Goal: Task Accomplishment & Management: Use online tool/utility

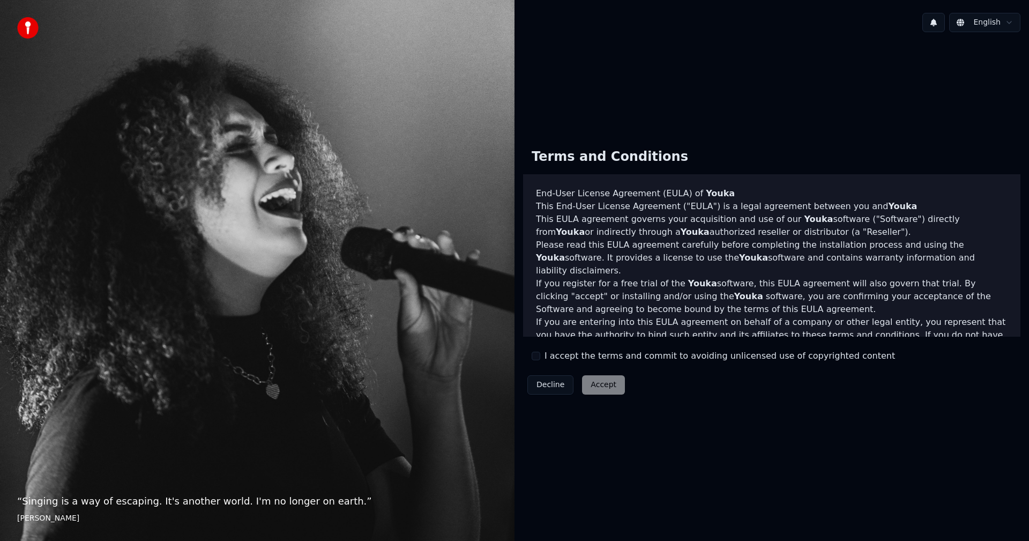
click at [536, 353] on button "I accept the terms and commit to avoiding unlicensed use of copyrighted content" at bounding box center [536, 356] width 9 height 9
click at [589, 380] on button "Accept" at bounding box center [603, 384] width 43 height 19
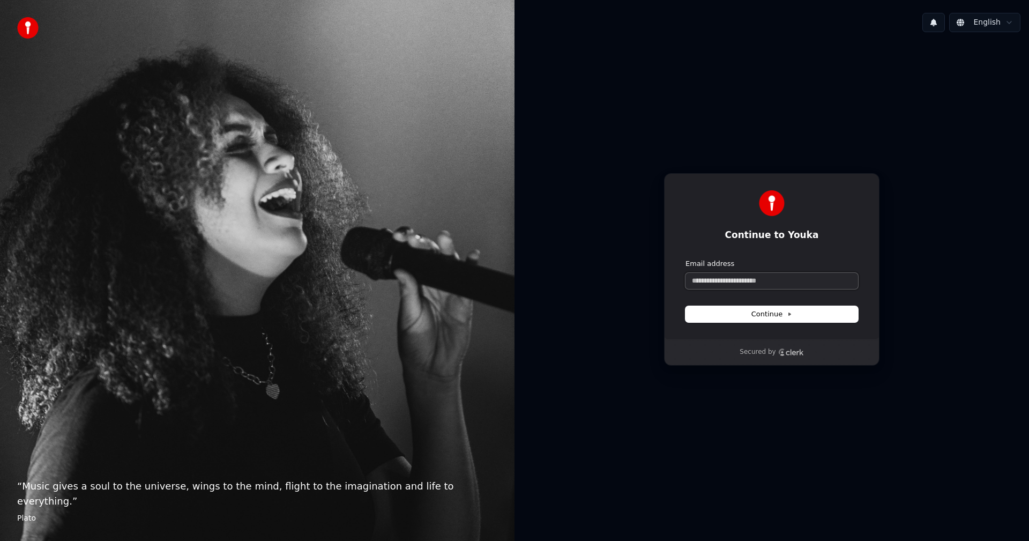
click at [741, 283] on input "Email address" at bounding box center [772, 281] width 173 height 16
click at [686, 259] on button "submit" at bounding box center [686, 259] width 0 height 0
type input "**********"
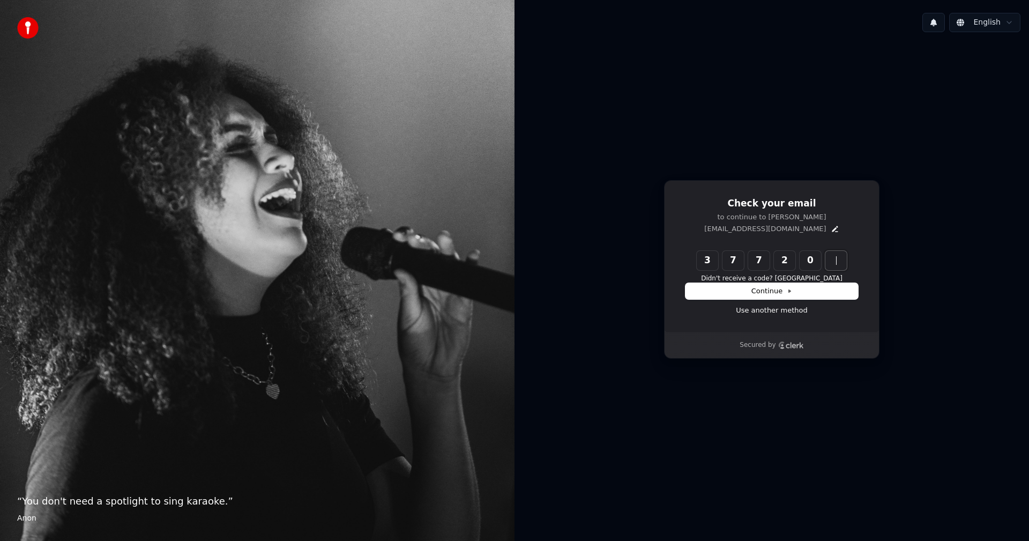
type input "******"
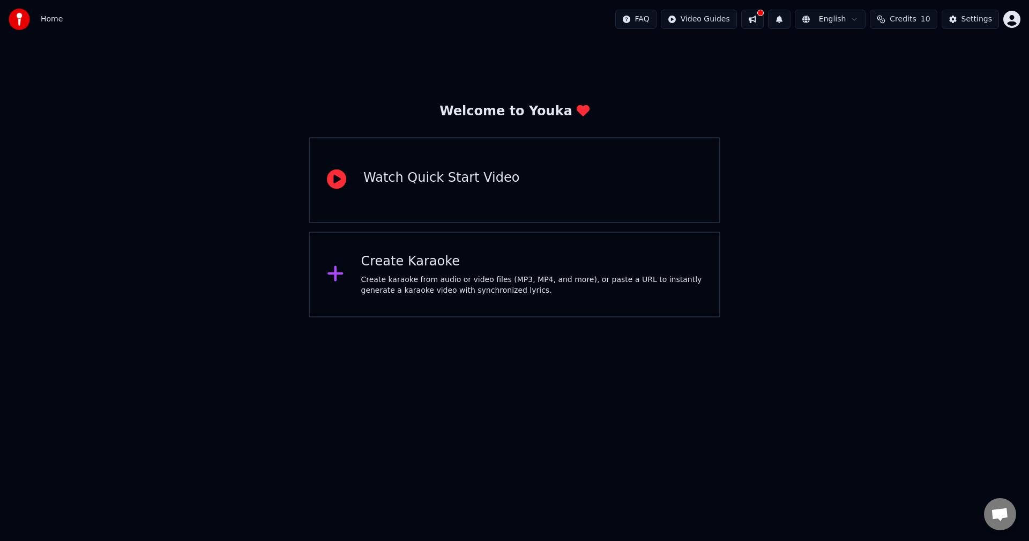
click at [484, 295] on div "Create karaoke from audio or video files (MP3, MP4, and more), or paste a URL t…" at bounding box center [532, 285] width 342 height 21
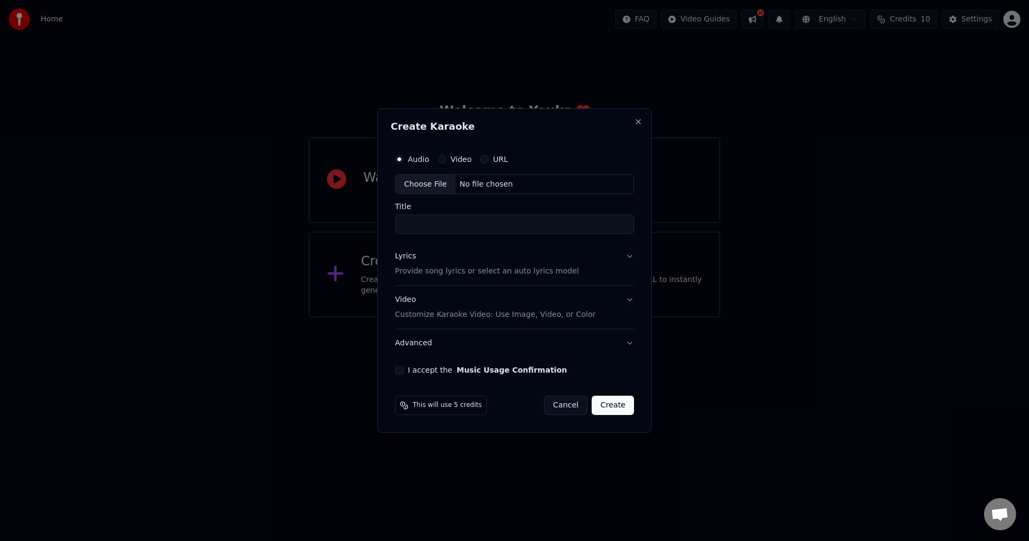
click at [417, 183] on div "Choose File" at bounding box center [426, 184] width 60 height 19
click at [454, 162] on label "Video" at bounding box center [461, 159] width 21 height 8
click at [447, 162] on button "Video" at bounding box center [442, 159] width 9 height 9
click at [438, 181] on div "Choose File" at bounding box center [426, 184] width 60 height 19
click at [634, 257] on button "Lyrics Provide song lyrics or select an auto lyrics model" at bounding box center [514, 264] width 239 height 43
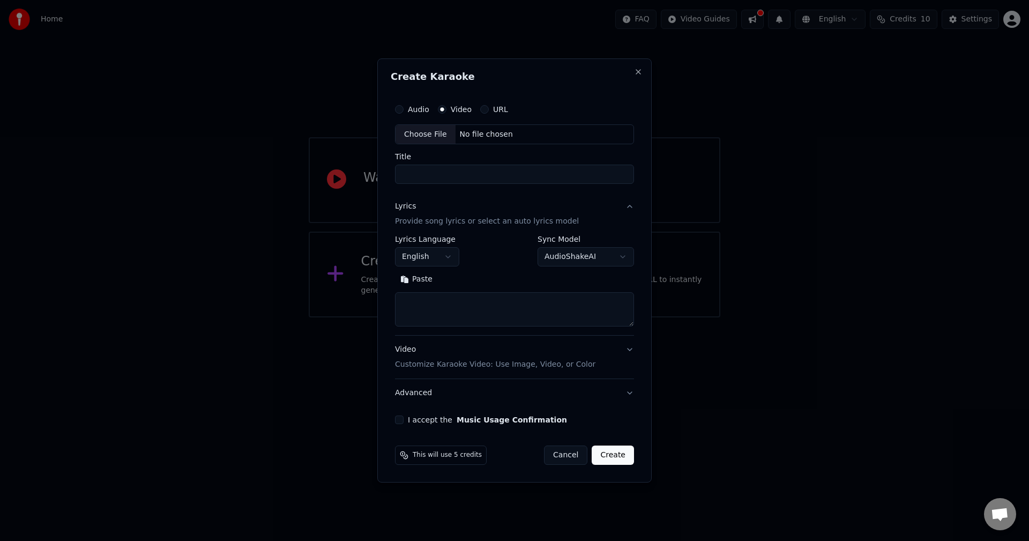
click at [446, 258] on button "English" at bounding box center [427, 257] width 64 height 19
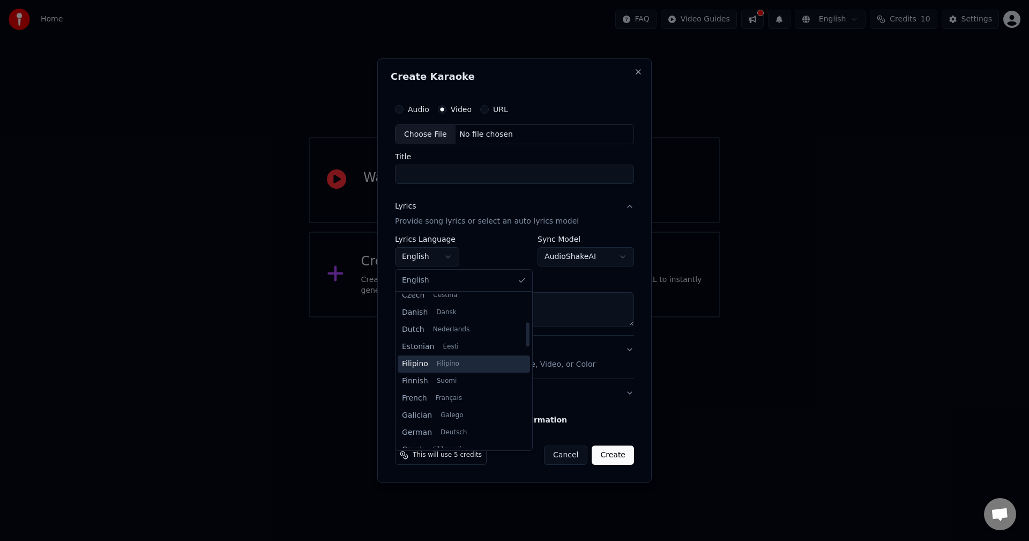
scroll to position [180, 0]
select select "**"
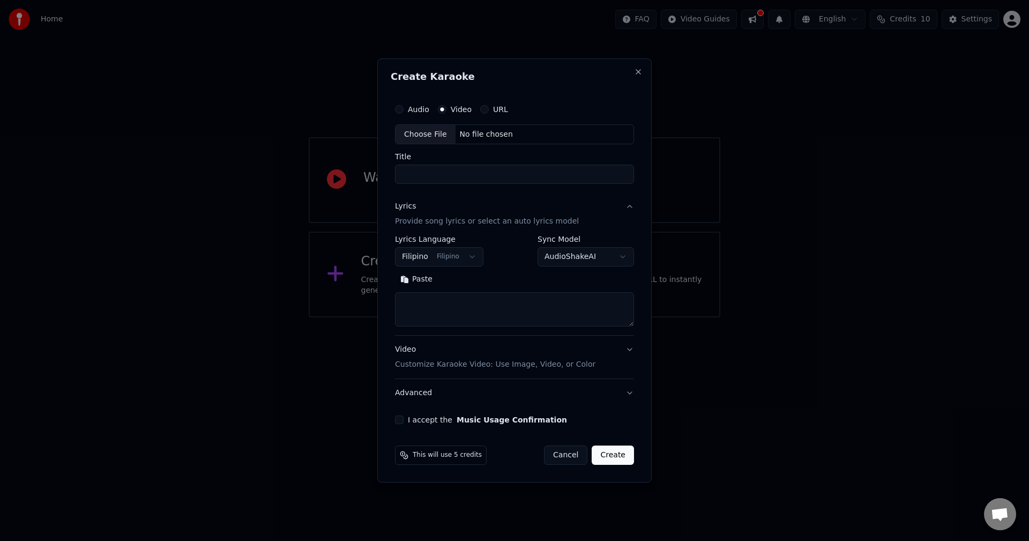
click at [488, 177] on input "Title" at bounding box center [514, 174] width 239 height 19
type input "*"
click at [587, 256] on body "**********" at bounding box center [514, 158] width 1029 height 317
click at [568, 256] on body "**********" at bounding box center [514, 158] width 1029 height 317
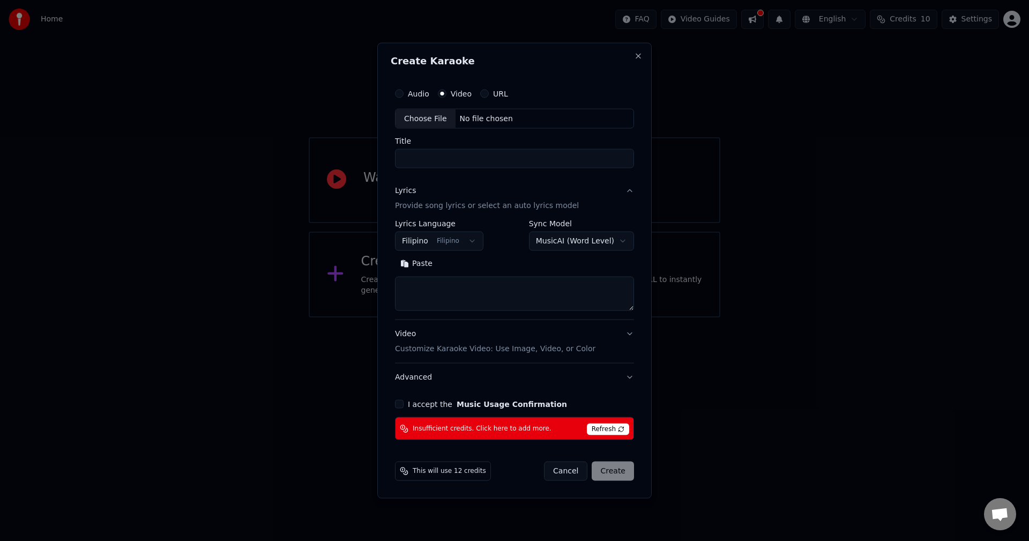
click at [580, 241] on body "**********" at bounding box center [514, 158] width 1029 height 317
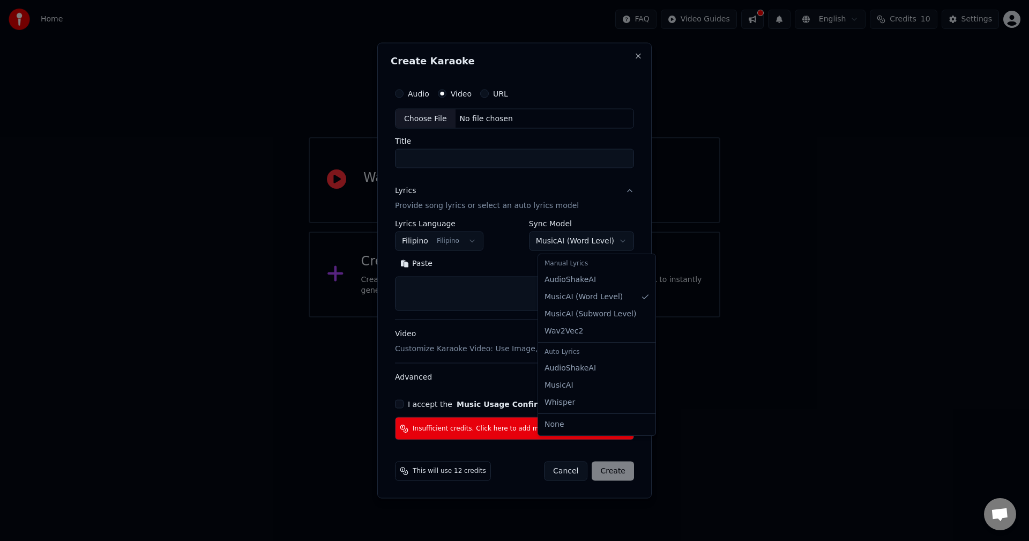
click at [580, 240] on body "**********" at bounding box center [514, 158] width 1029 height 317
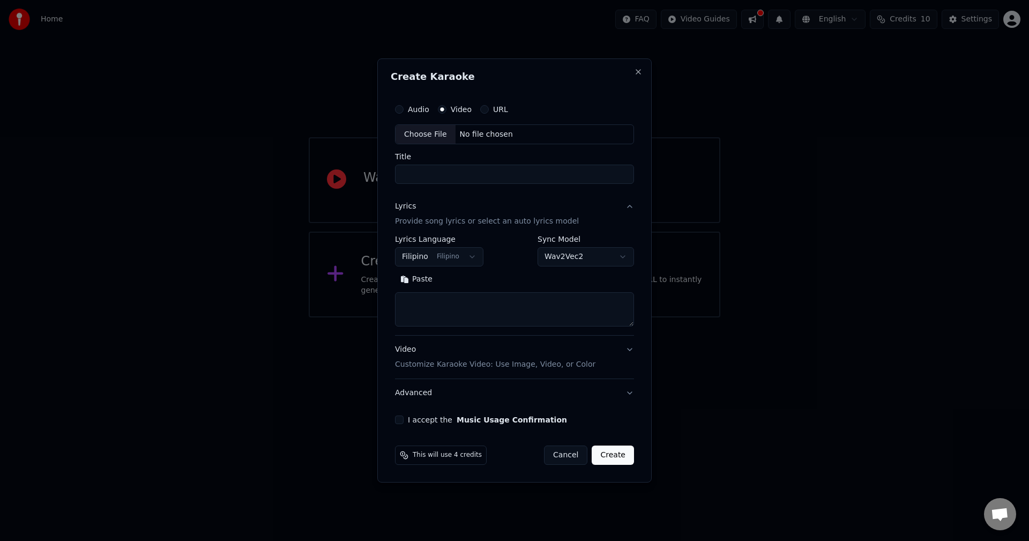
click at [583, 257] on body "**********" at bounding box center [514, 158] width 1029 height 317
select select "**********"
click at [441, 181] on input "Title" at bounding box center [514, 174] width 239 height 19
click at [432, 131] on div "Choose File" at bounding box center [426, 134] width 60 height 19
type input "********"
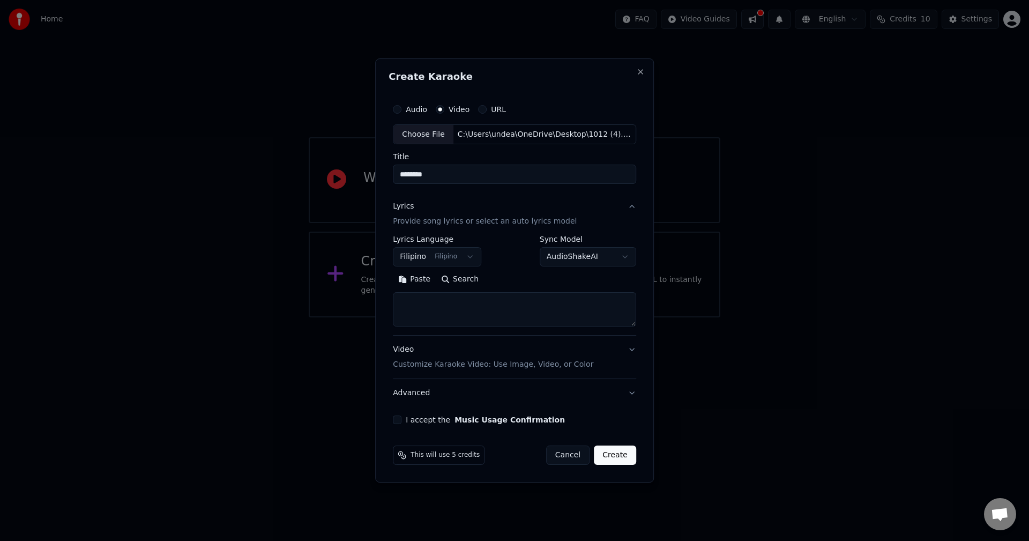
drag, startPoint x: 465, startPoint y: 177, endPoint x: 369, endPoint y: 177, distance: 96.0
click at [369, 177] on body "**********" at bounding box center [514, 158] width 1029 height 317
click at [443, 307] on textarea at bounding box center [514, 310] width 243 height 34
paste textarea "**********"
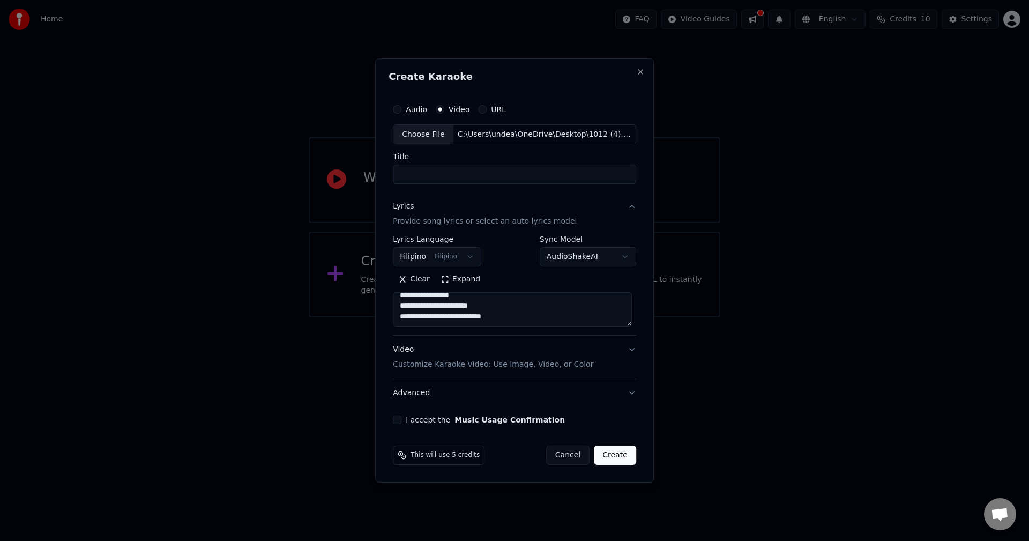
type textarea "**********"
click at [404, 423] on div "I accept the Music Usage Confirmation" at bounding box center [514, 420] width 243 height 9
click at [399, 420] on button "I accept the Music Usage Confirmation" at bounding box center [397, 420] width 9 height 9
click at [616, 453] on button "Create" at bounding box center [615, 455] width 42 height 19
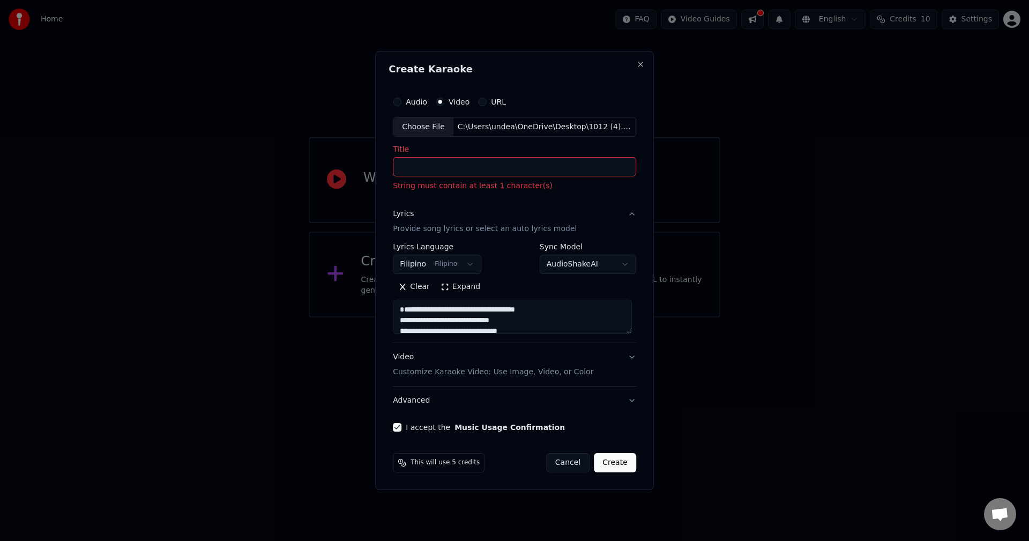
click at [445, 170] on input "Title" at bounding box center [514, 167] width 243 height 19
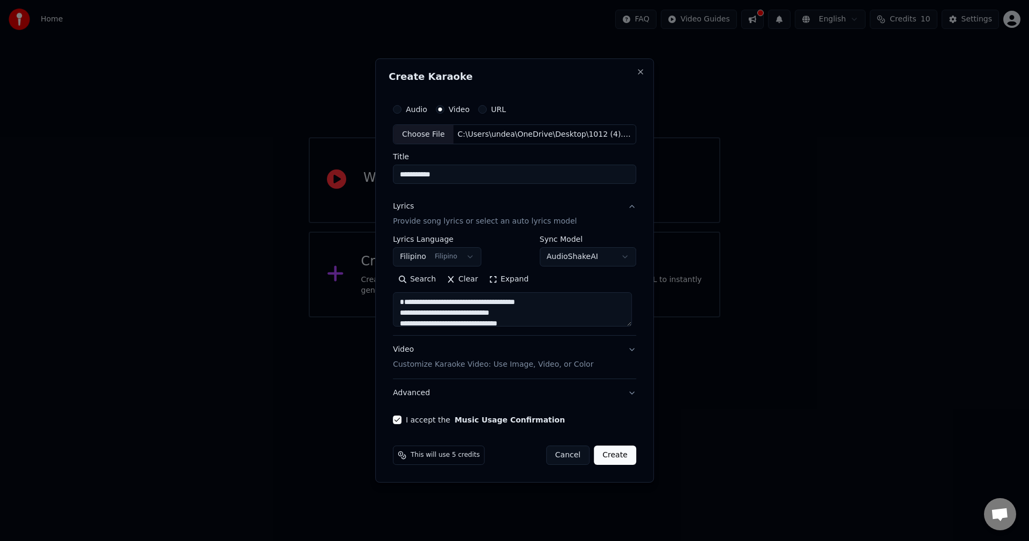
type input "**********"
click at [612, 456] on button "Create" at bounding box center [615, 455] width 42 height 19
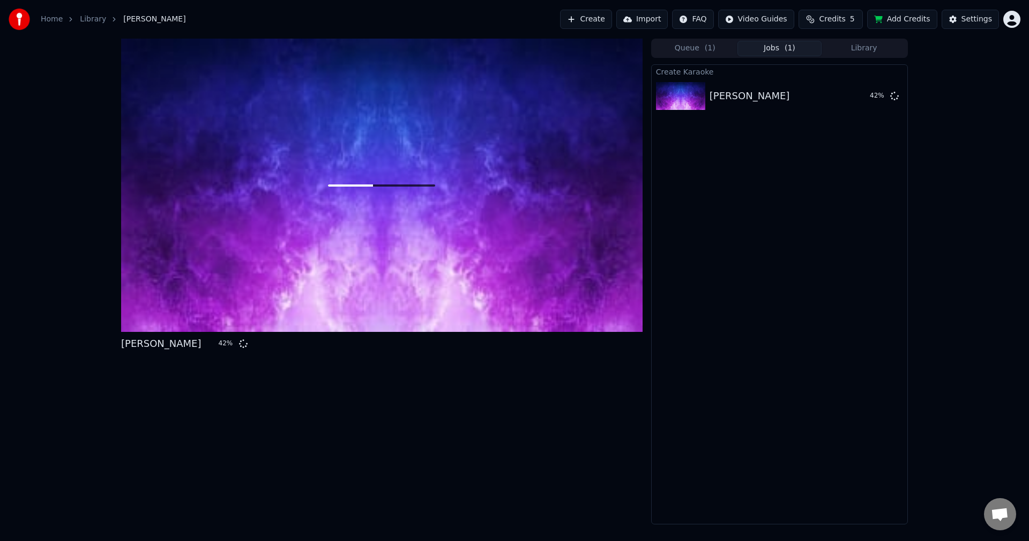
click at [909, 17] on button "Add Credits" at bounding box center [902, 19] width 70 height 19
click at [700, 44] on button "Queue ( 1 )" at bounding box center [695, 49] width 85 height 16
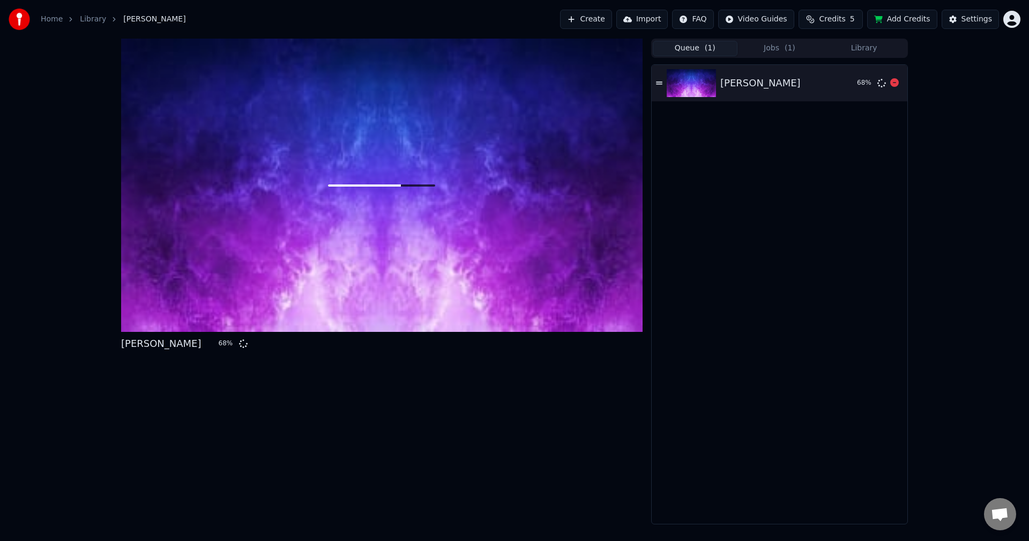
click at [663, 83] on icon at bounding box center [659, 83] width 6 height 8
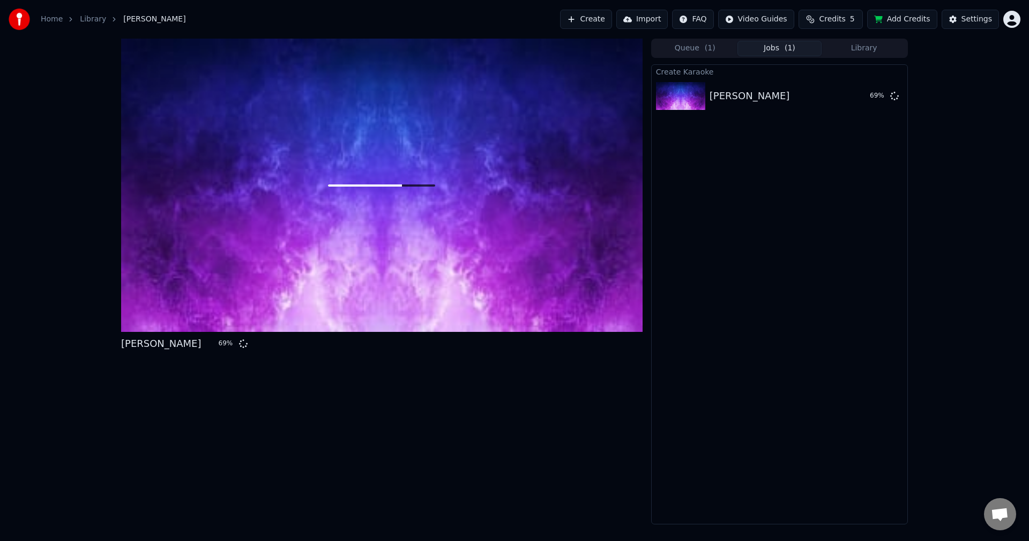
click at [766, 46] on button "Jobs ( 1 )" at bounding box center [780, 49] width 85 height 16
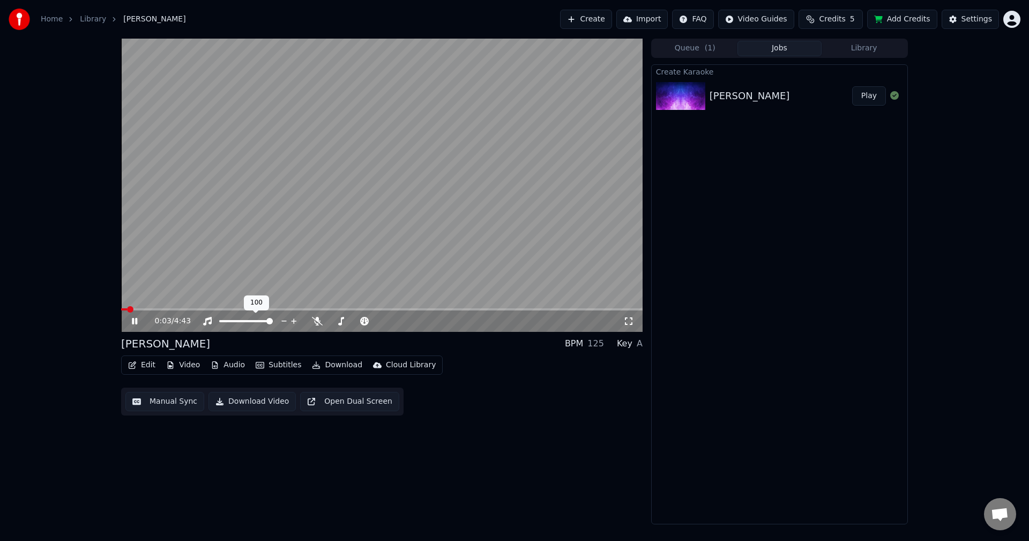
click at [238, 322] on span at bounding box center [246, 321] width 54 height 2
click at [243, 323] on span at bounding box center [243, 321] width 6 height 6
click at [121, 306] on span at bounding box center [124, 309] width 6 height 6
click at [147, 369] on button "Edit" at bounding box center [142, 365] width 36 height 15
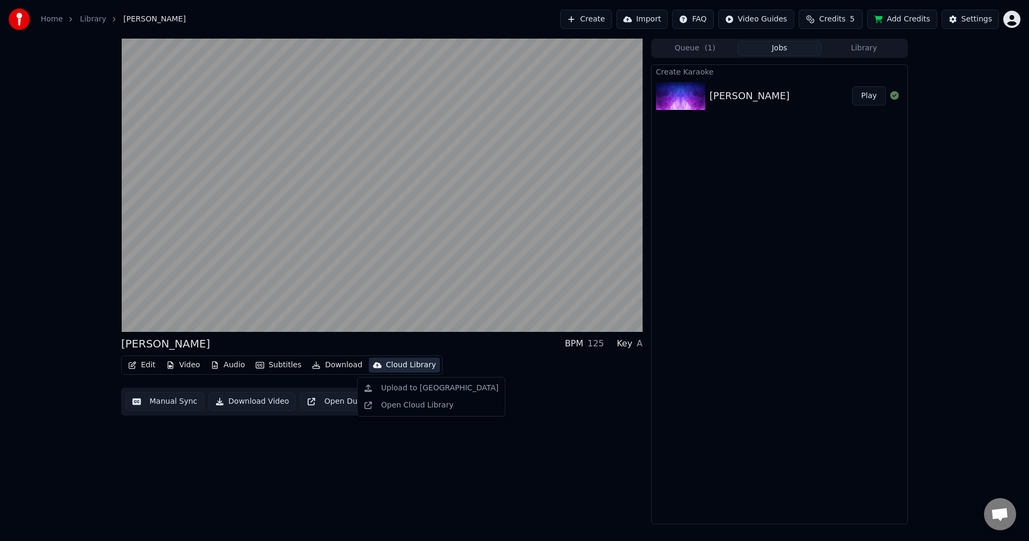
drag, startPoint x: 491, startPoint y: 432, endPoint x: 475, endPoint y: 434, distance: 15.7
click at [491, 433] on div "Ikaw Lamang BPM 125 Key A Edit Video Audio Subtitles Download Cloud Library Man…" at bounding box center [382, 282] width 522 height 486
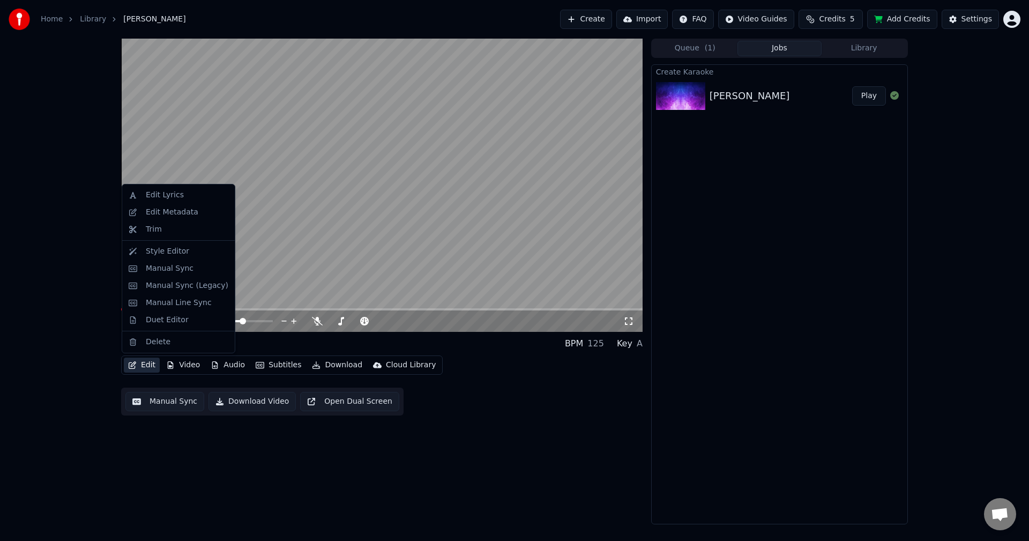
click at [151, 367] on button "Edit" at bounding box center [142, 365] width 36 height 15
click at [138, 364] on button "Edit" at bounding box center [142, 365] width 36 height 15
click at [175, 251] on div "Style Editor" at bounding box center [167, 251] width 43 height 11
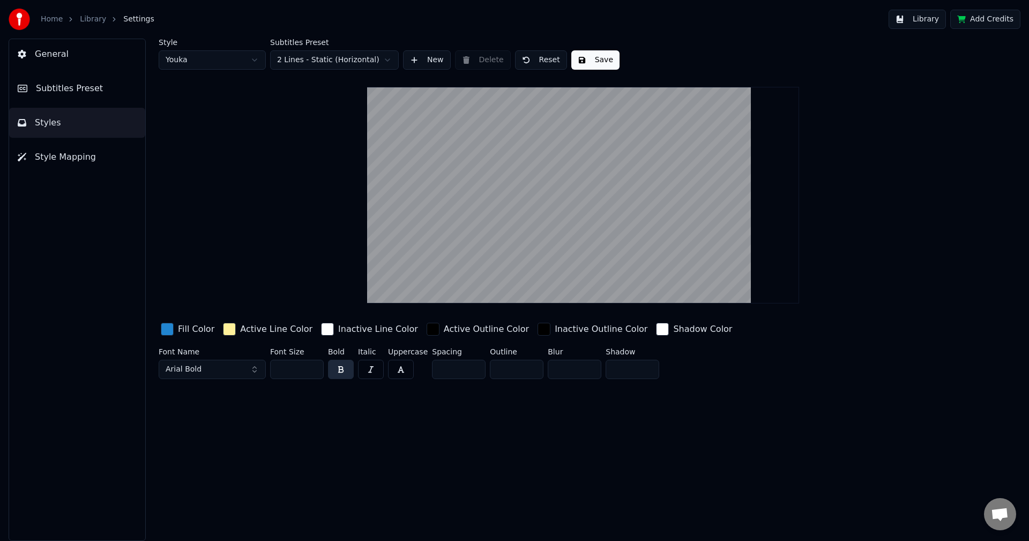
click at [71, 54] on button "General" at bounding box center [77, 54] width 136 height 30
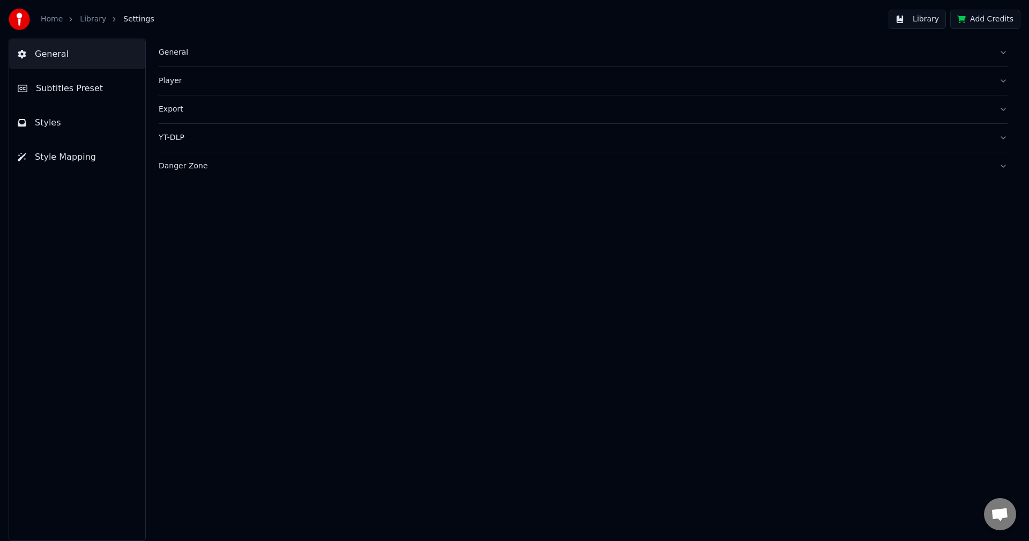
click at [202, 50] on div "General" at bounding box center [575, 52] width 832 height 11
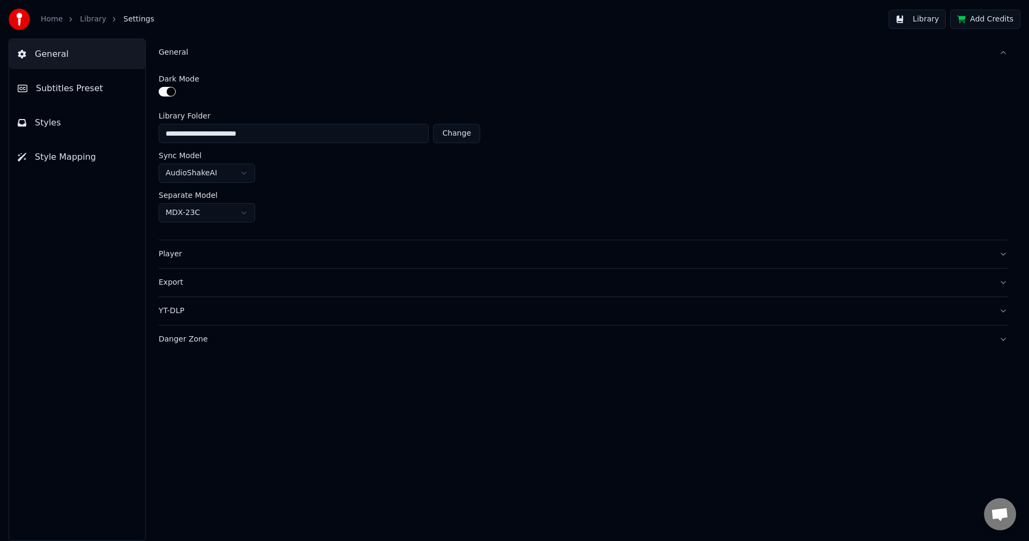
click at [167, 90] on button "button" at bounding box center [167, 92] width 17 height 10
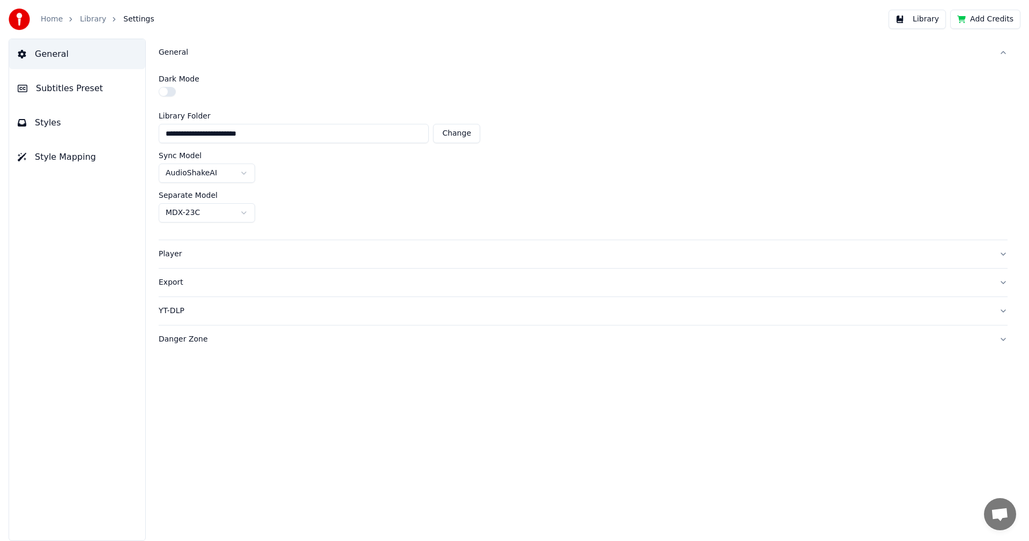
click at [172, 89] on button "button" at bounding box center [167, 92] width 17 height 10
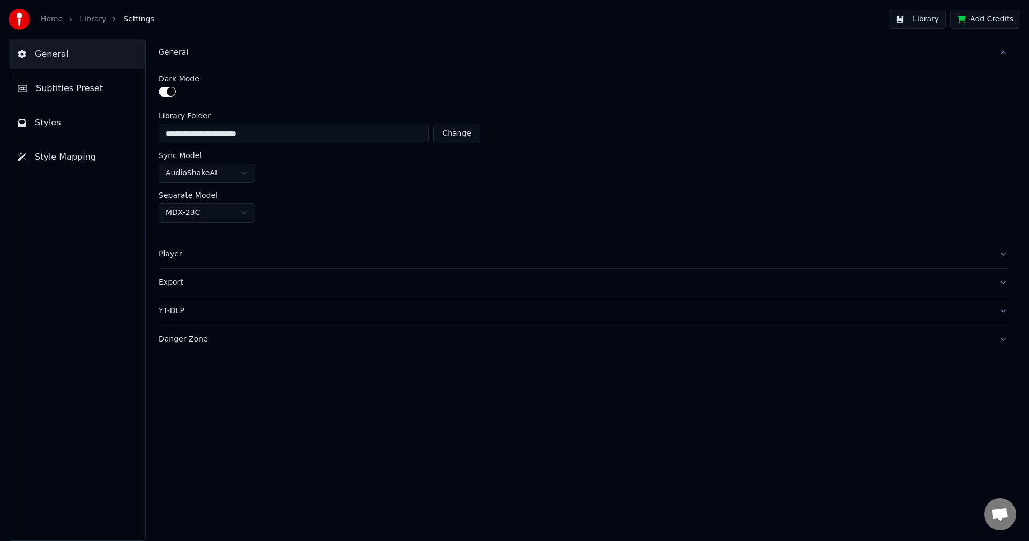
click at [43, 123] on span "Styles" at bounding box center [48, 122] width 26 height 13
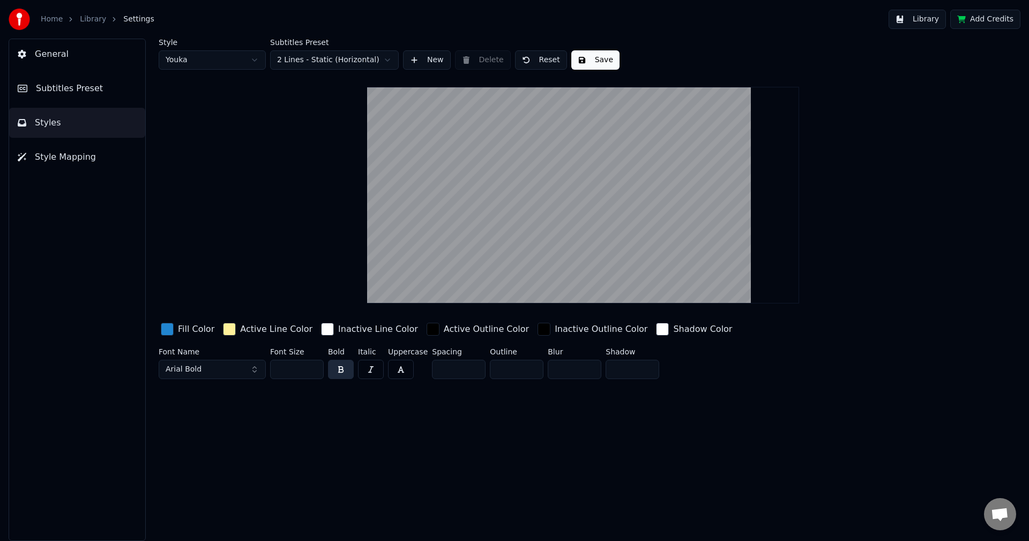
click at [232, 61] on html "Home Library Settings Library Add Credits General Subtitles Preset Styles Style…" at bounding box center [514, 270] width 1029 height 541
click at [229, 64] on html "Home Library Settings Library Add Credits General Subtitles Preset Styles Style…" at bounding box center [514, 270] width 1029 height 541
click at [172, 333] on div "button" at bounding box center [167, 329] width 13 height 13
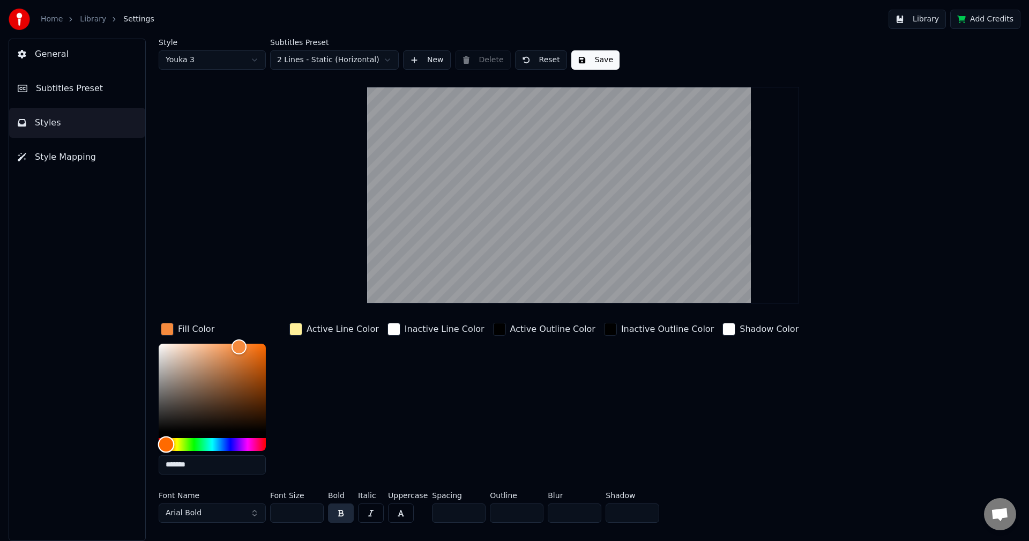
type input "*******"
click at [165, 445] on div "Hue" at bounding box center [212, 444] width 107 height 13
click at [301, 327] on div "button" at bounding box center [296, 329] width 13 height 13
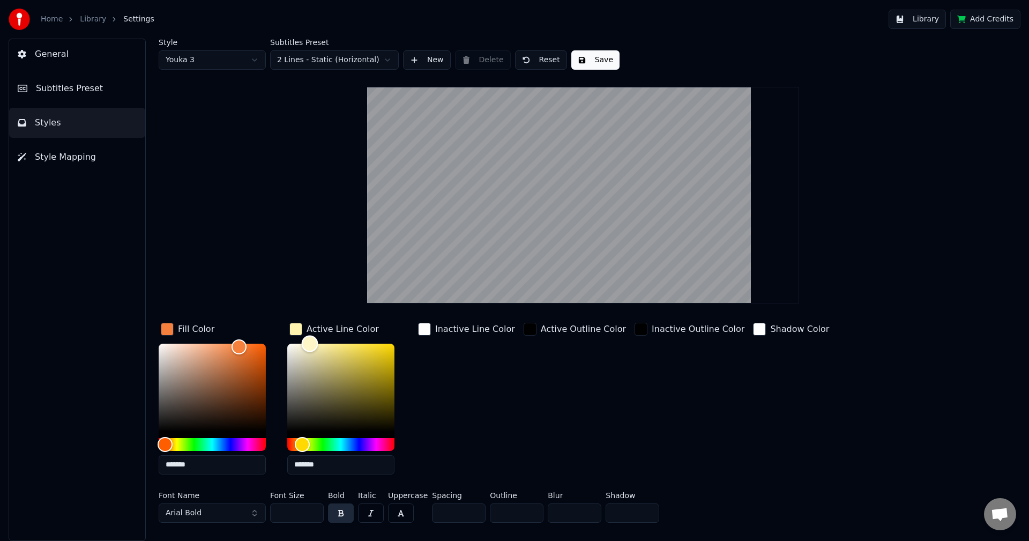
type input "*******"
drag, startPoint x: 323, startPoint y: 341, endPoint x: 273, endPoint y: 348, distance: 50.4
click at [273, 348] on div "Fill Color ******* Active Line Color ******* Inactive Line Color Active Outline…" at bounding box center [519, 402] width 721 height 162
click at [522, 377] on div "Active Outline Color" at bounding box center [575, 402] width 107 height 162
click at [495, 386] on div "Inactive Line Color" at bounding box center [466, 402] width 101 height 162
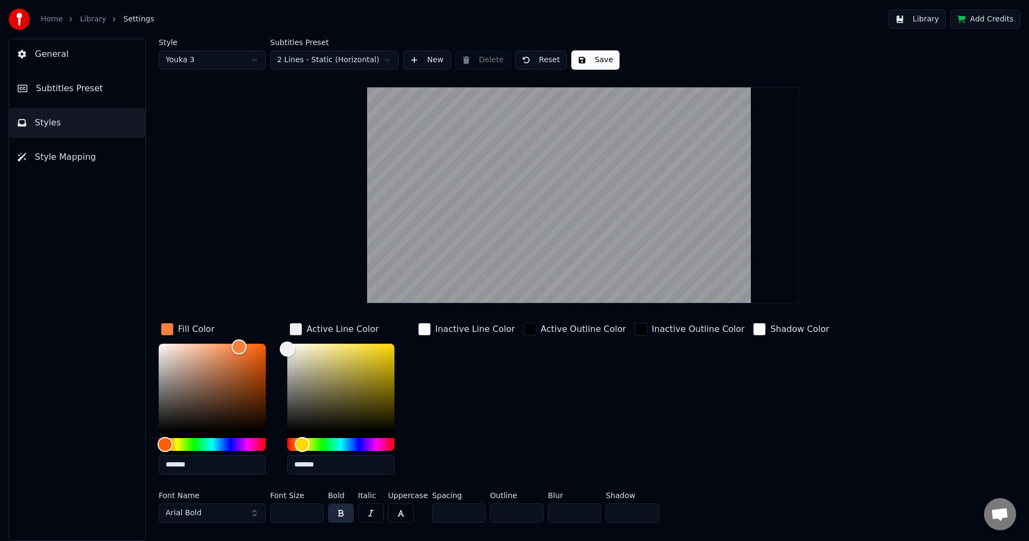
click at [256, 514] on button "Arial Bold" at bounding box center [212, 512] width 107 height 19
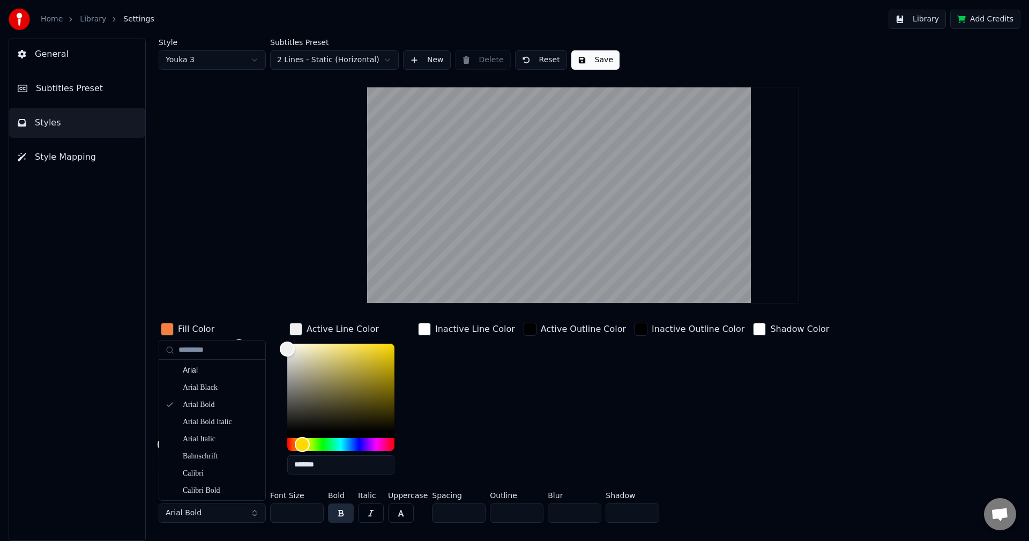
click at [226, 511] on button "Arial Bold" at bounding box center [212, 512] width 107 height 19
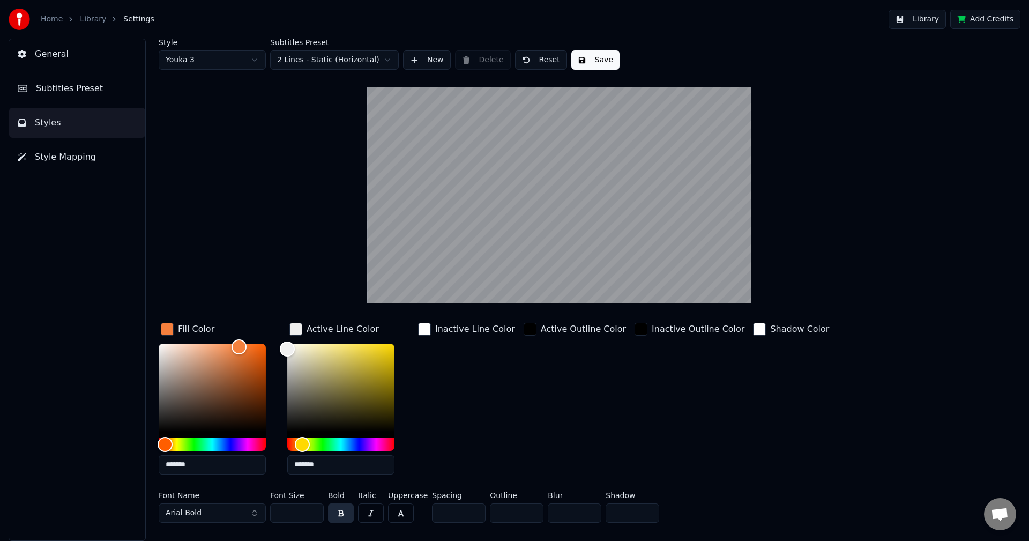
click at [235, 511] on button "Arial Bold" at bounding box center [212, 512] width 107 height 19
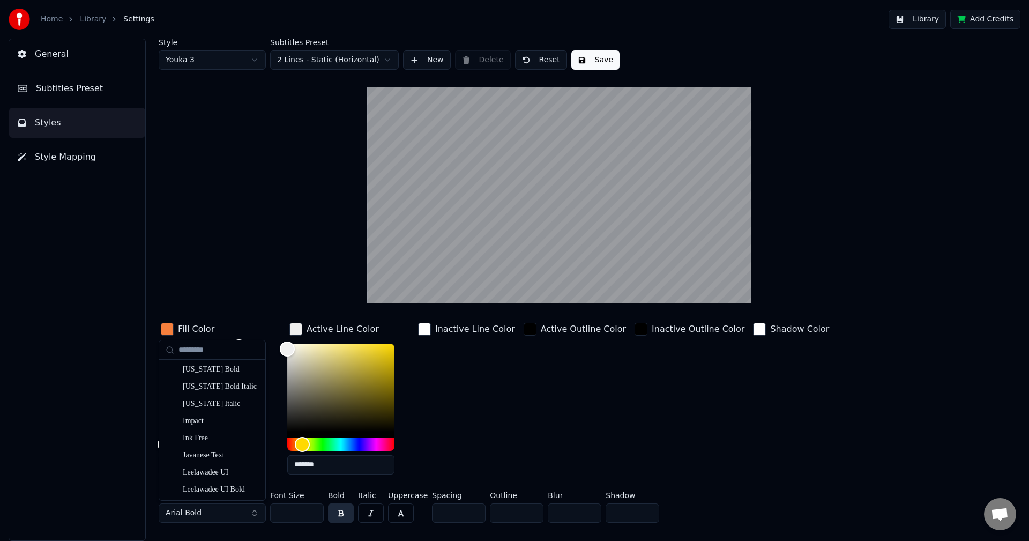
scroll to position [911, 0]
click at [202, 418] on div "Impact" at bounding box center [221, 419] width 76 height 11
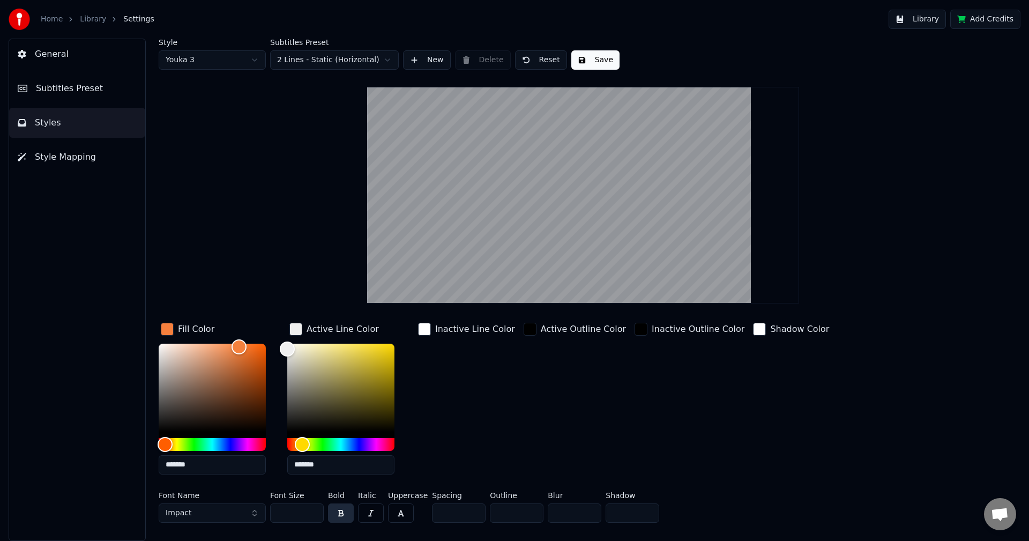
click at [201, 516] on button "Impact" at bounding box center [212, 512] width 107 height 19
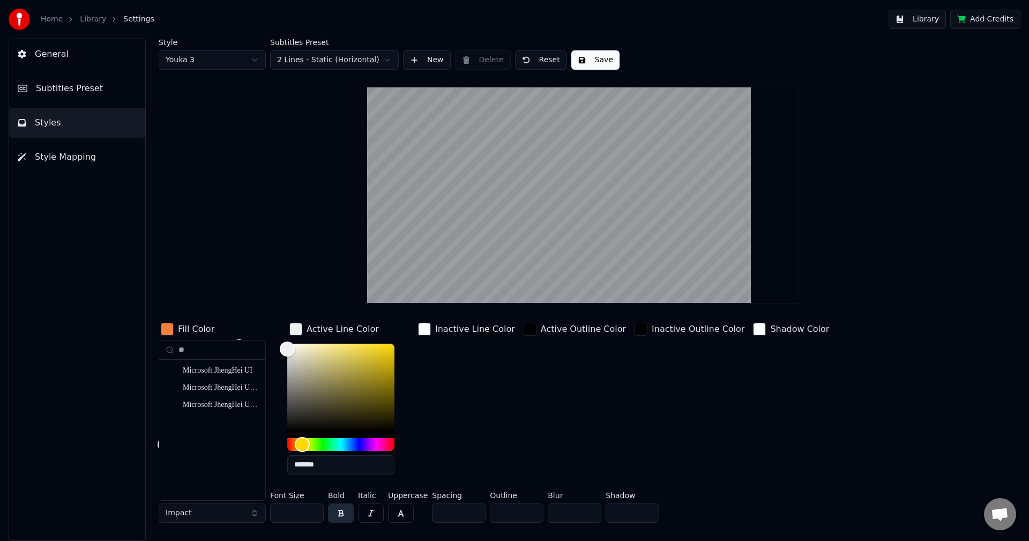
scroll to position [0, 0]
type input "*"
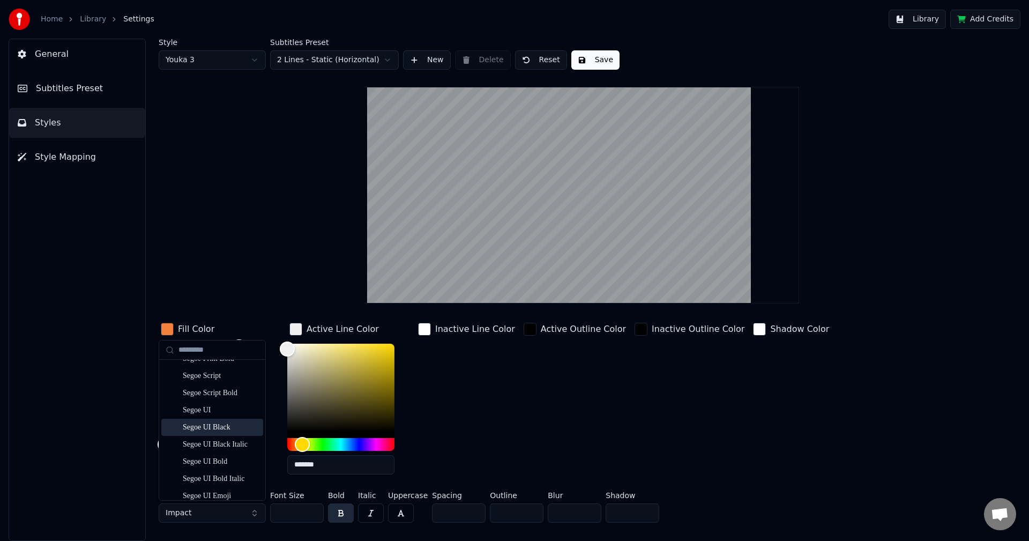
click at [210, 429] on div "Segoe UI Black" at bounding box center [221, 427] width 76 height 11
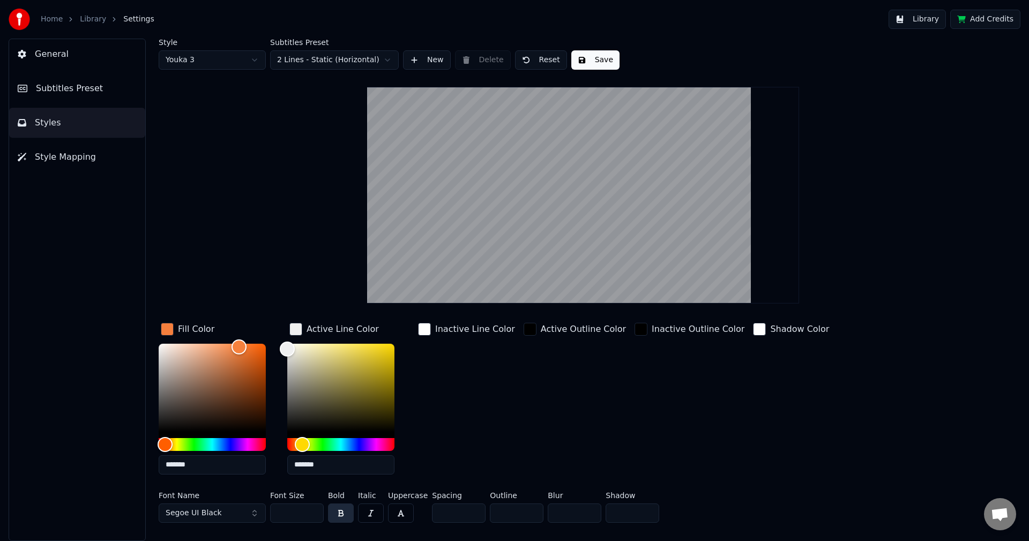
click at [522, 402] on div "Active Outline Color" at bounding box center [575, 402] width 107 height 162
click at [507, 405] on div "Fill Color ******* Active Line Color ******* Inactive Line Color Active Outline…" at bounding box center [519, 402] width 721 height 162
click at [342, 513] on button "button" at bounding box center [341, 512] width 26 height 19
click at [409, 516] on button "button" at bounding box center [401, 512] width 26 height 19
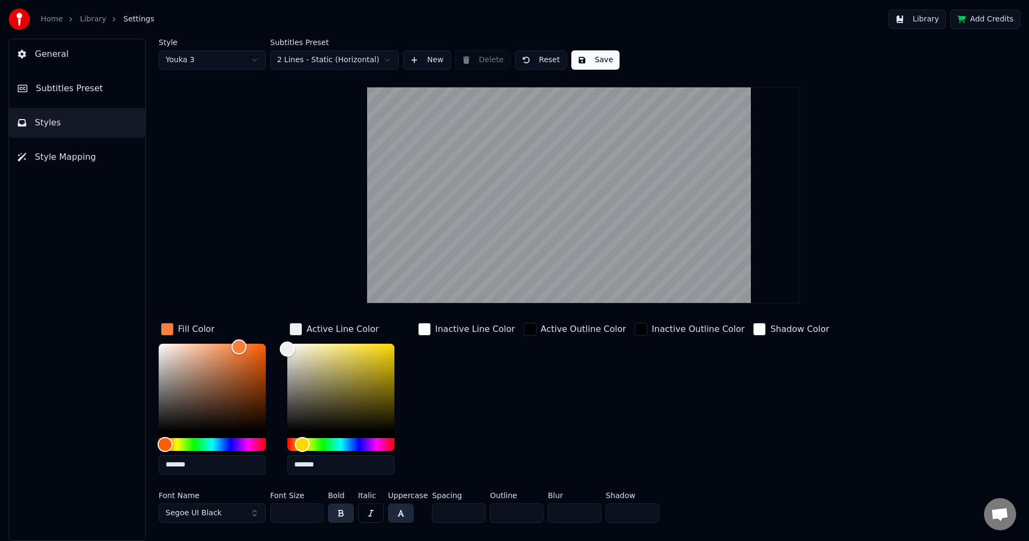
click at [409, 516] on button "button" at bounding box center [401, 512] width 26 height 19
click at [599, 429] on div "Active Outline Color" at bounding box center [575, 402] width 107 height 162
click at [77, 153] on span "Style Mapping" at bounding box center [65, 157] width 61 height 13
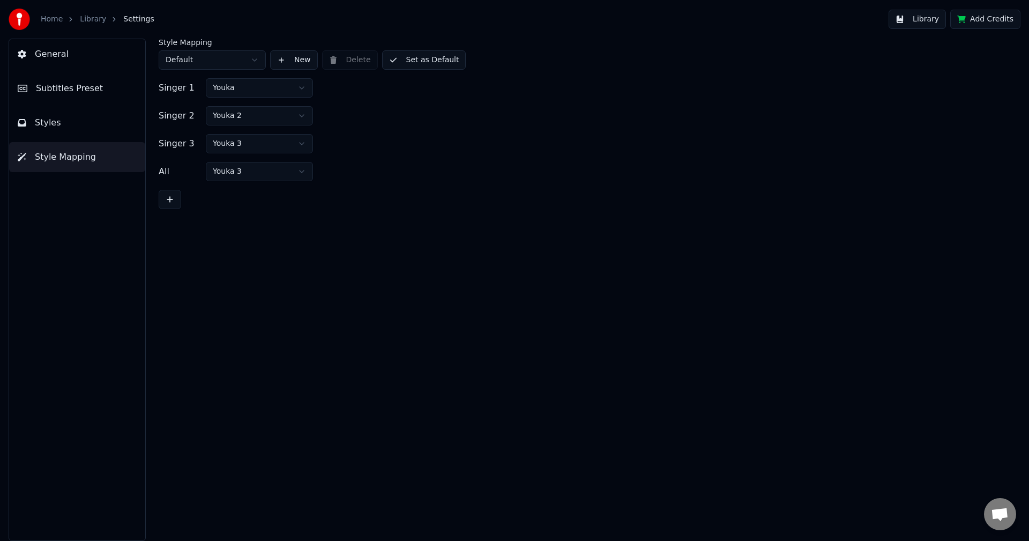
click at [80, 132] on button "Styles" at bounding box center [77, 123] width 136 height 30
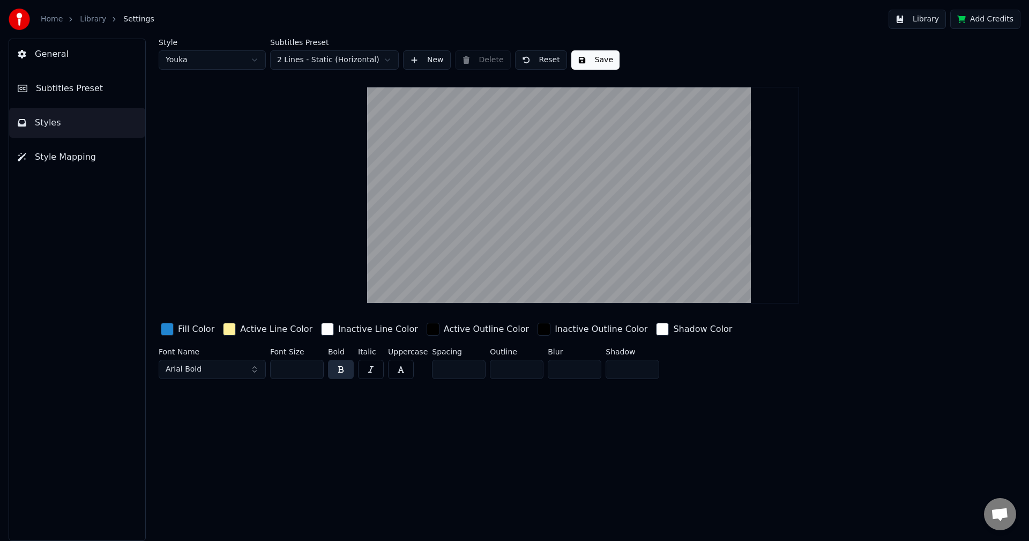
click at [244, 56] on html "Home Library Settings Library Add Credits General Subtitles Preset Styles Style…" at bounding box center [514, 270] width 1029 height 541
click at [174, 327] on div "Fill Color" at bounding box center [188, 329] width 58 height 17
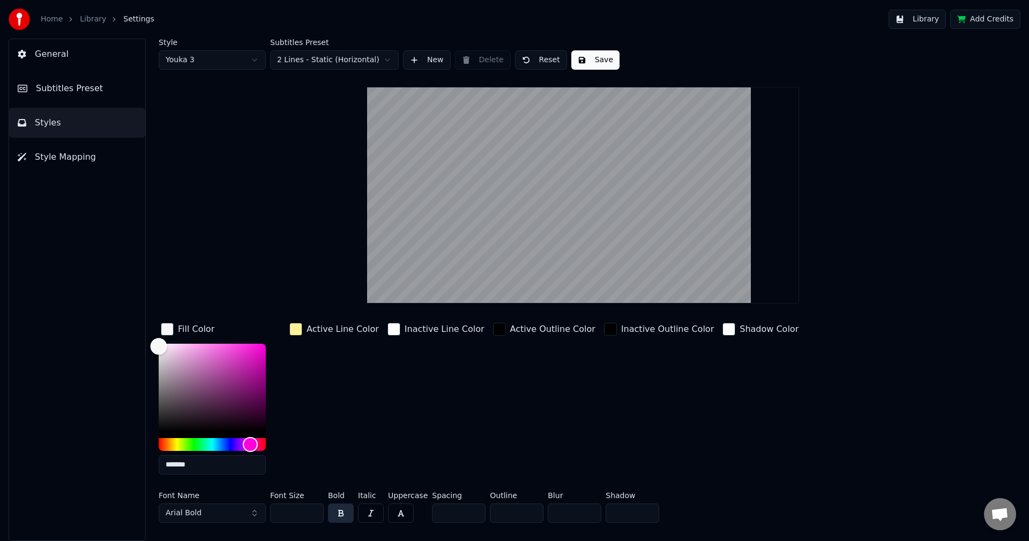
drag, startPoint x: 159, startPoint y: 346, endPoint x: 168, endPoint y: 336, distance: 12.9
click at [159, 345] on div "Color" at bounding box center [212, 388] width 107 height 88
click at [167, 442] on div "Hue" at bounding box center [212, 444] width 107 height 13
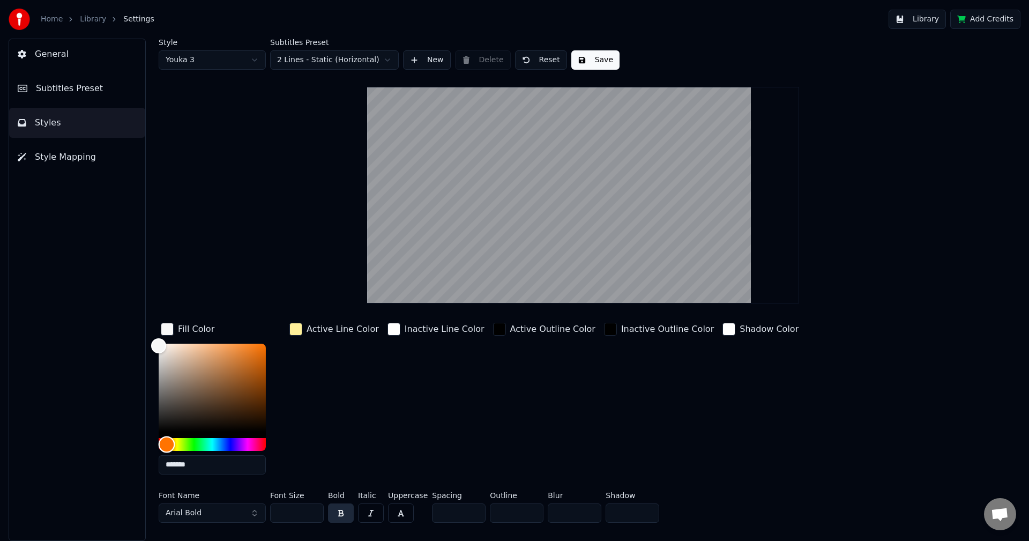
click at [167, 444] on div "Hue" at bounding box center [167, 444] width 17 height 17
click at [251, 355] on div "Color" at bounding box center [212, 388] width 107 height 88
drag, startPoint x: 257, startPoint y: 352, endPoint x: 270, endPoint y: 346, distance: 14.2
click at [260, 347] on div "Color" at bounding box center [251, 355] width 17 height 17
type input "*******"
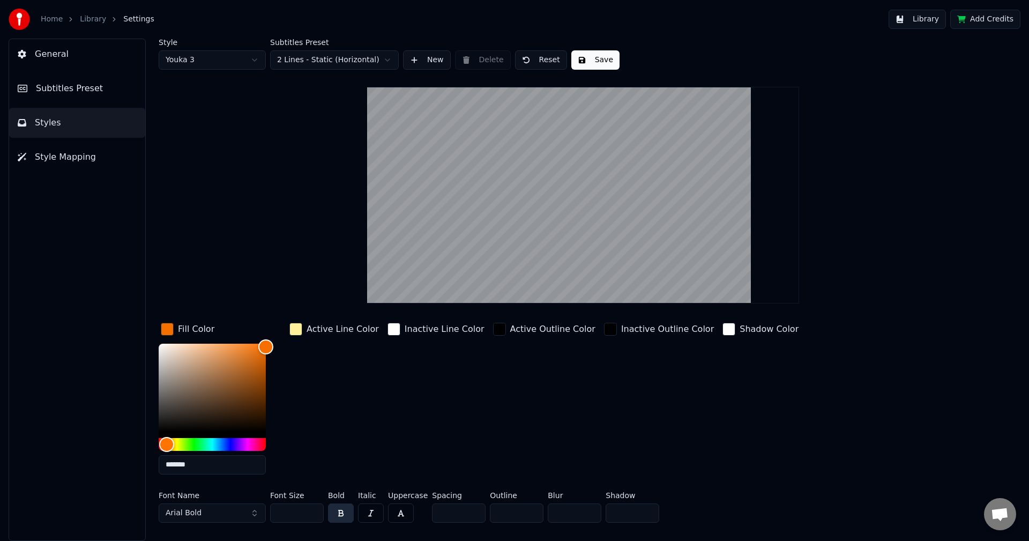
click at [265, 268] on div "Style Youka 3 Subtitles Preset 2 Lines - Static (Horizontal) New Delete Reset S…" at bounding box center [583, 283] width 849 height 488
click at [302, 241] on div "Style Youka 3 Subtitles Preset 2 Lines - Static (Horizontal) New Delete Reset S…" at bounding box center [583, 283] width 849 height 488
click at [592, 57] on button "Save" at bounding box center [596, 59] width 48 height 19
click at [237, 513] on button "Arial Bold" at bounding box center [212, 512] width 107 height 19
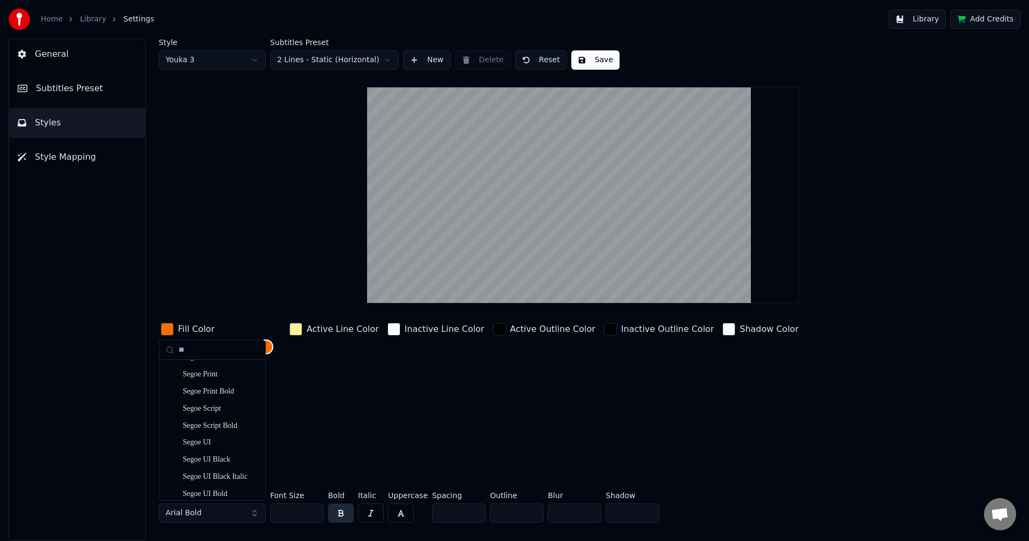
scroll to position [464, 0]
type input "**"
click at [222, 489] on div "Segoe UI Black" at bounding box center [221, 489] width 76 height 11
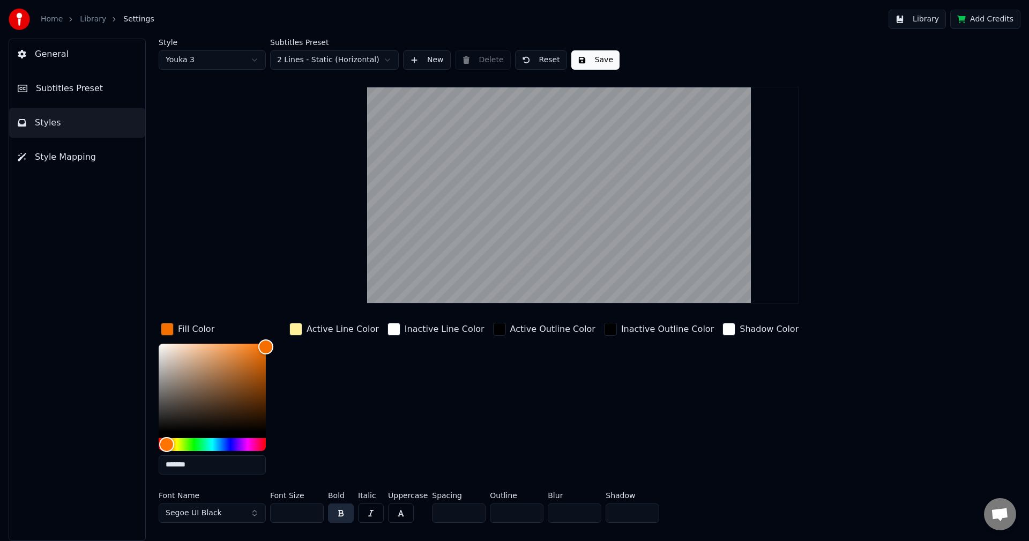
click at [578, 58] on button "Save" at bounding box center [596, 59] width 48 height 19
click at [63, 88] on span "Subtitles Preset" at bounding box center [69, 88] width 67 height 13
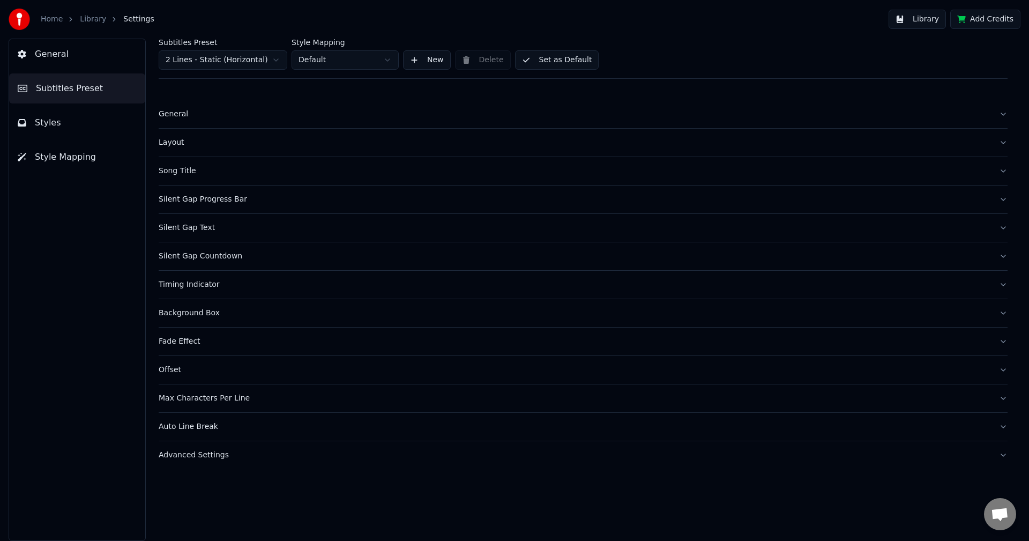
click at [203, 172] on div "Song Title" at bounding box center [575, 171] width 832 height 11
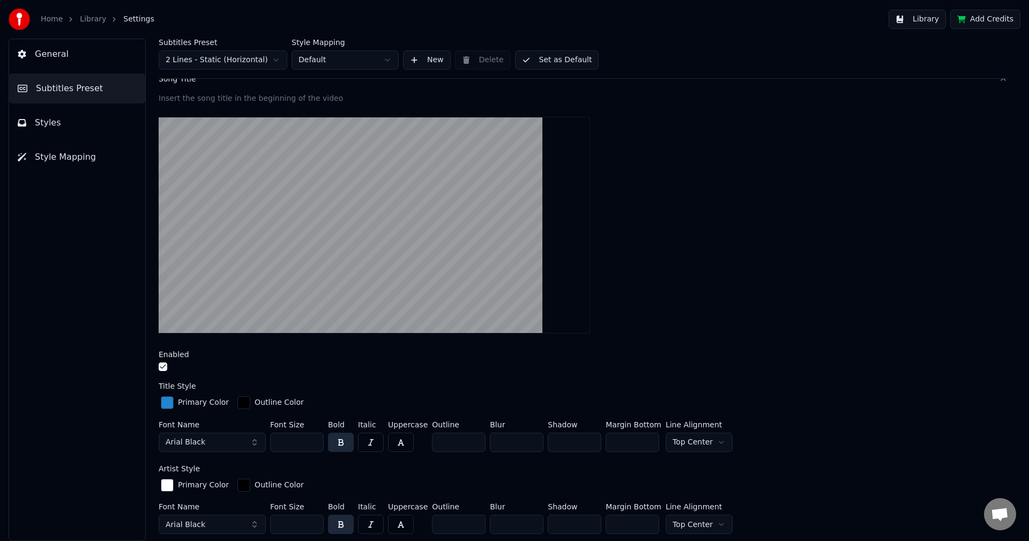
scroll to position [107, 0]
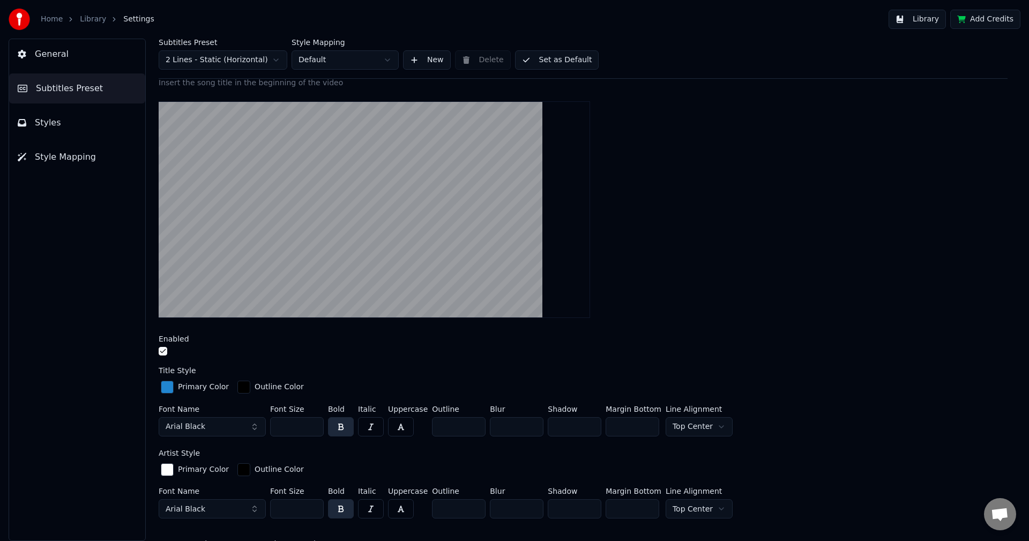
click at [161, 352] on button "button" at bounding box center [163, 351] width 9 height 9
click at [59, 46] on button "General" at bounding box center [77, 54] width 136 height 30
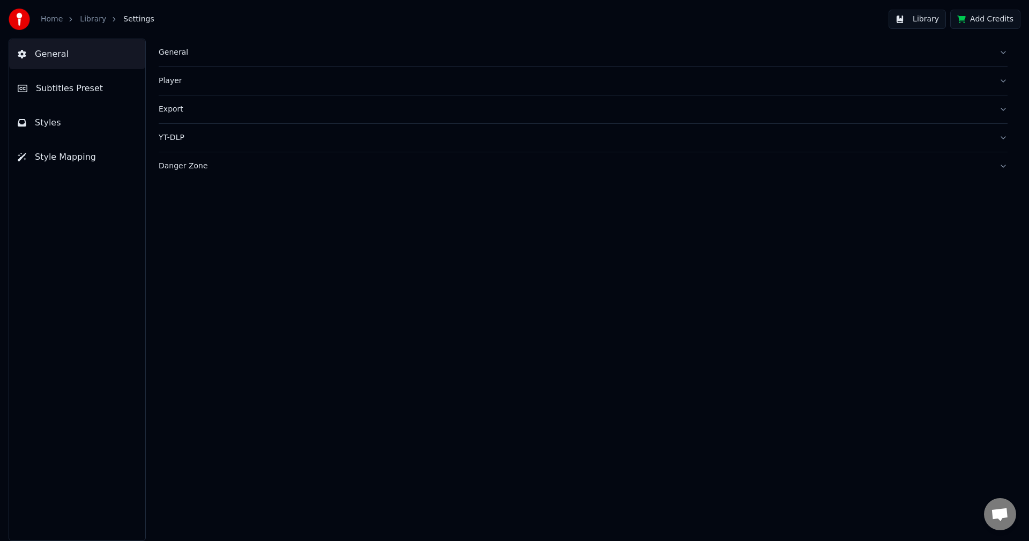
click at [202, 58] on button "General" at bounding box center [583, 53] width 849 height 28
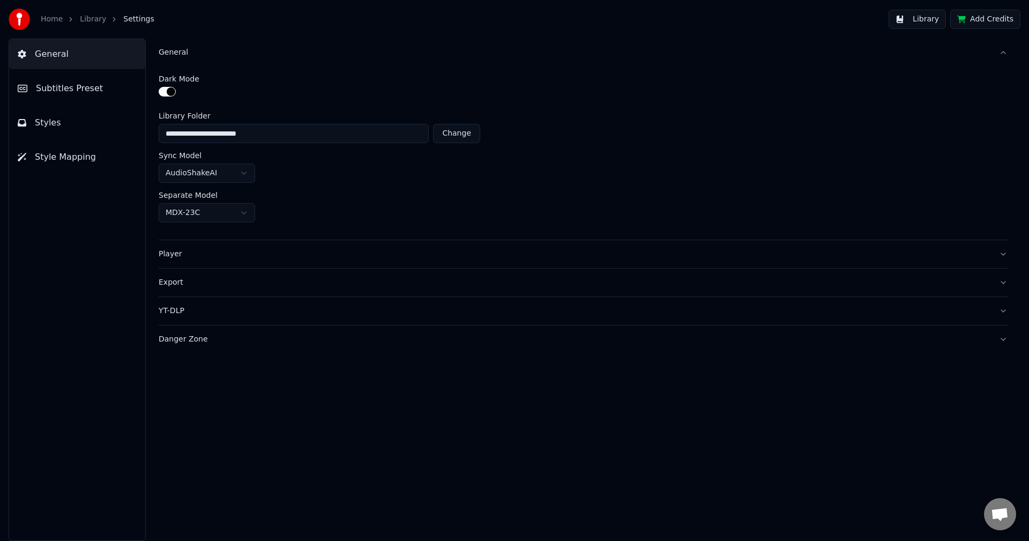
click at [76, 93] on span "Subtitles Preset" at bounding box center [69, 88] width 67 height 13
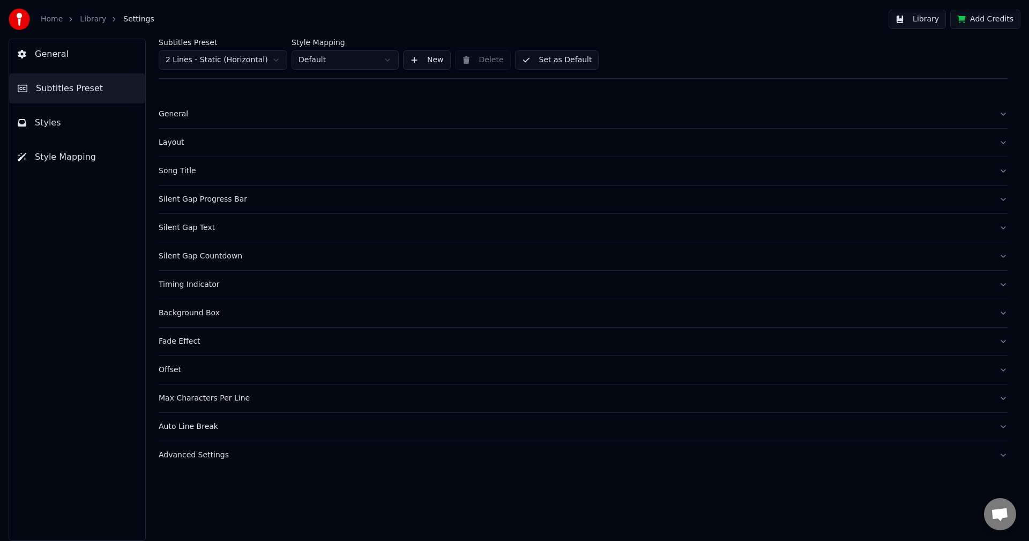
click at [79, 123] on button "Styles" at bounding box center [77, 123] width 136 height 30
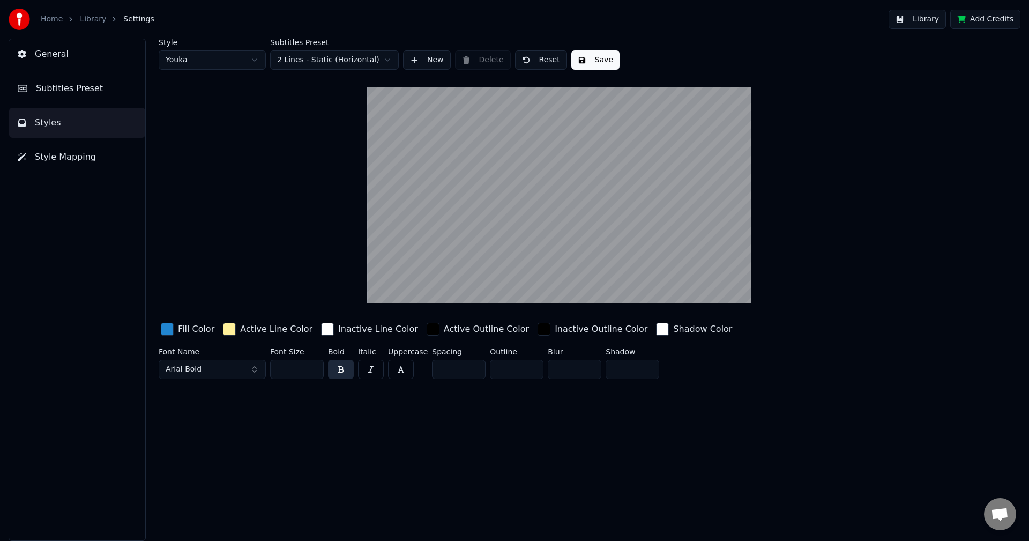
click at [92, 156] on button "Style Mapping" at bounding box center [77, 157] width 136 height 30
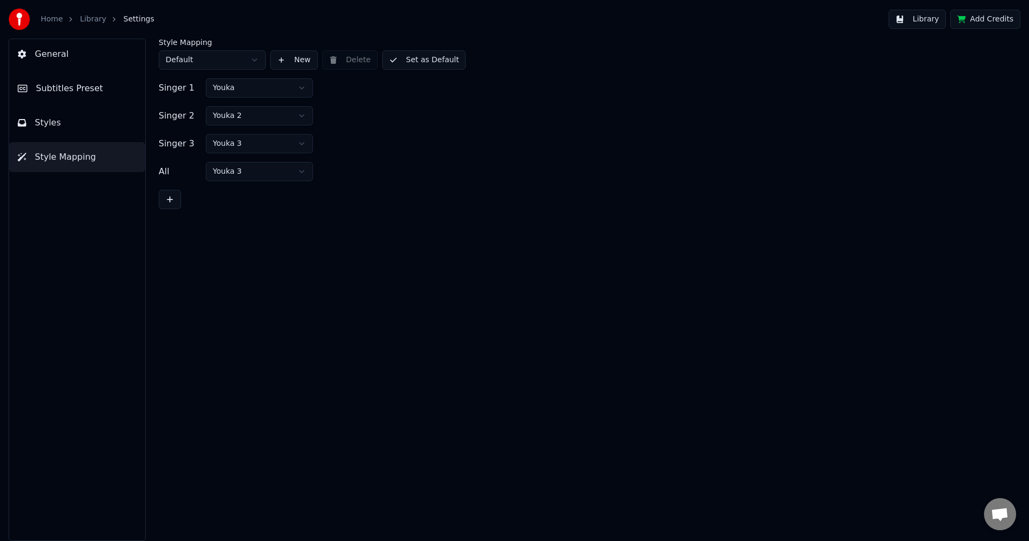
click at [77, 77] on button "Subtitles Preset" at bounding box center [77, 88] width 136 height 30
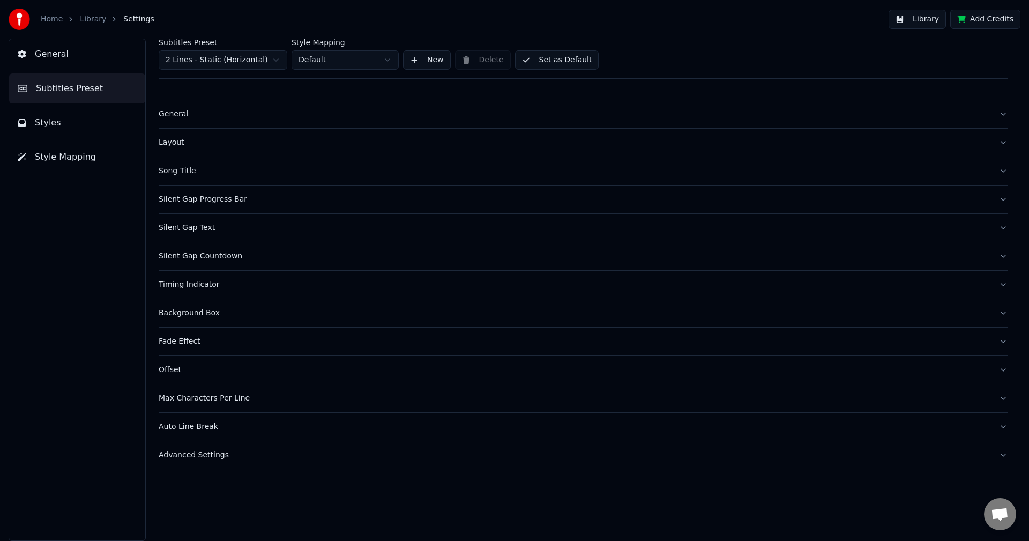
click at [79, 64] on button "General" at bounding box center [77, 54] width 136 height 30
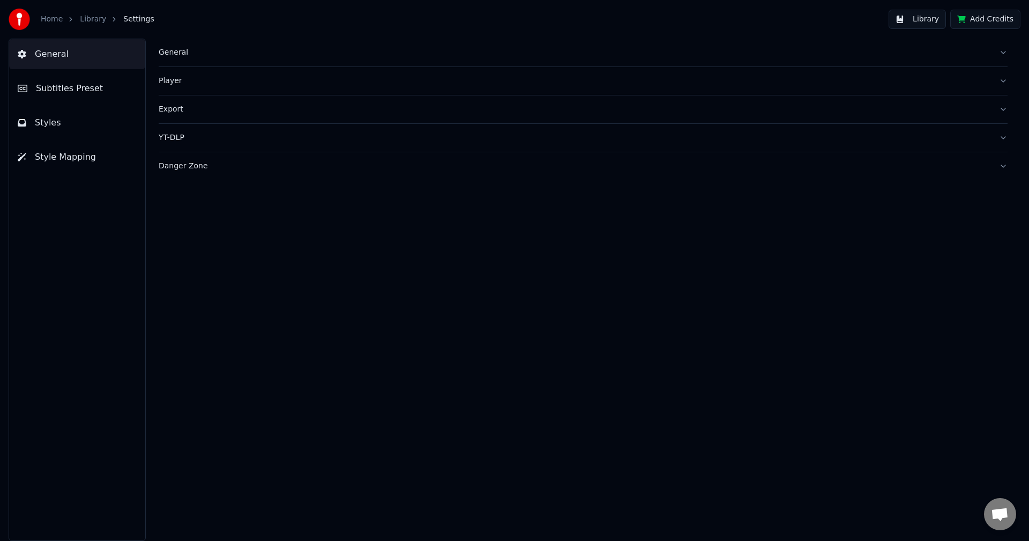
click at [80, 84] on span "Subtitles Preset" at bounding box center [69, 88] width 67 height 13
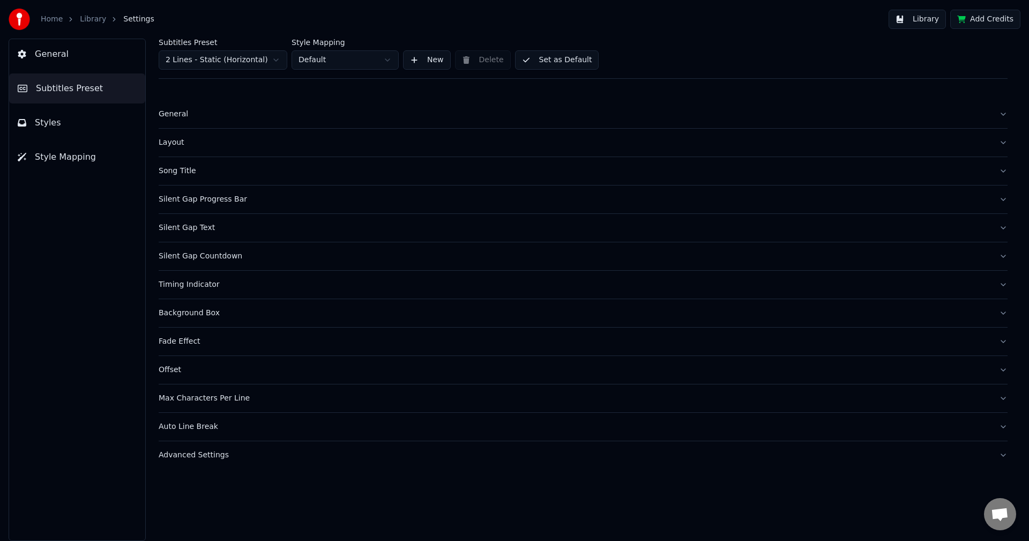
click at [205, 174] on div "Song Title" at bounding box center [575, 171] width 832 height 11
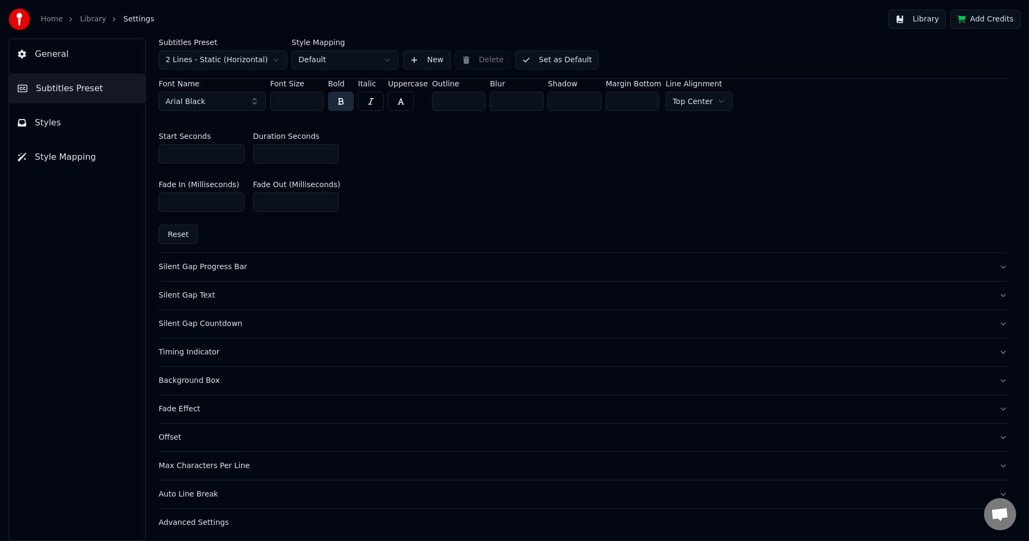
scroll to position [517, 0]
click at [281, 434] on div "Offset" at bounding box center [575, 434] width 832 height 11
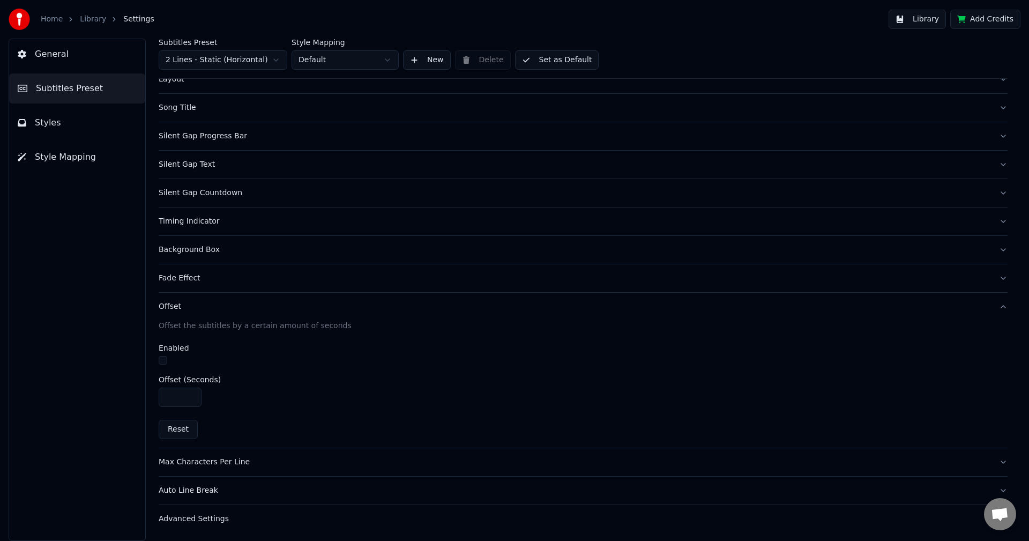
click at [244, 253] on div "Background Box" at bounding box center [575, 249] width 832 height 11
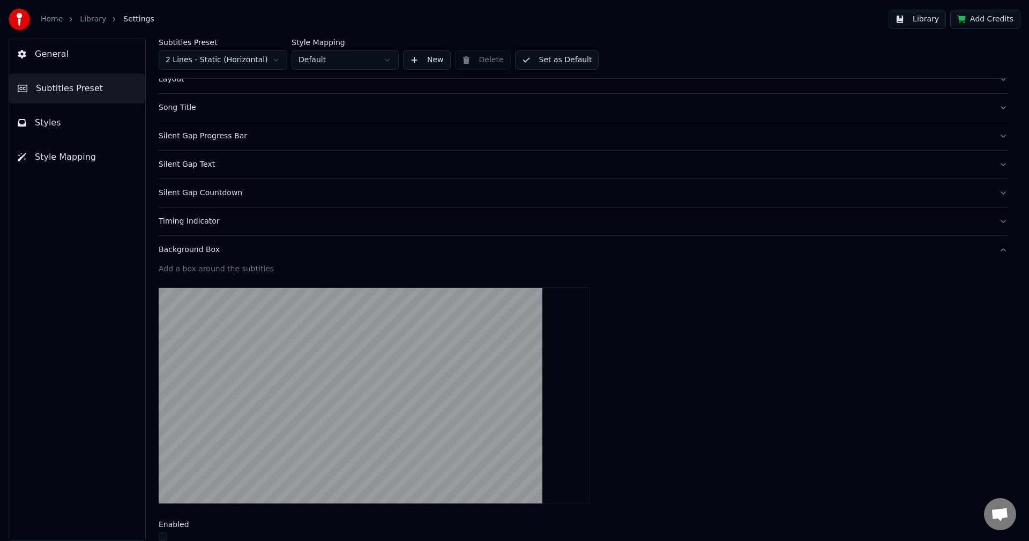
click at [70, 53] on button "General" at bounding box center [77, 54] width 136 height 30
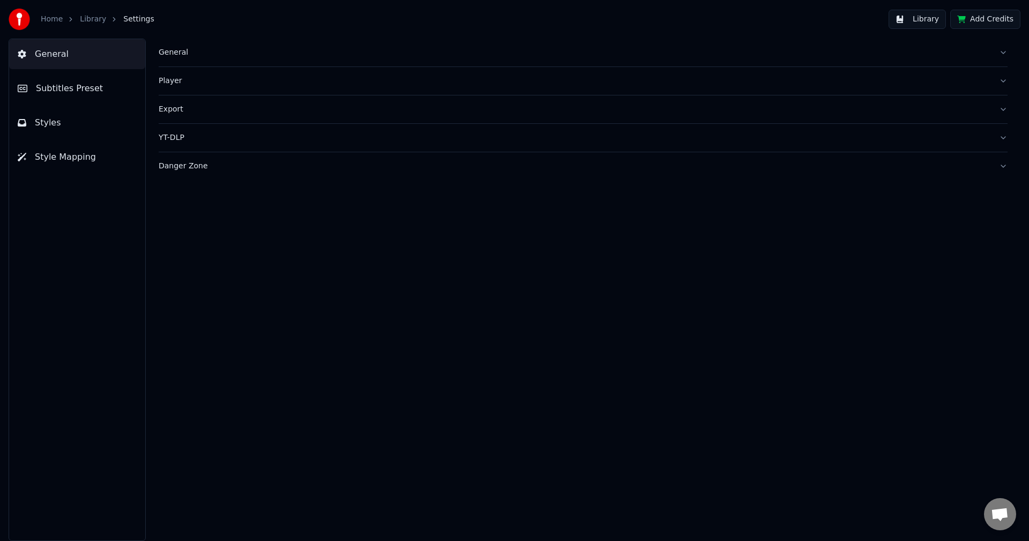
click at [177, 57] on div "General" at bounding box center [575, 52] width 832 height 11
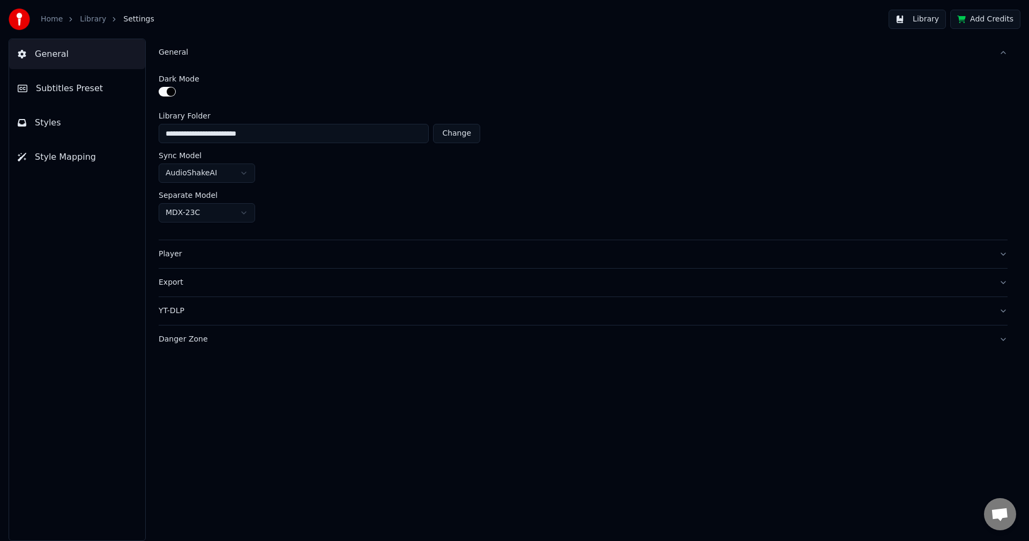
click at [66, 62] on button "General" at bounding box center [77, 54] width 136 height 30
click at [175, 44] on button "General" at bounding box center [583, 53] width 849 height 28
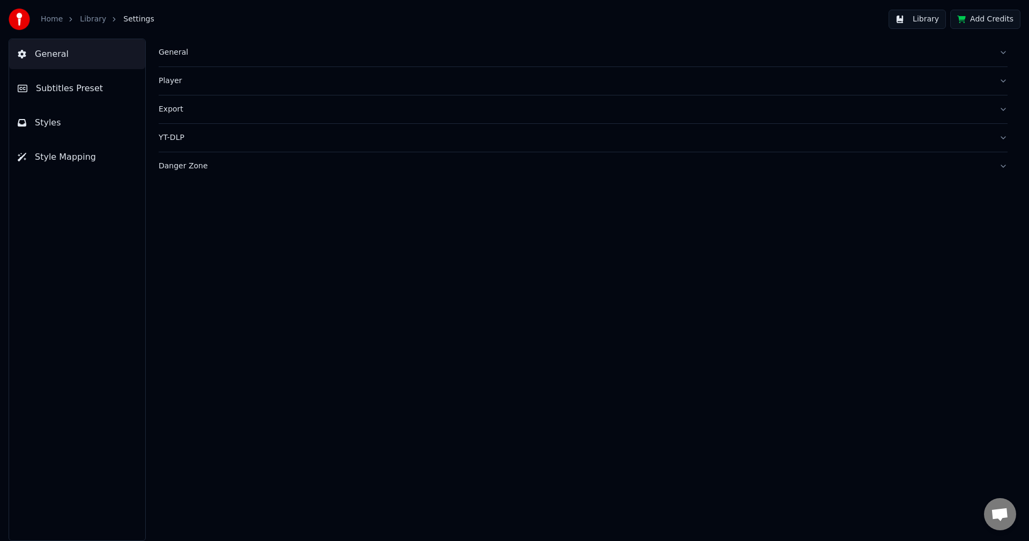
click at [177, 80] on div "Player" at bounding box center [575, 81] width 832 height 11
click at [99, 23] on link "Library" at bounding box center [93, 19] width 26 height 11
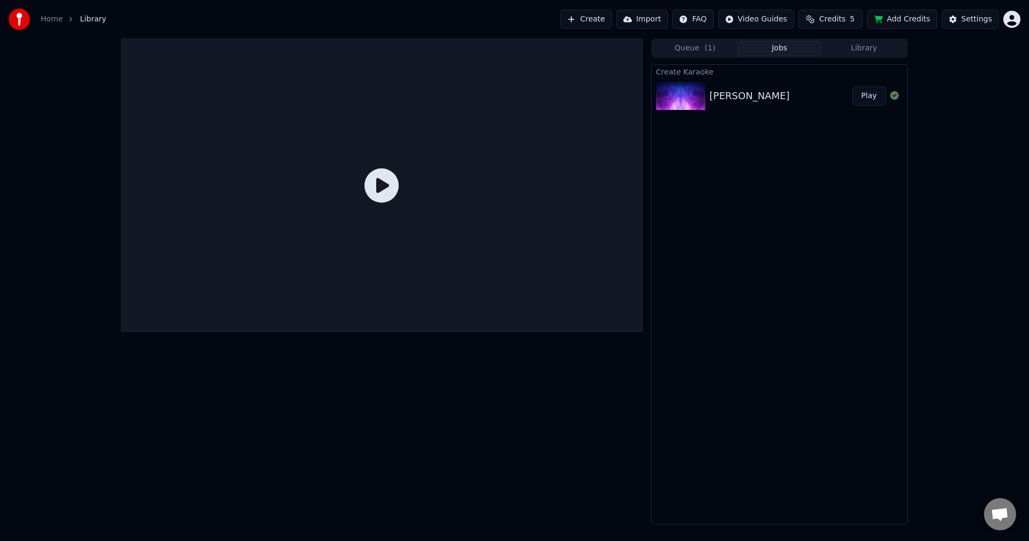
click at [369, 186] on icon at bounding box center [382, 185] width 34 height 34
click at [392, 186] on icon at bounding box center [382, 185] width 34 height 34
click at [706, 49] on span "( 1 )" at bounding box center [710, 48] width 11 height 11
click at [768, 48] on button "Jobs" at bounding box center [780, 49] width 85 height 16
click at [455, 192] on div at bounding box center [382, 185] width 522 height 293
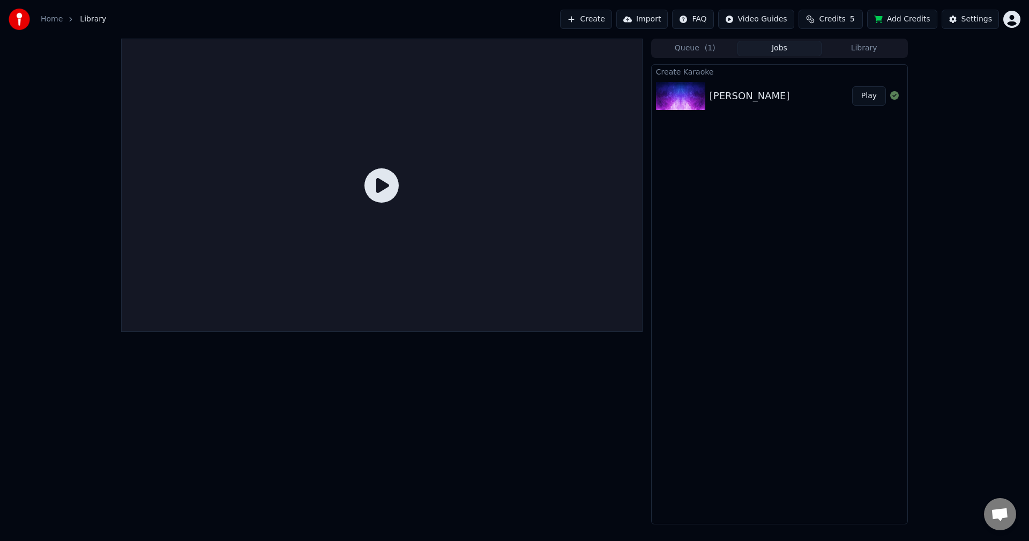
click at [55, 24] on link "Home" at bounding box center [52, 19] width 22 height 11
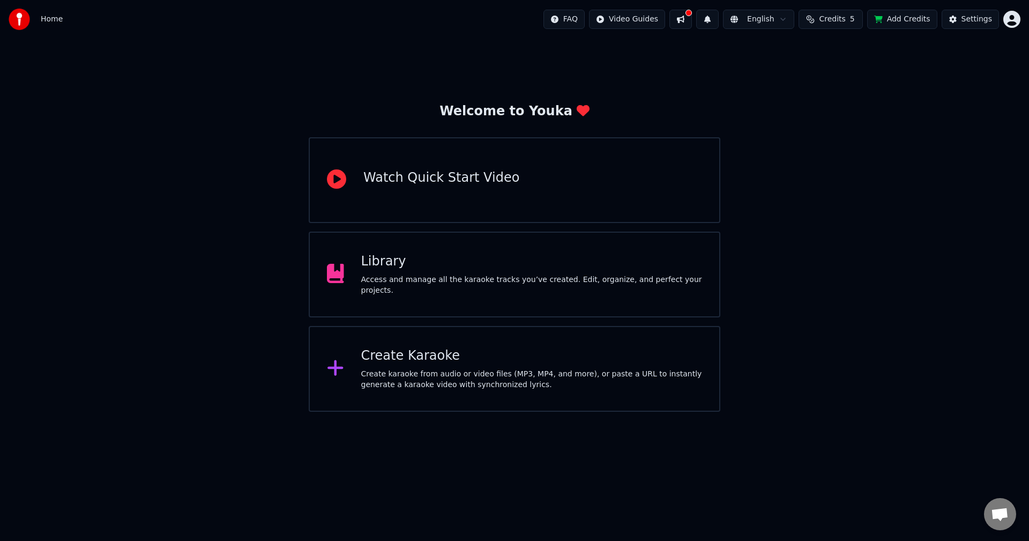
click at [496, 269] on div "Library" at bounding box center [532, 261] width 342 height 17
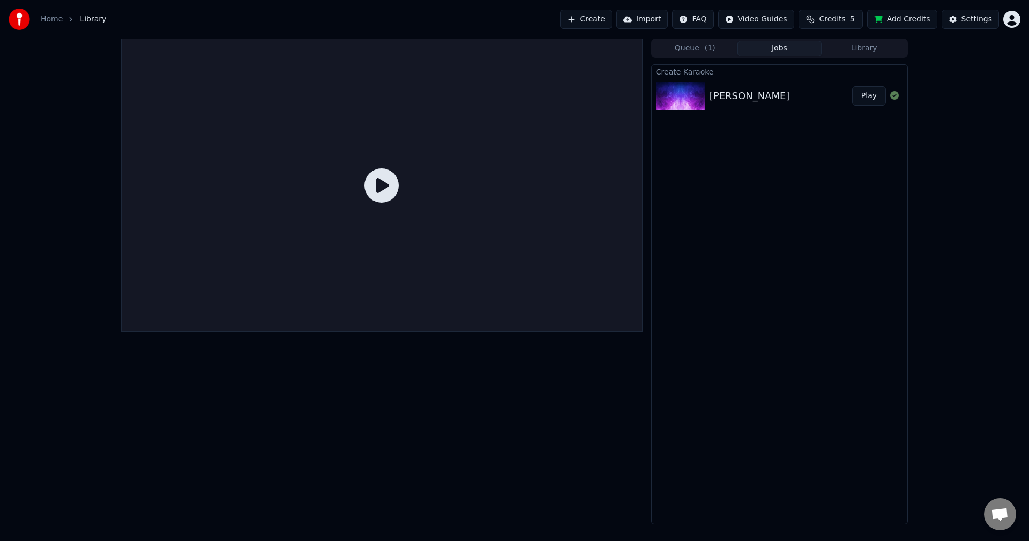
click at [360, 188] on div at bounding box center [382, 185] width 522 height 293
click at [718, 88] on div "[PERSON_NAME]" at bounding box center [750, 95] width 80 height 15
click at [866, 98] on button "Play" at bounding box center [869, 95] width 34 height 19
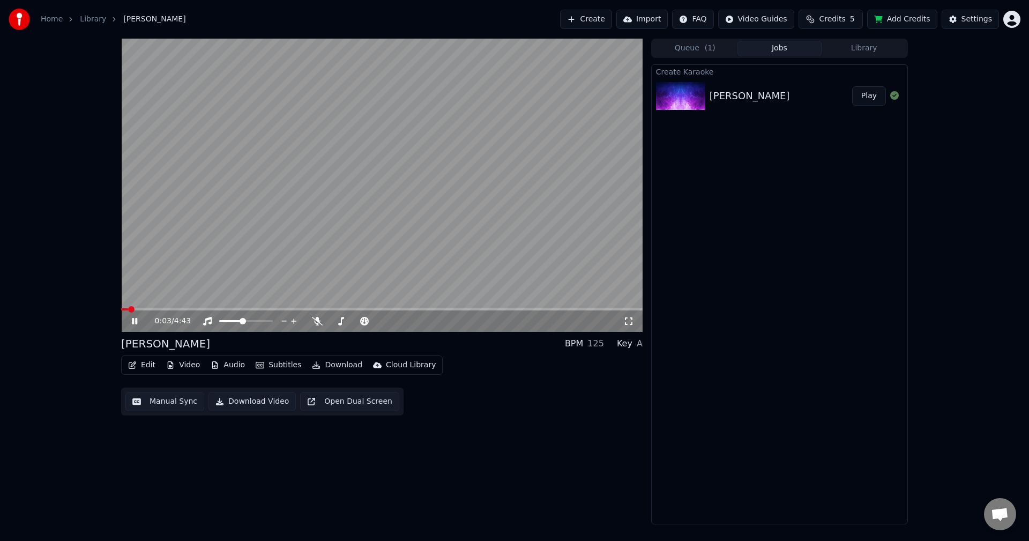
click at [525, 387] on div "Edit Video Audio Subtitles Download Cloud Library Manual Sync Download Video Op…" at bounding box center [382, 385] width 522 height 60
click at [316, 324] on icon at bounding box center [317, 321] width 11 height 9
click at [497, 391] on div "Edit Video Audio Subtitles Download Cloud Library Manual Sync Download Video Op…" at bounding box center [382, 385] width 522 height 60
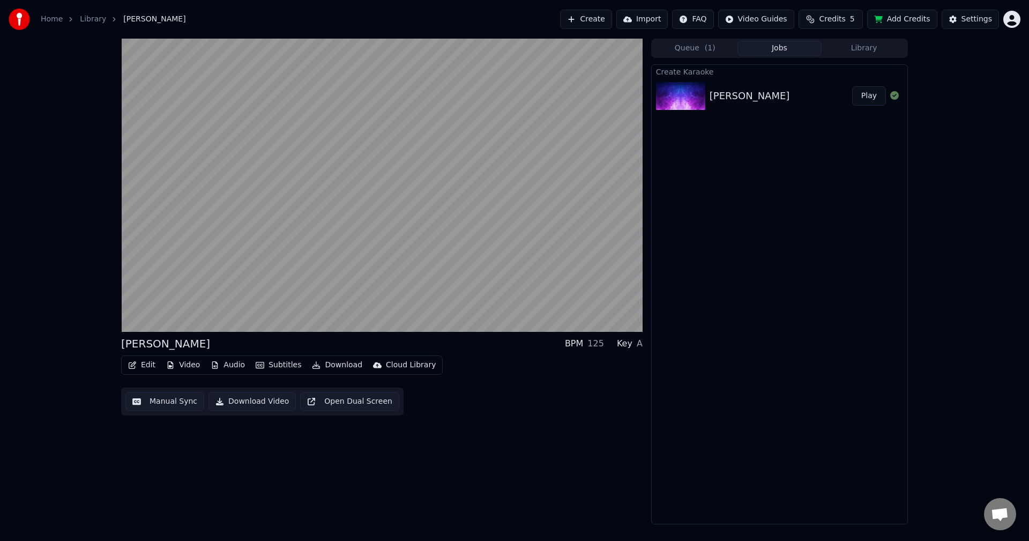
click at [713, 390] on div "Create Karaoke Ikaw Lamang Play" at bounding box center [779, 294] width 257 height 460
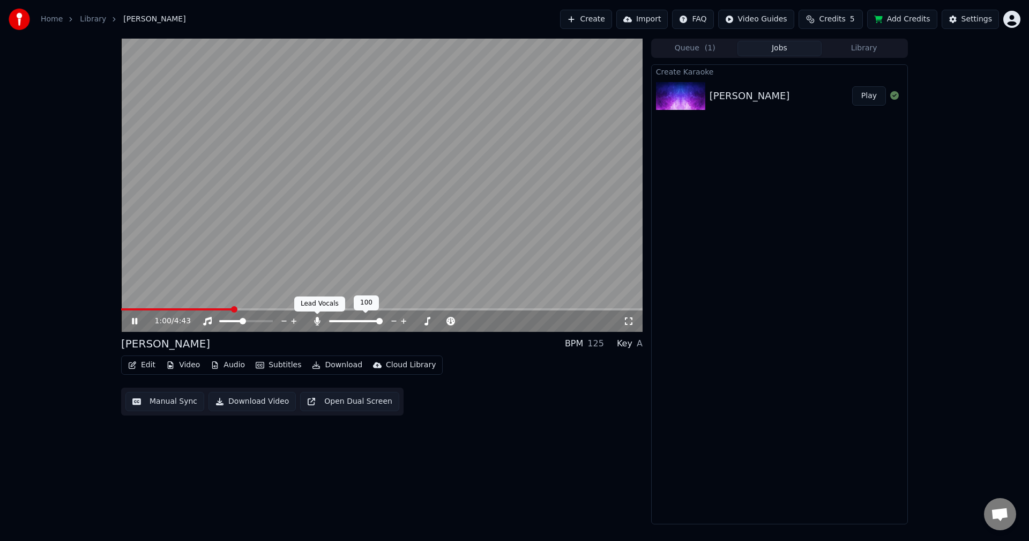
click at [318, 319] on icon at bounding box center [317, 321] width 6 height 9
click at [318, 319] on icon at bounding box center [317, 321] width 11 height 9
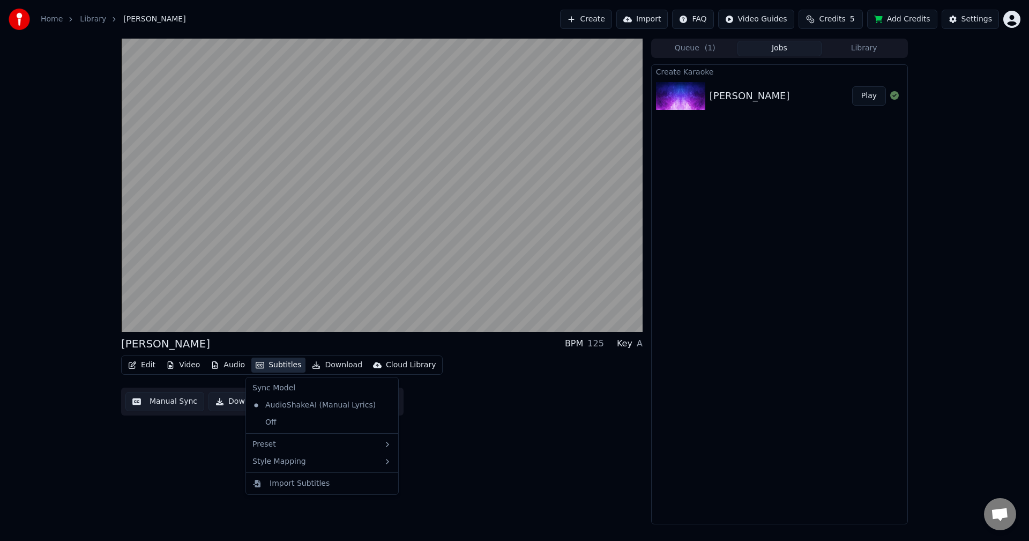
click at [278, 368] on button "Subtitles" at bounding box center [278, 365] width 54 height 15
click at [327, 425] on div "Off" at bounding box center [322, 422] width 148 height 17
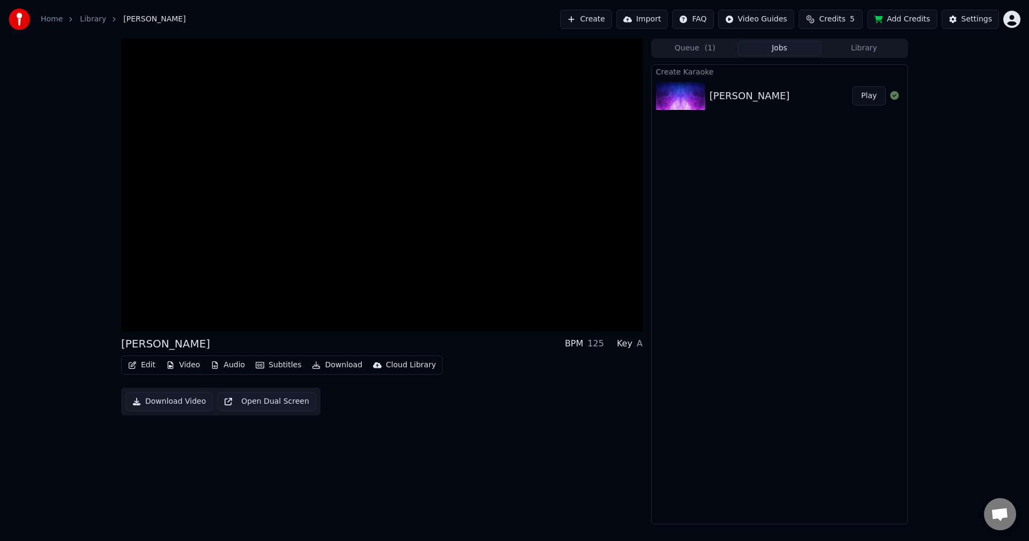
click at [283, 363] on button "Subtitles" at bounding box center [278, 365] width 54 height 15
click at [287, 407] on div "AudioShakeAI (Manual Lyrics)" at bounding box center [314, 405] width 132 height 17
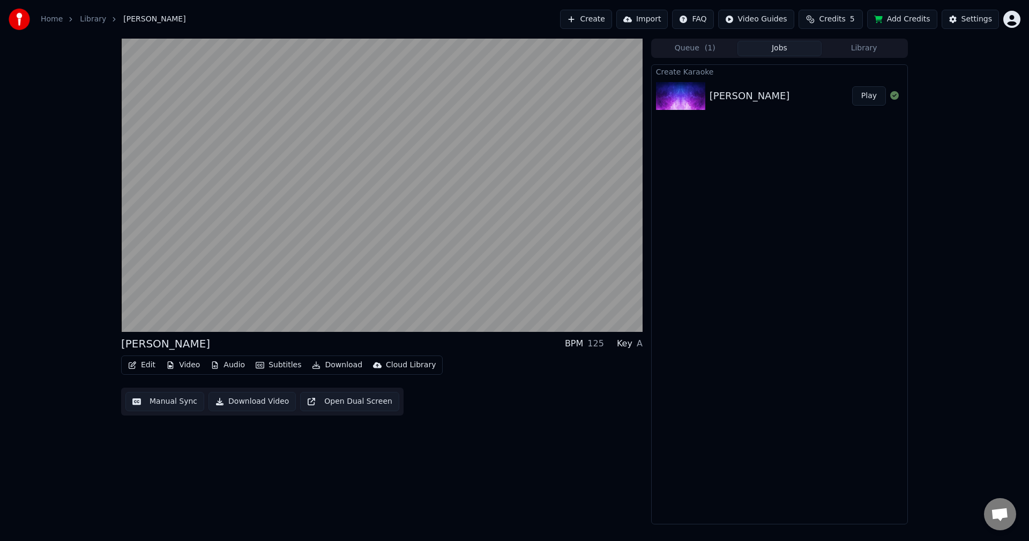
click at [280, 366] on button "Subtitles" at bounding box center [278, 365] width 54 height 15
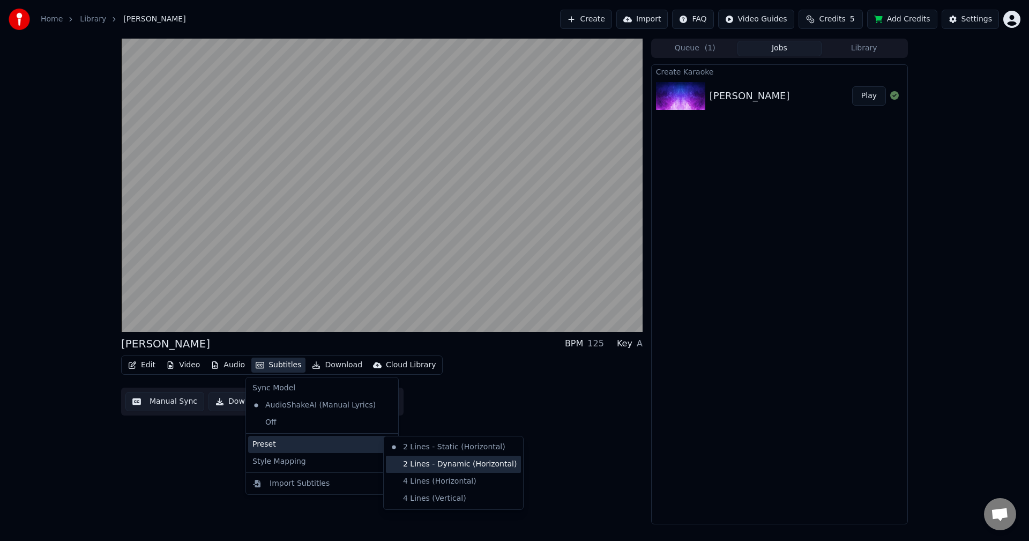
click at [428, 469] on div "2 Lines - Dynamic (Horizontal)" at bounding box center [453, 464] width 135 height 17
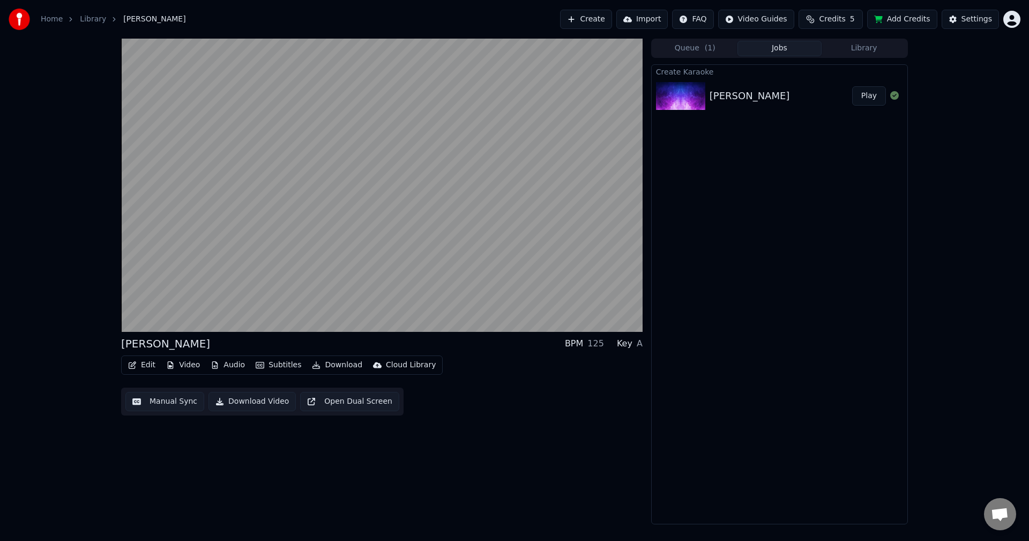
click at [275, 367] on button "Subtitles" at bounding box center [278, 365] width 54 height 15
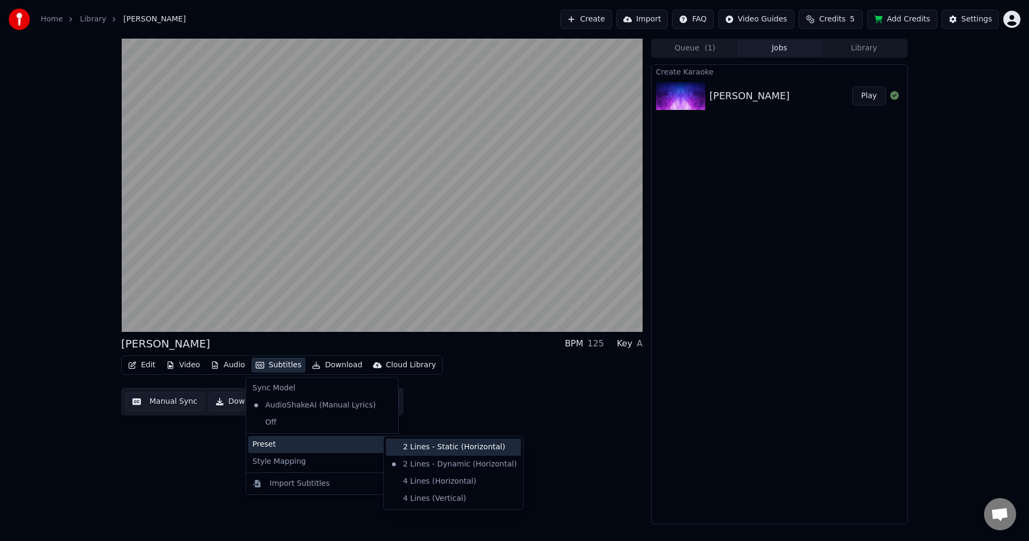
click at [424, 446] on div "2 Lines - Static (Horizontal)" at bounding box center [453, 447] width 135 height 17
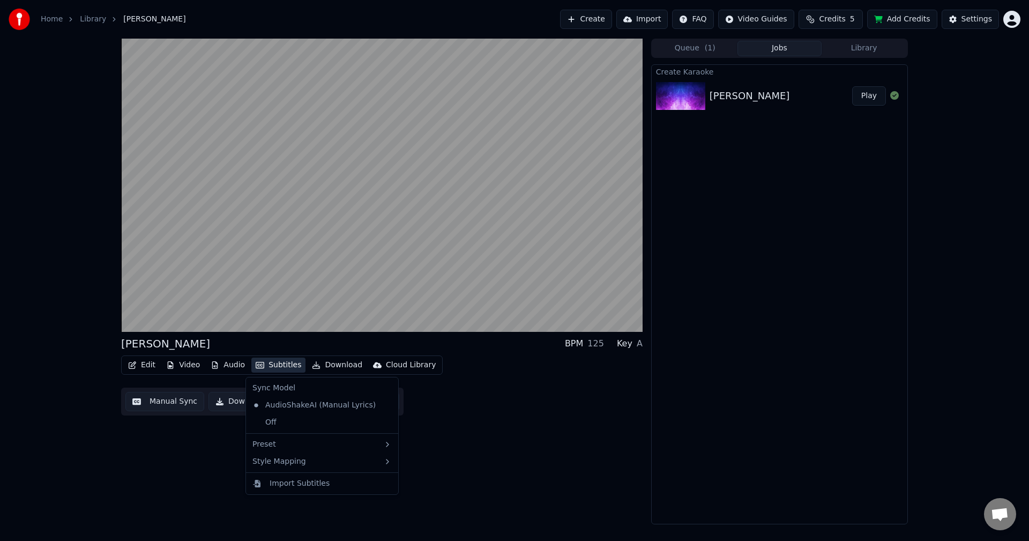
click at [283, 362] on button "Subtitles" at bounding box center [278, 365] width 54 height 15
click at [182, 450] on div "Ikaw Lamang BPM 125 Key A Edit Video Audio Subtitles Download Cloud Library Man…" at bounding box center [382, 282] width 522 height 486
click at [236, 366] on button "Audio" at bounding box center [227, 365] width 43 height 15
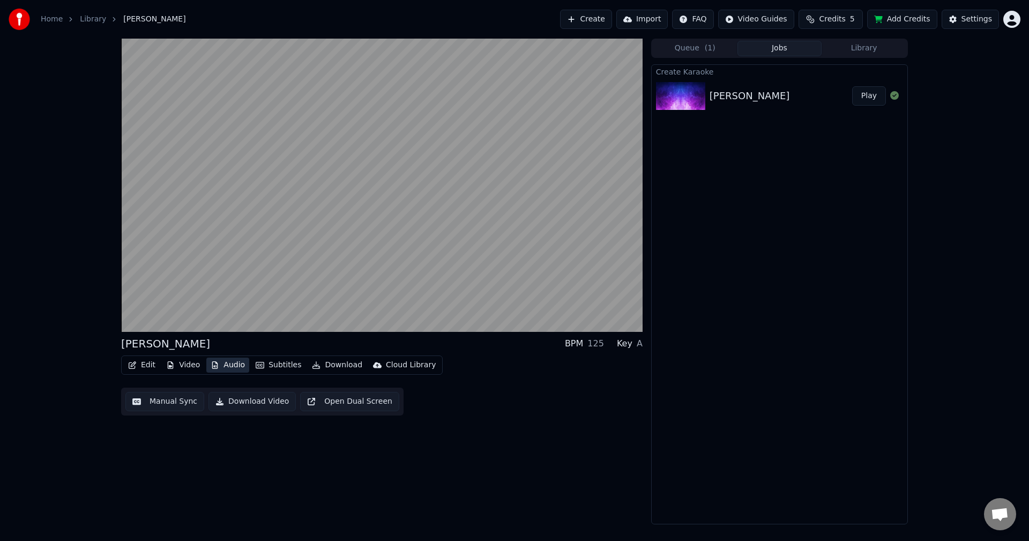
click at [236, 366] on button "Audio" at bounding box center [227, 365] width 43 height 15
click at [182, 362] on button "Video" at bounding box center [183, 365] width 42 height 15
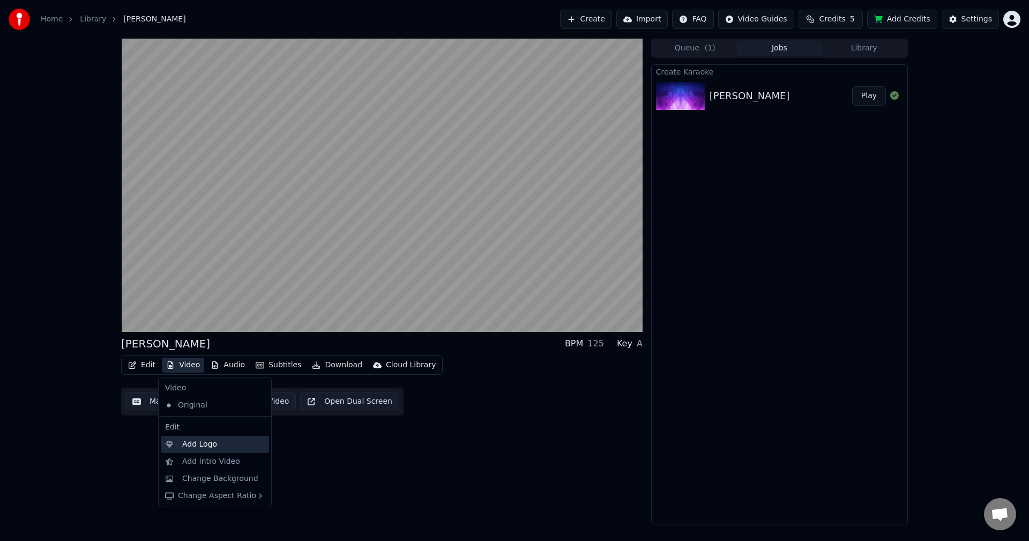
click at [199, 443] on div "Add Logo" at bounding box center [199, 444] width 35 height 11
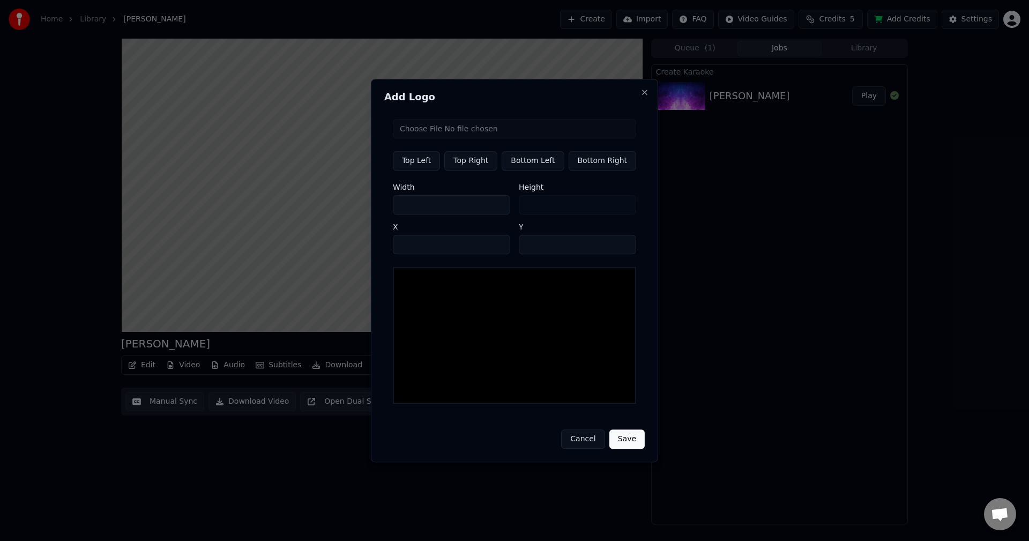
click at [578, 434] on button "Cancel" at bounding box center [582, 438] width 43 height 19
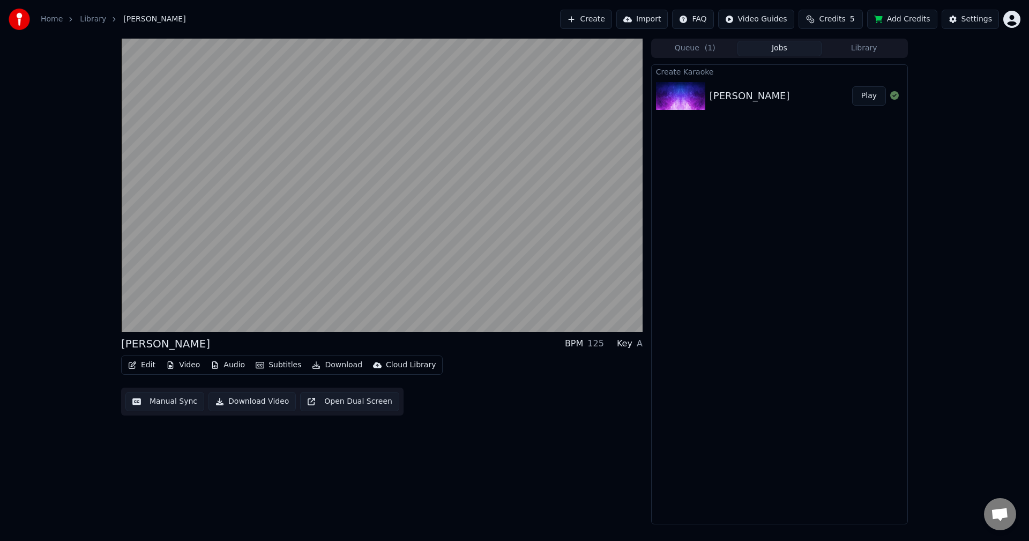
click at [174, 403] on button "Manual Sync" at bounding box center [164, 401] width 79 height 19
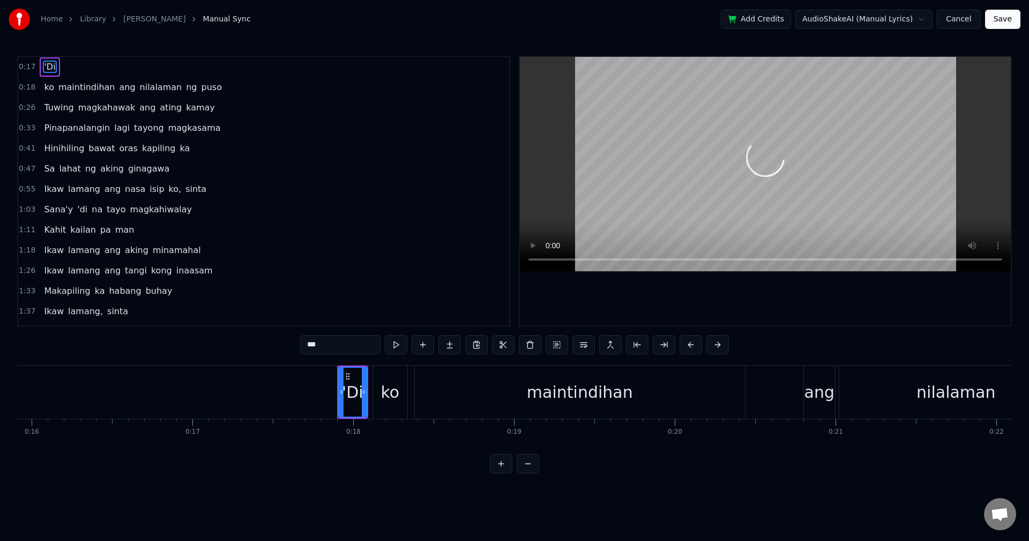
scroll to position [0, 2825]
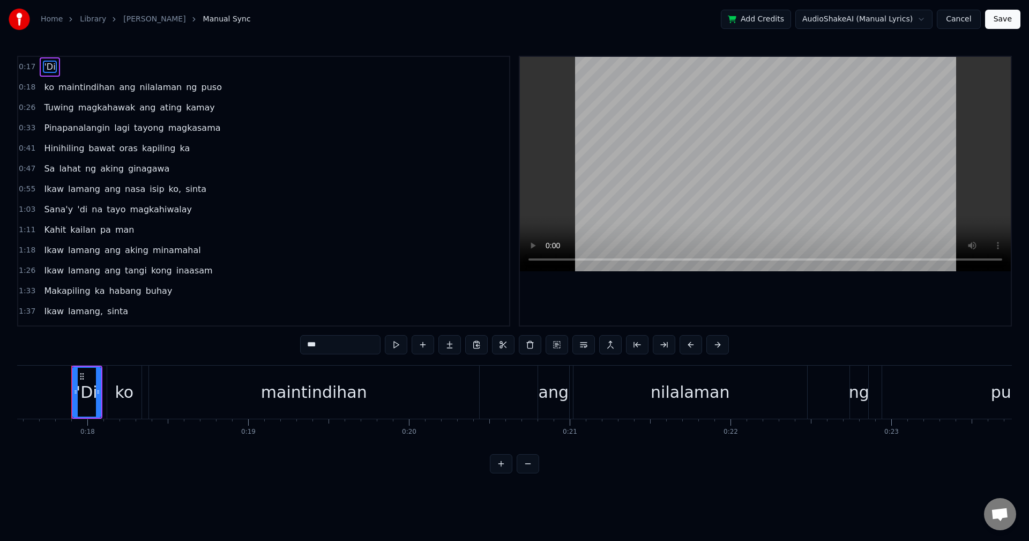
click at [969, 16] on button "Cancel" at bounding box center [958, 19] width 43 height 19
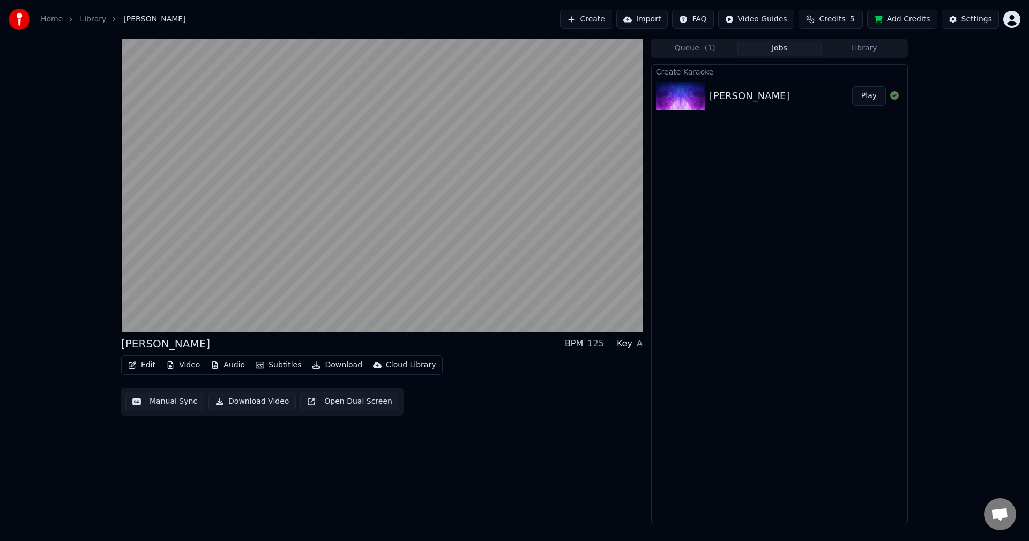
click at [141, 362] on button "Edit" at bounding box center [142, 365] width 36 height 15
click at [517, 435] on div "Ikaw Lamang BPM 125 Key A Edit Video Audio Subtitles Download Cloud Library Man…" at bounding box center [382, 282] width 522 height 486
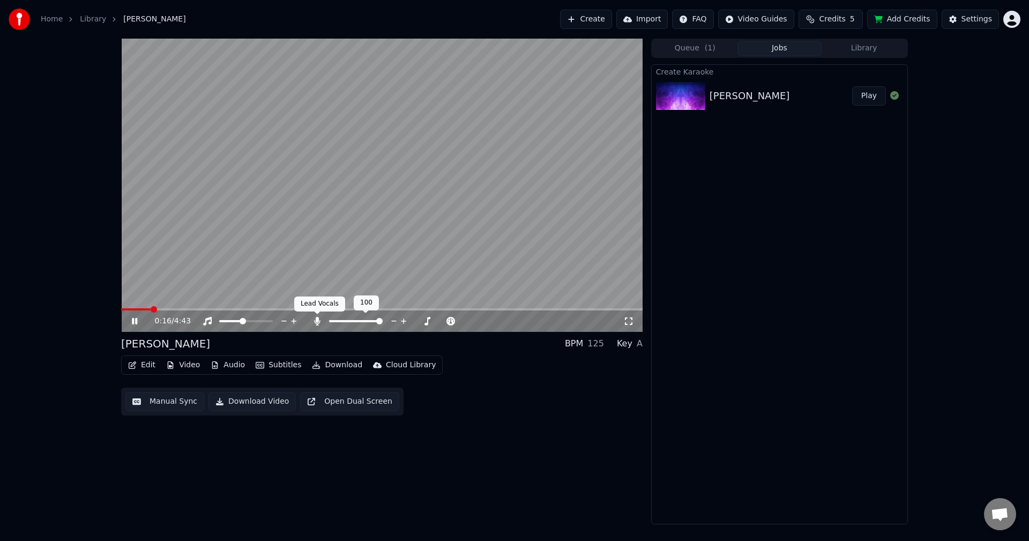
click at [316, 321] on icon at bounding box center [317, 321] width 6 height 9
click at [318, 321] on icon at bounding box center [317, 321] width 11 height 9
click at [340, 367] on button "Download" at bounding box center [337, 365] width 59 height 15
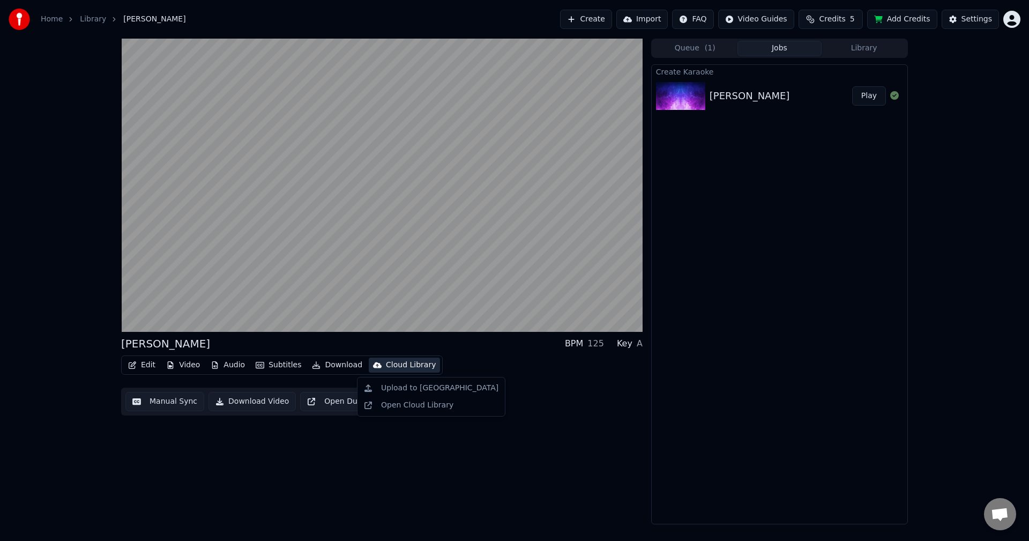
click at [508, 433] on div "Ikaw Lamang BPM 125 Key A Edit Video Audio Subtitles Download Cloud Library Man…" at bounding box center [382, 282] width 522 height 486
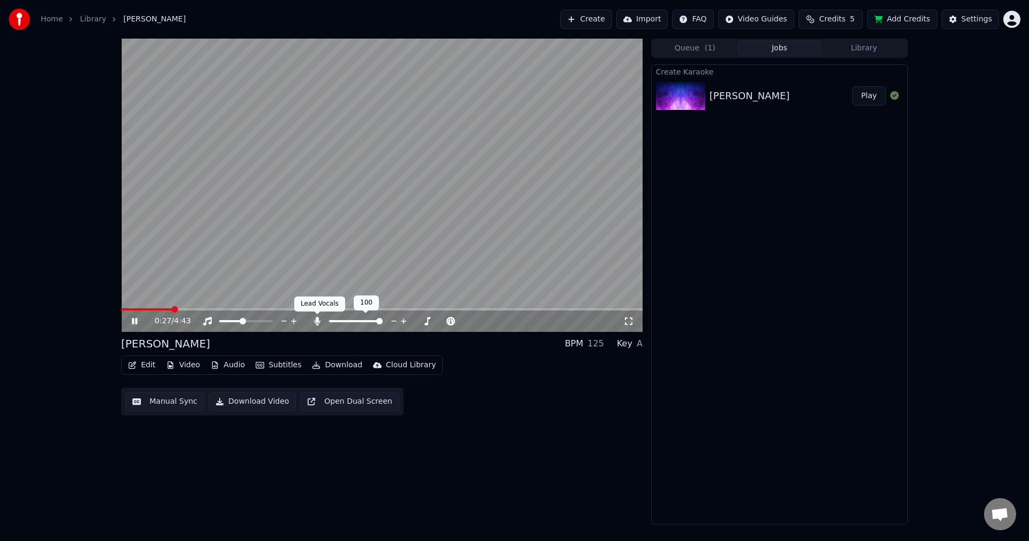
click at [322, 322] on icon at bounding box center [317, 321] width 11 height 9
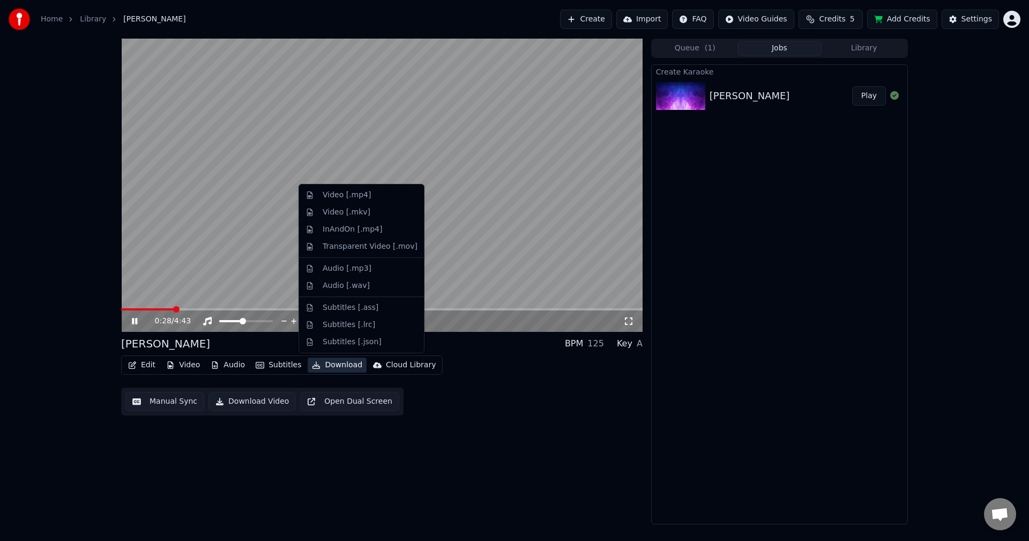
click at [333, 367] on button "Download" at bounding box center [337, 365] width 59 height 15
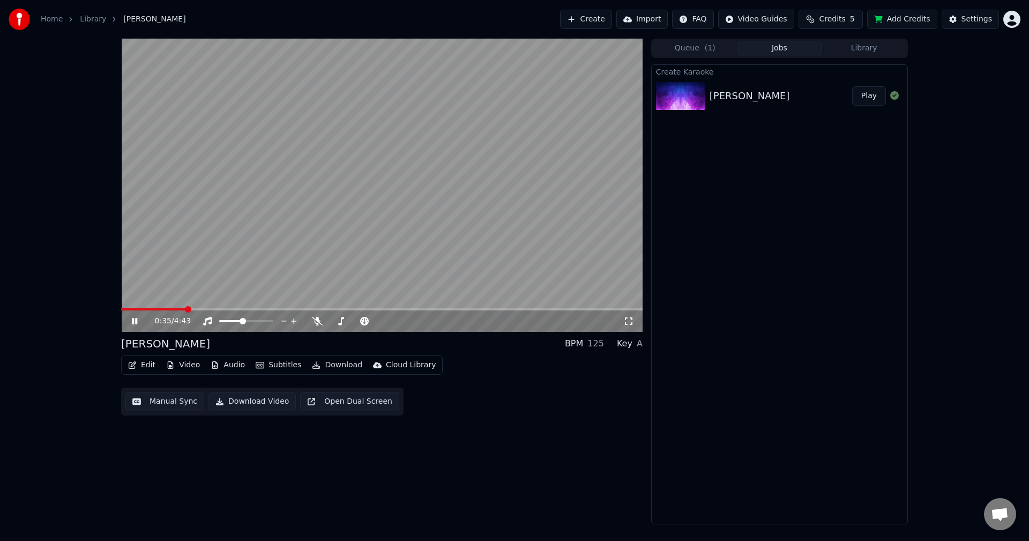
click at [505, 405] on div "Edit Video Audio Subtitles Download Cloud Library Manual Sync Download Video Op…" at bounding box center [382, 385] width 522 height 60
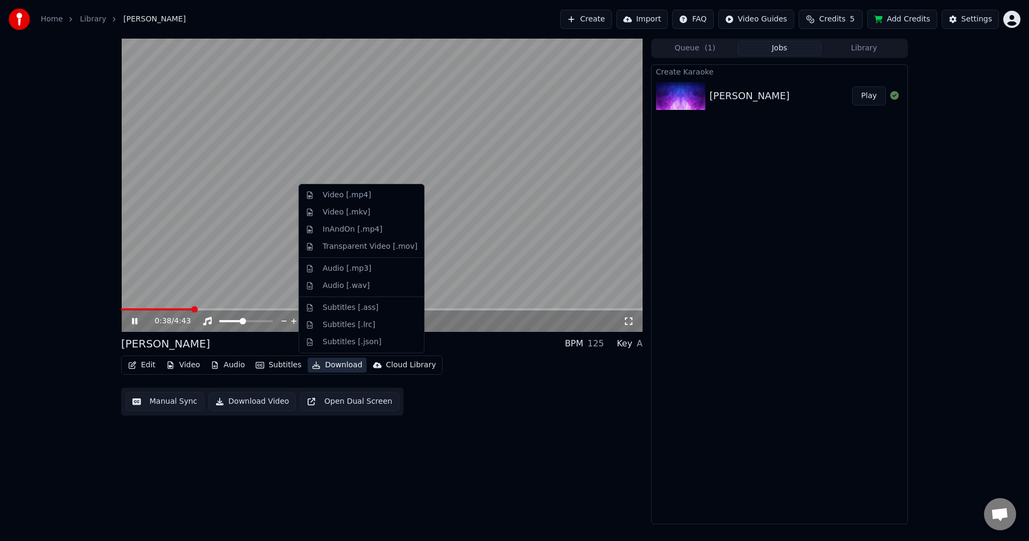
click at [336, 367] on button "Download" at bounding box center [337, 365] width 59 height 15
click at [354, 197] on div "Video [.mp4]" at bounding box center [347, 195] width 48 height 11
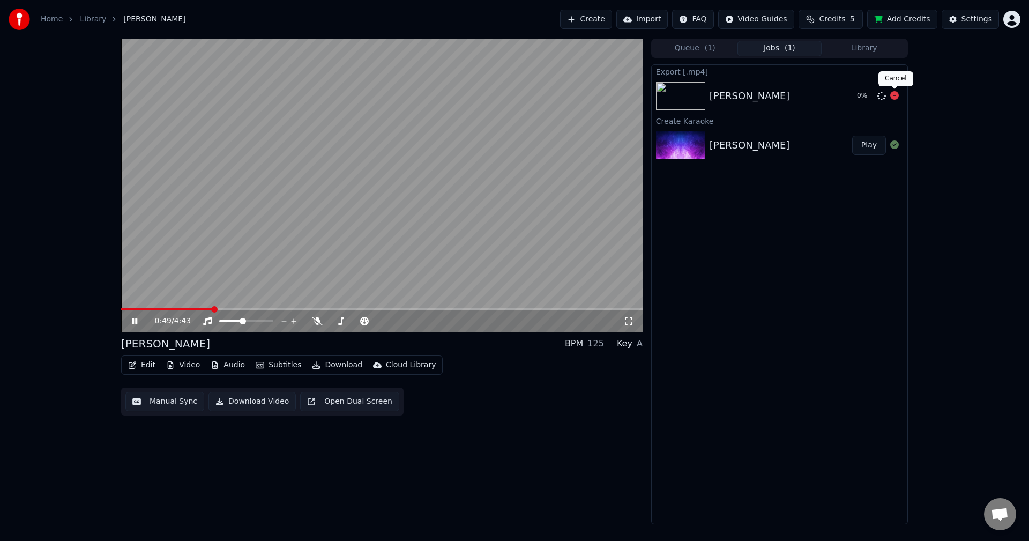
click at [897, 94] on icon at bounding box center [895, 95] width 9 height 9
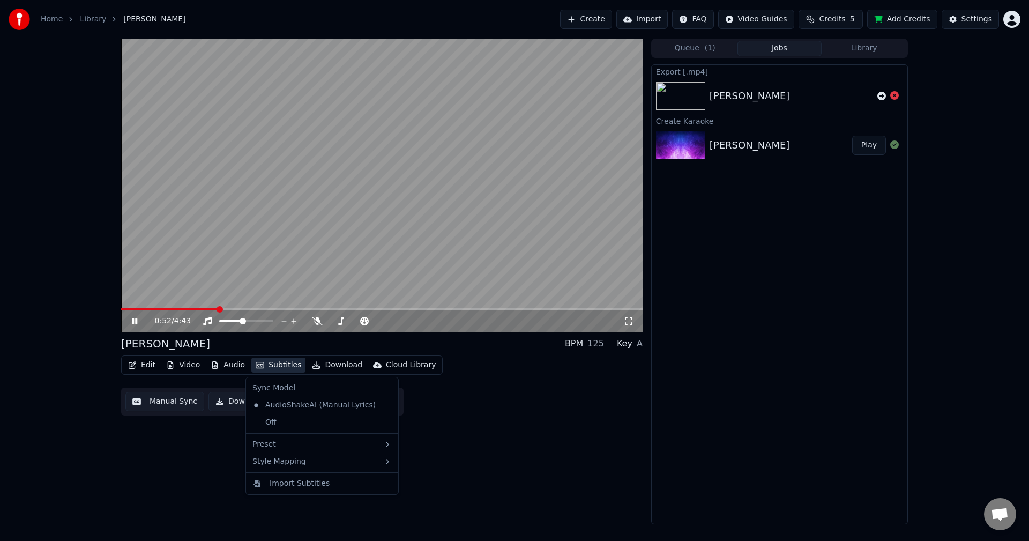
click at [270, 367] on button "Subtitles" at bounding box center [278, 365] width 54 height 15
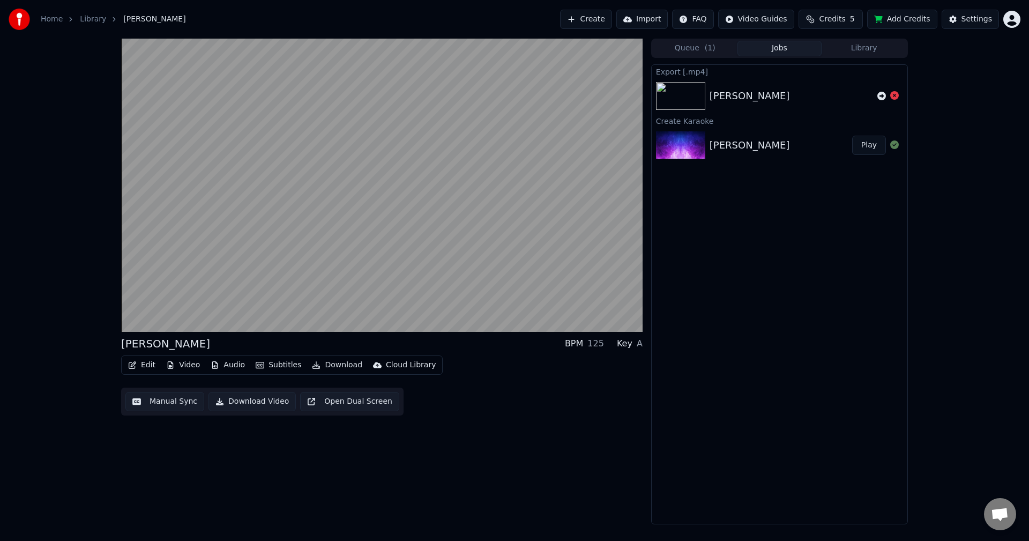
click at [152, 363] on button "Edit" at bounding box center [142, 365] width 36 height 15
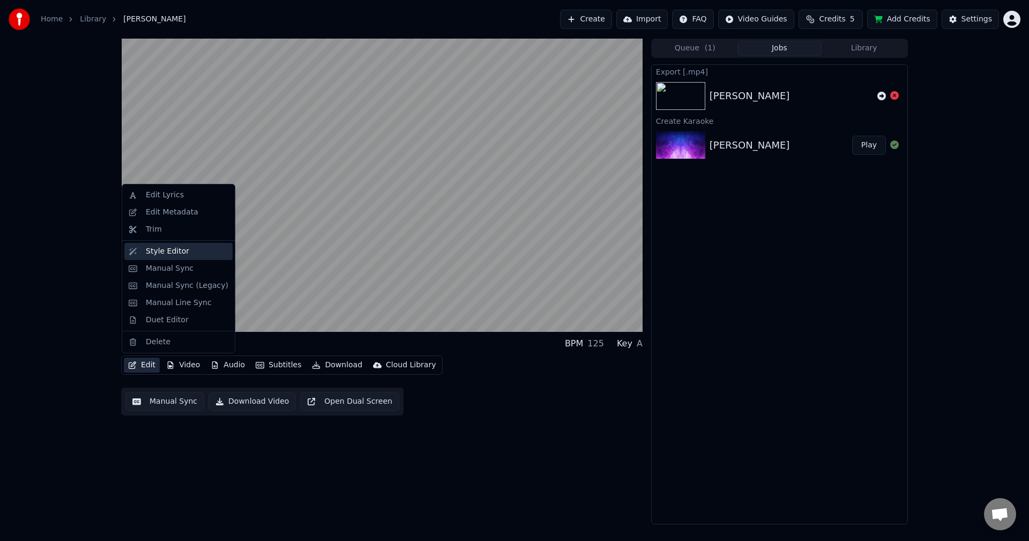
click at [186, 254] on div "Style Editor" at bounding box center [187, 251] width 83 height 11
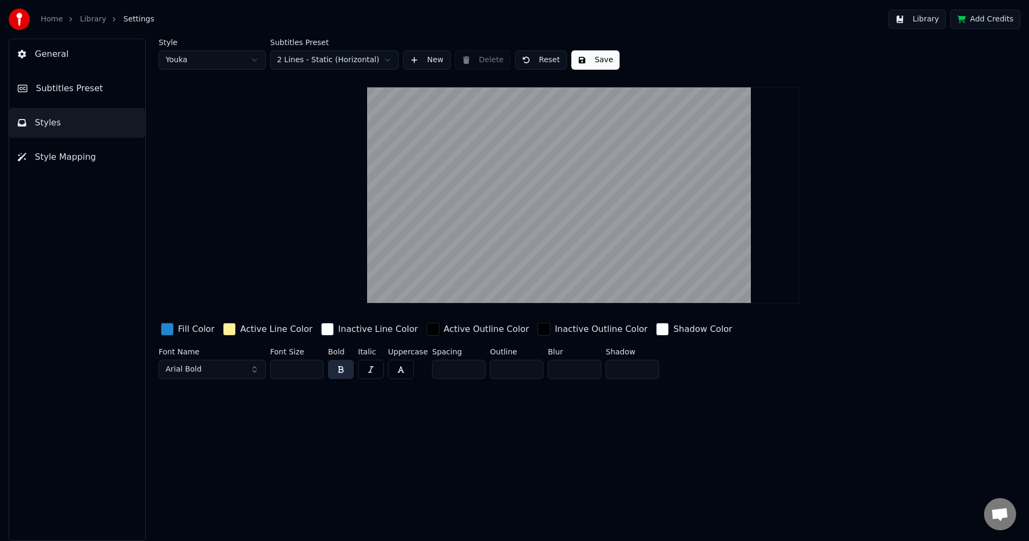
drag, startPoint x: 167, startPoint y: 328, endPoint x: 177, endPoint y: 326, distance: 10.3
click at [168, 327] on div "button" at bounding box center [167, 329] width 13 height 13
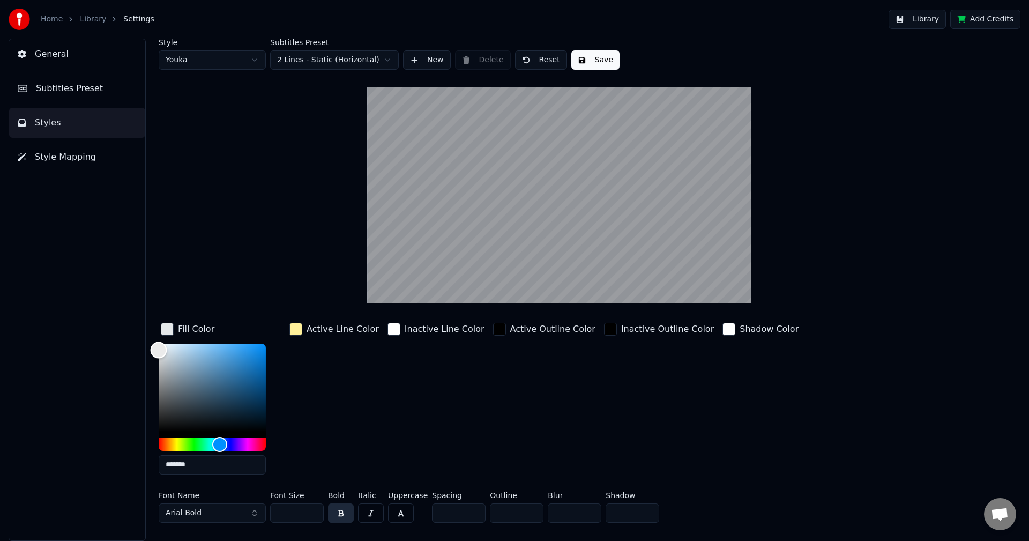
drag, startPoint x: 169, startPoint y: 350, endPoint x: 153, endPoint y: 347, distance: 16.4
click at [159, 347] on div "Color" at bounding box center [212, 388] width 107 height 88
click at [296, 329] on div "button" at bounding box center [296, 329] width 13 height 13
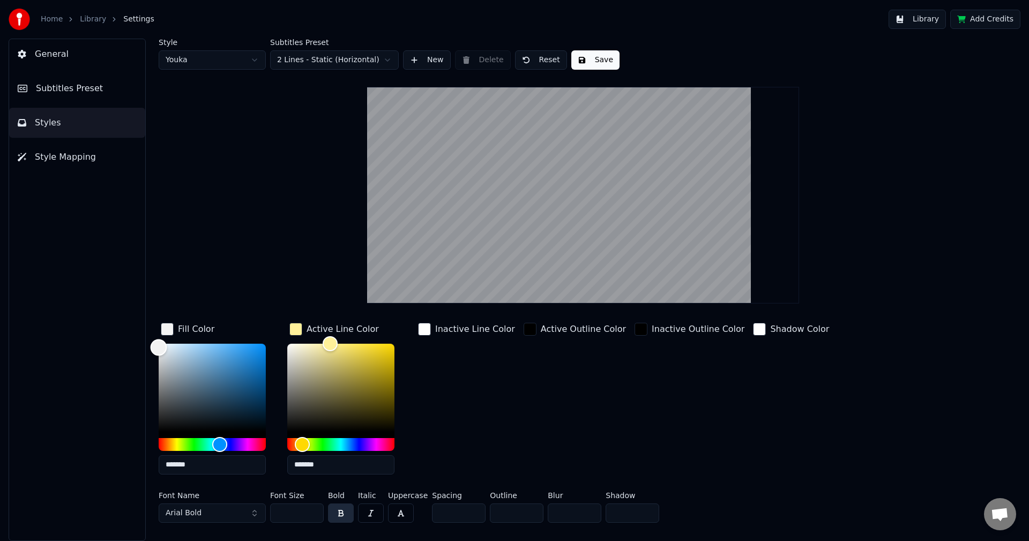
drag, startPoint x: 172, startPoint y: 422, endPoint x: 169, endPoint y: 432, distance: 9.5
click at [170, 427] on div "Color" at bounding box center [212, 388] width 107 height 88
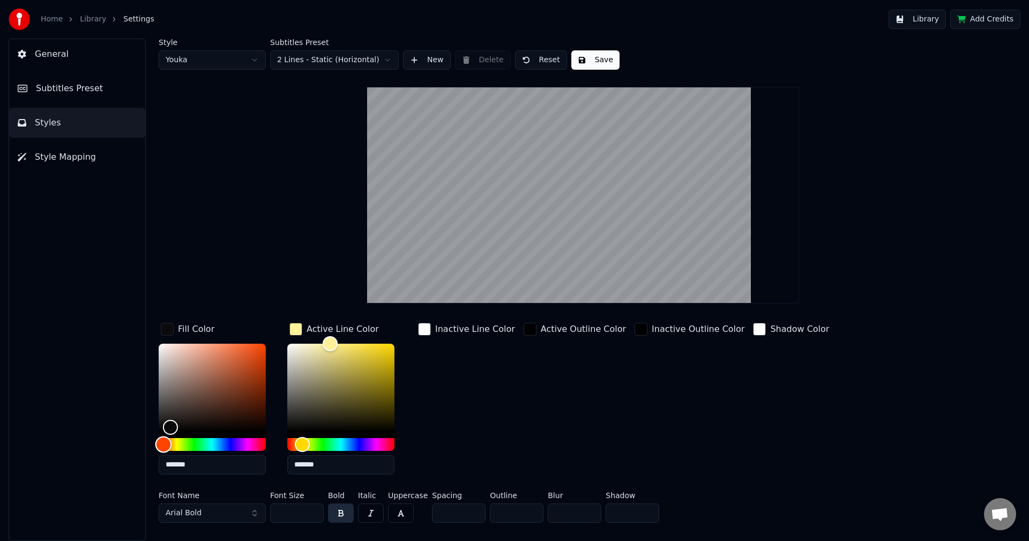
click at [164, 444] on div "Hue" at bounding box center [212, 444] width 107 height 13
drag, startPoint x: 191, startPoint y: 403, endPoint x: 307, endPoint y: 354, distance: 126.2
click at [266, 347] on div "Color" at bounding box center [212, 388] width 107 height 88
type input "*******"
click at [522, 369] on div "Active Outline Color" at bounding box center [575, 402] width 107 height 162
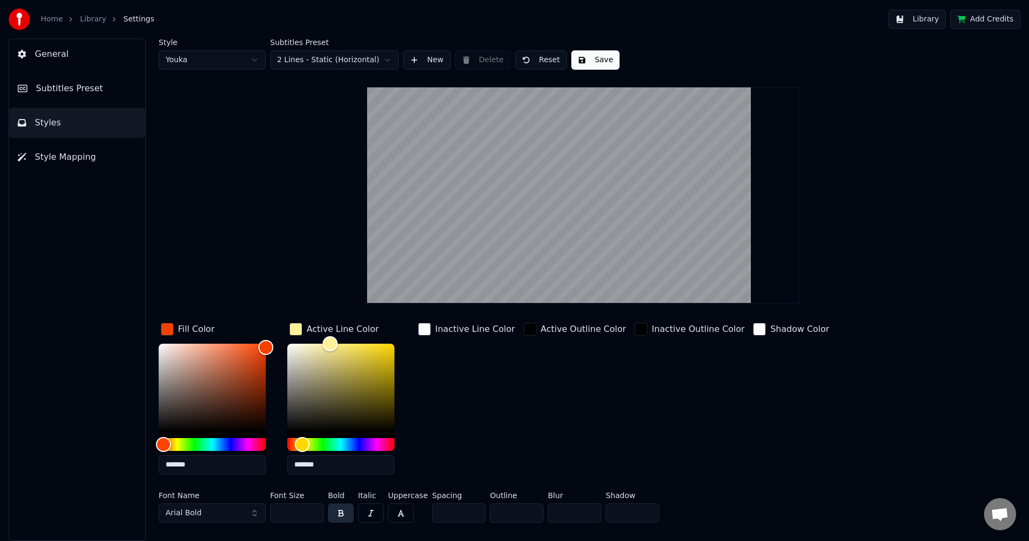
click at [224, 466] on input "*******" at bounding box center [212, 464] width 107 height 19
type input "*******"
drag, startPoint x: 332, startPoint y: 348, endPoint x: 297, endPoint y: 343, distance: 35.3
click at [297, 343] on div "Color" at bounding box center [297, 343] width 17 height 17
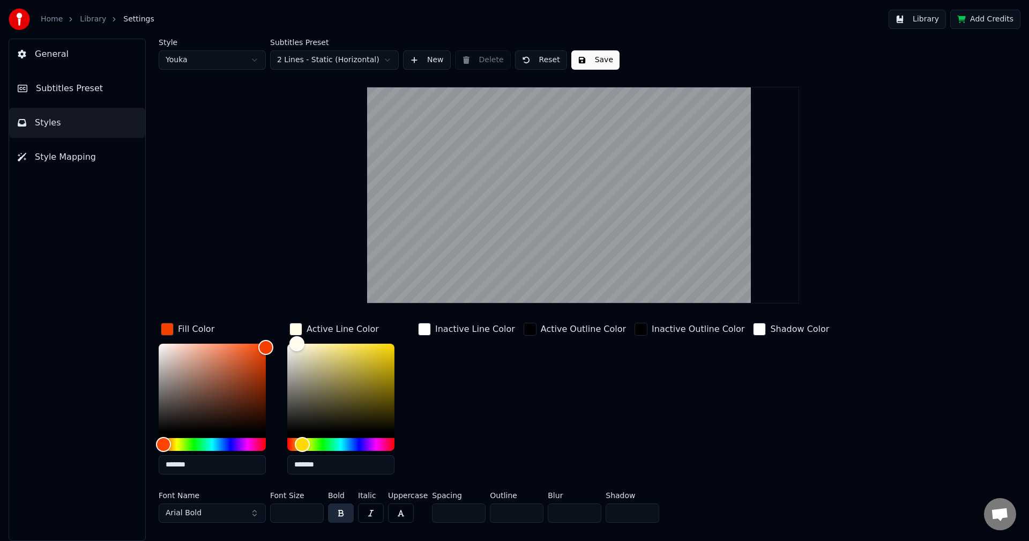
click at [590, 54] on button "Save" at bounding box center [596, 59] width 48 height 19
click at [598, 61] on button "Done" at bounding box center [597, 59] width 50 height 19
click at [751, 401] on div "Shadow Color" at bounding box center [791, 402] width 80 height 162
click at [937, 20] on button "Library" at bounding box center [917, 19] width 57 height 19
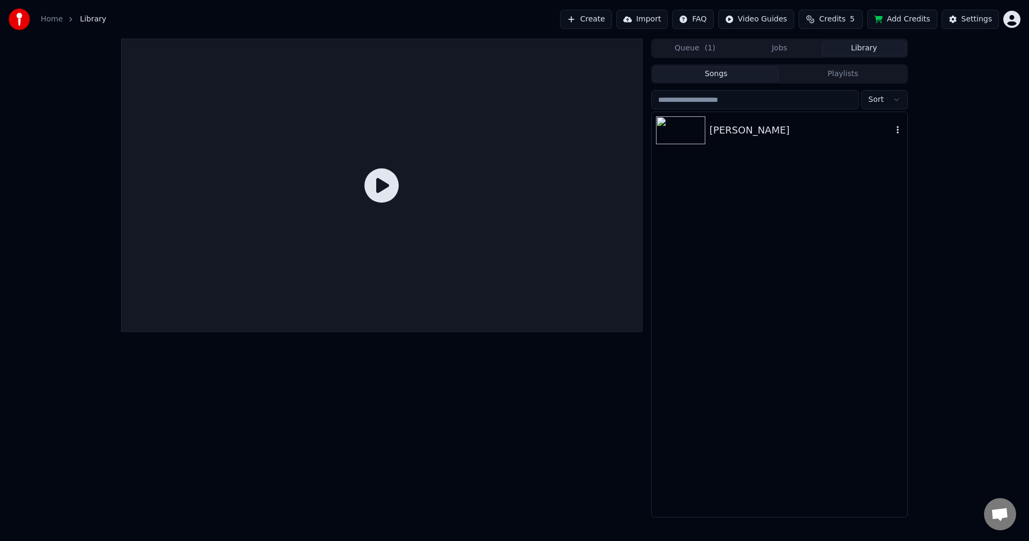
click at [685, 125] on img at bounding box center [680, 130] width 49 height 28
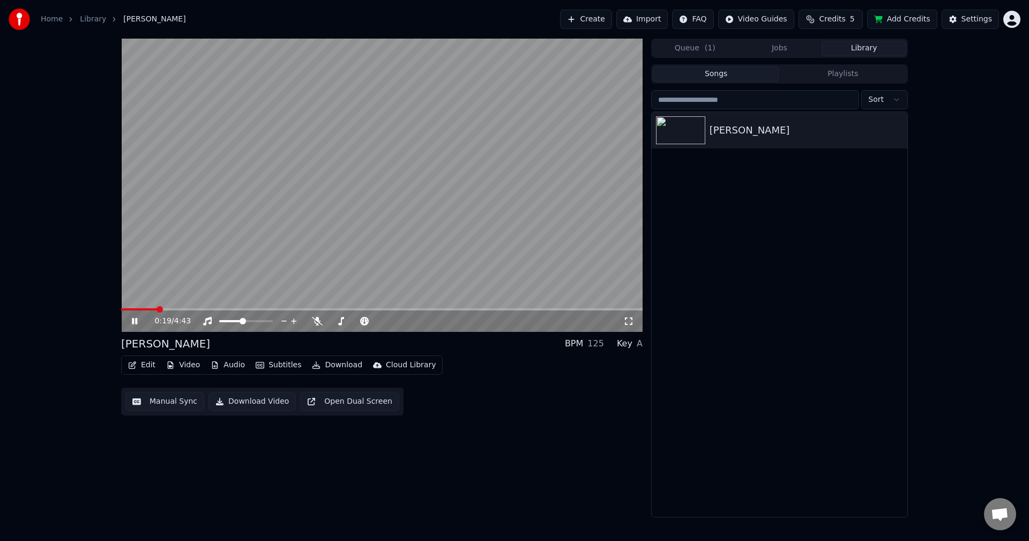
click at [140, 364] on button "Edit" at bounding box center [142, 365] width 36 height 15
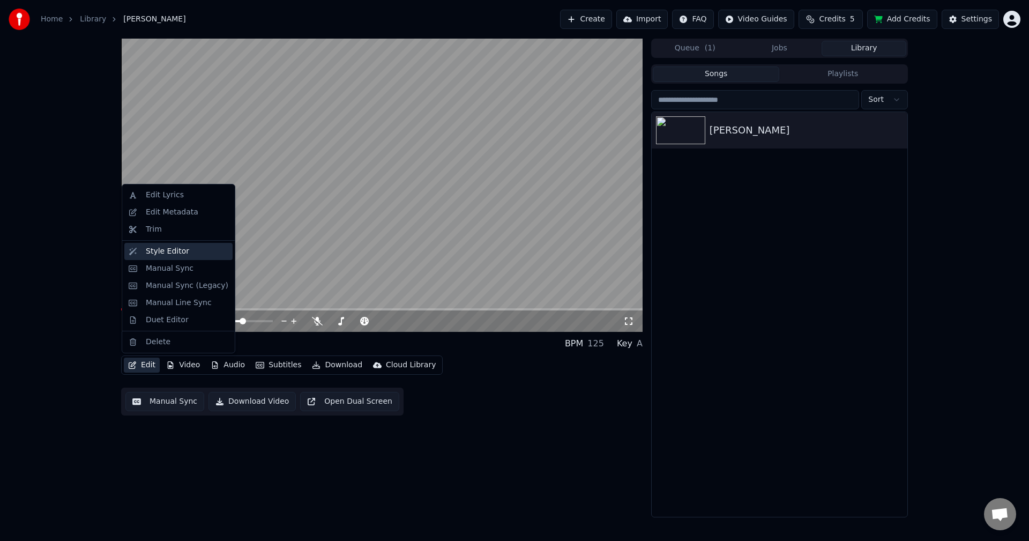
click at [177, 252] on div "Style Editor" at bounding box center [167, 251] width 43 height 11
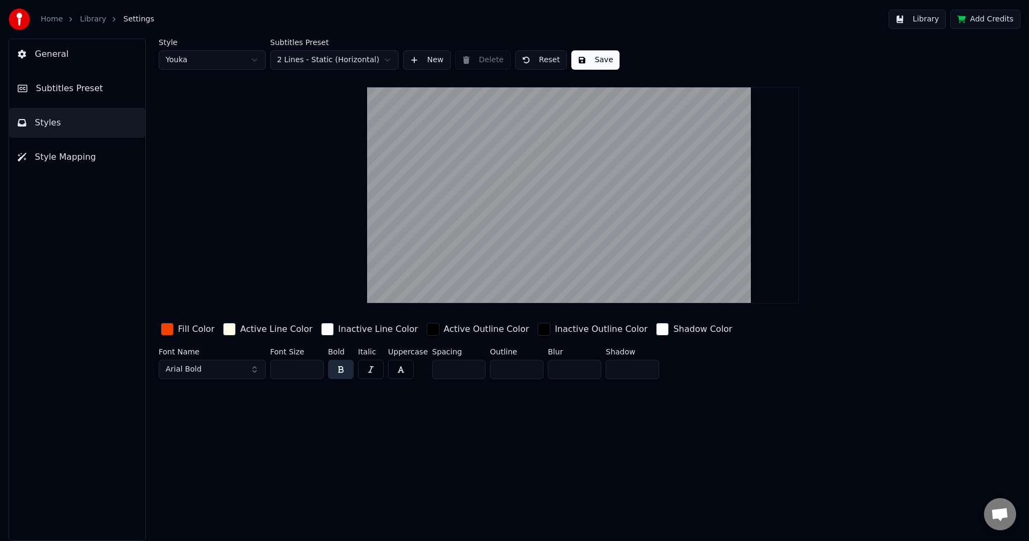
click at [80, 87] on span "Subtitles Preset" at bounding box center [69, 88] width 67 height 13
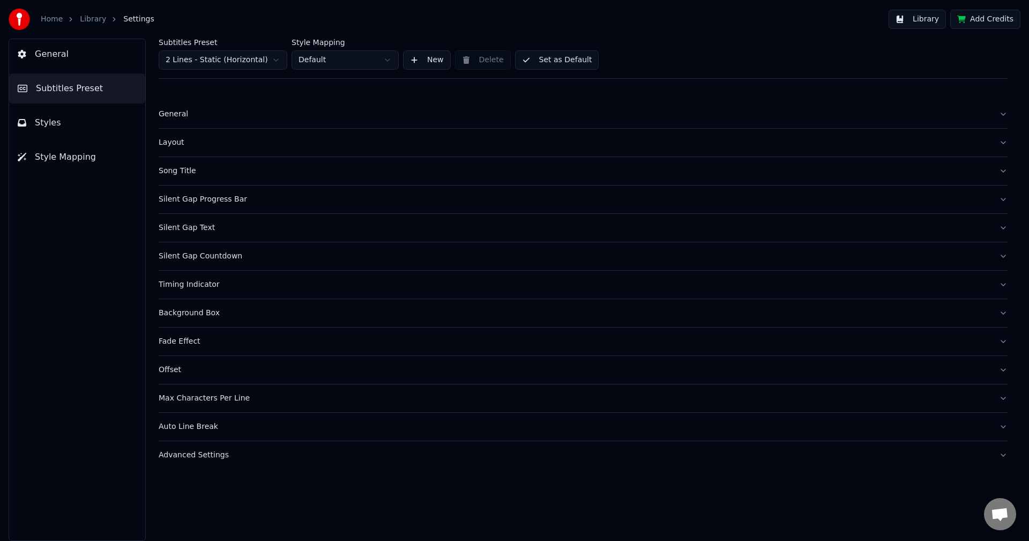
click at [231, 284] on div "Timing Indicator" at bounding box center [575, 284] width 832 height 11
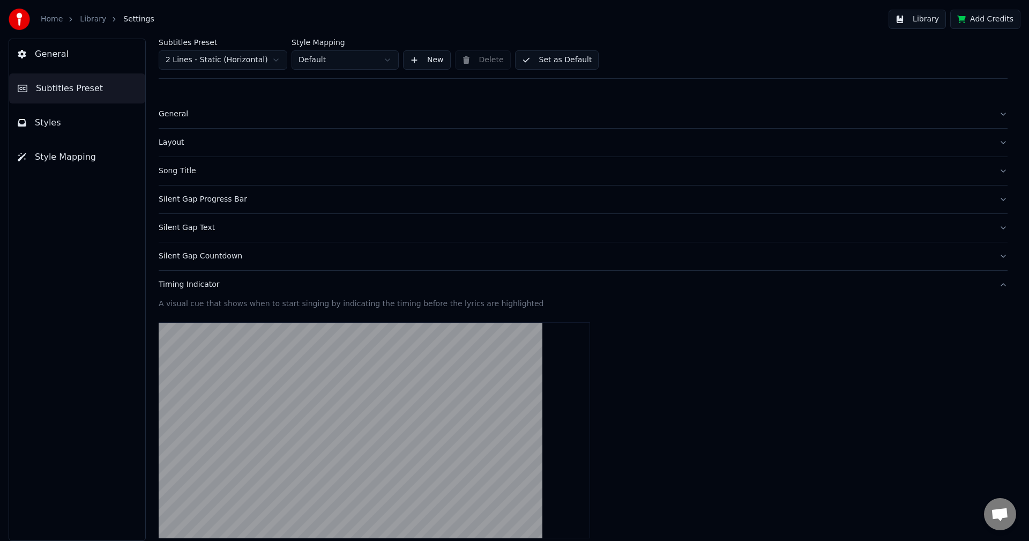
click at [246, 261] on div "Silent Gap Countdown" at bounding box center [575, 256] width 832 height 11
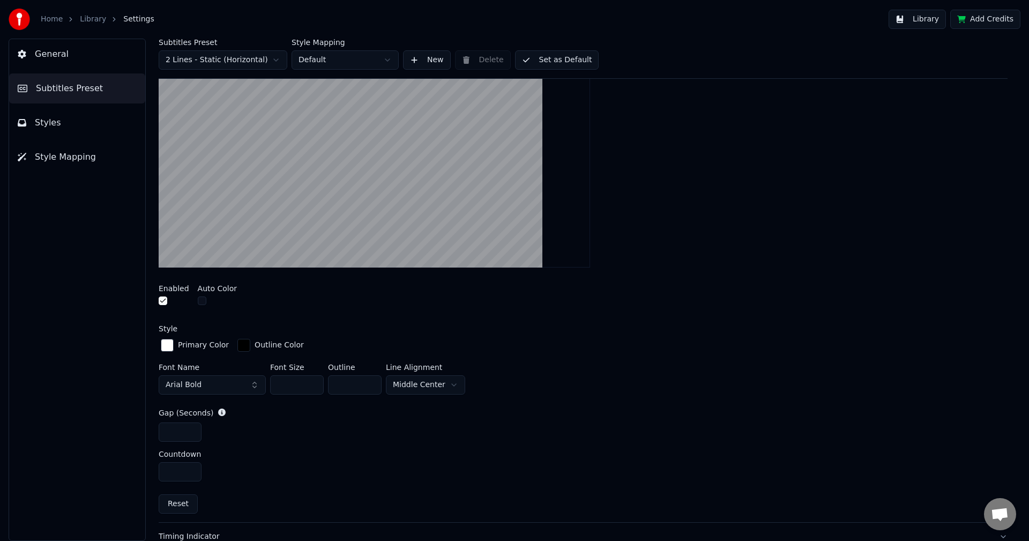
scroll to position [268, 0]
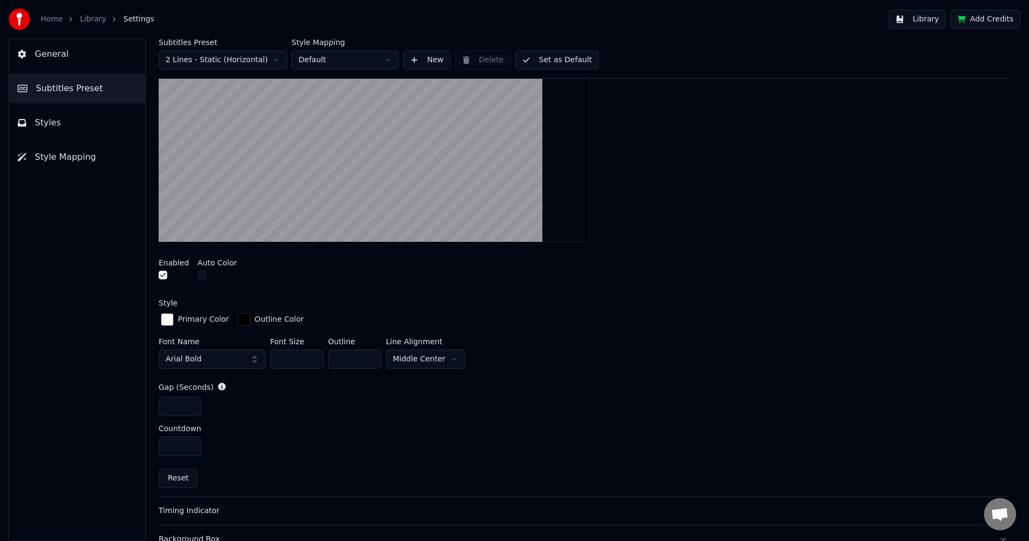
click at [162, 270] on div "Enabled" at bounding box center [174, 270] width 31 height 23
click at [167, 277] on button "button" at bounding box center [163, 275] width 9 height 9
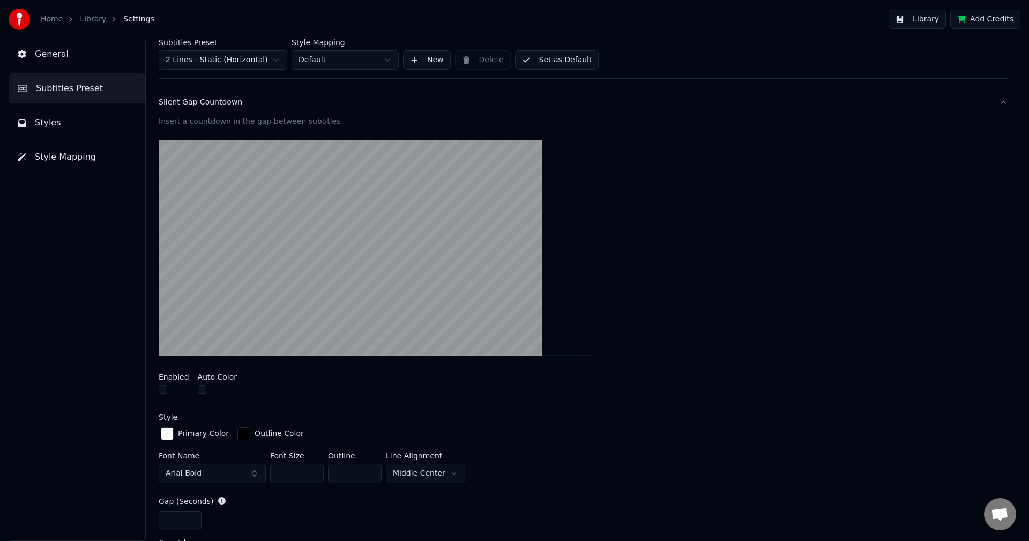
scroll to position [161, 0]
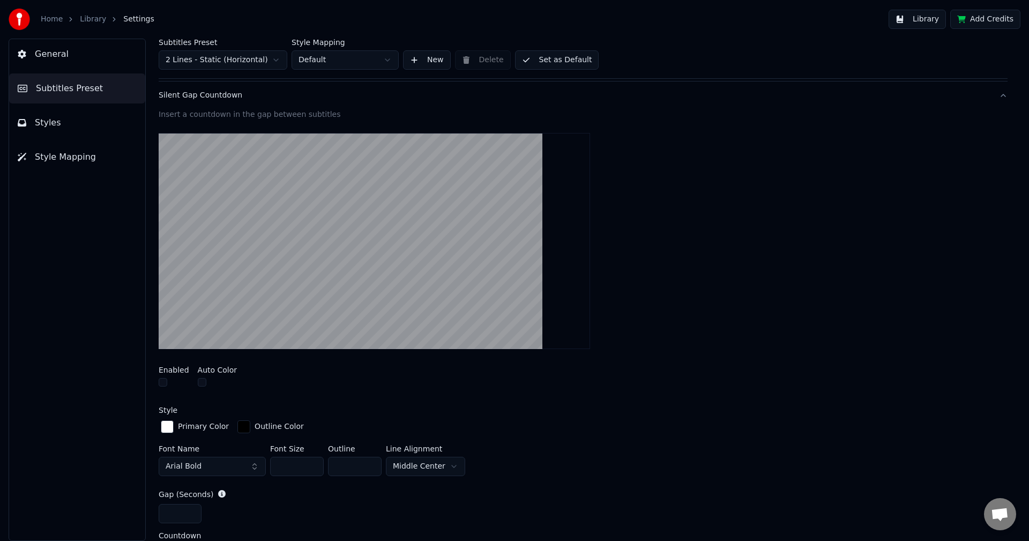
click at [201, 383] on button "button" at bounding box center [202, 382] width 9 height 9
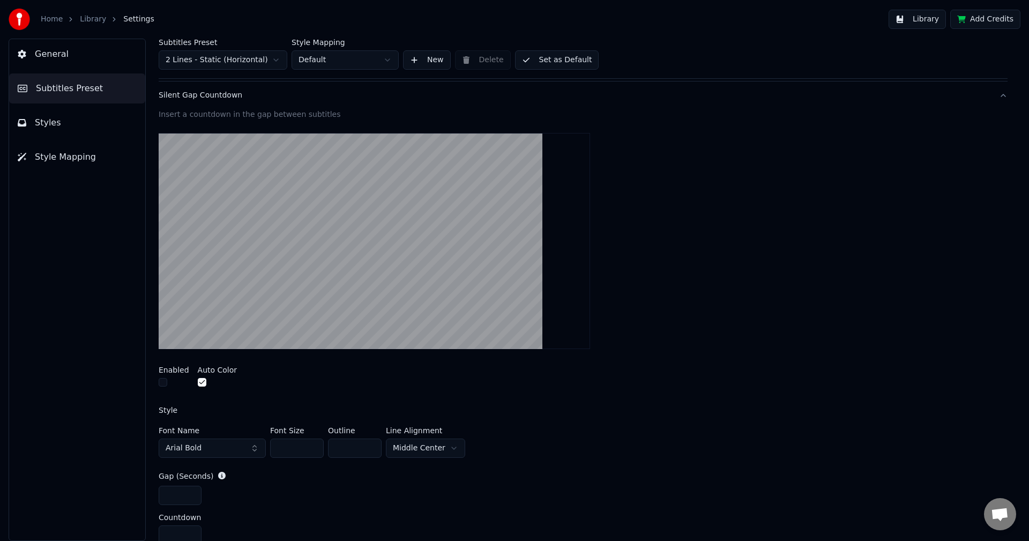
click at [201, 383] on button "button" at bounding box center [202, 382] width 9 height 9
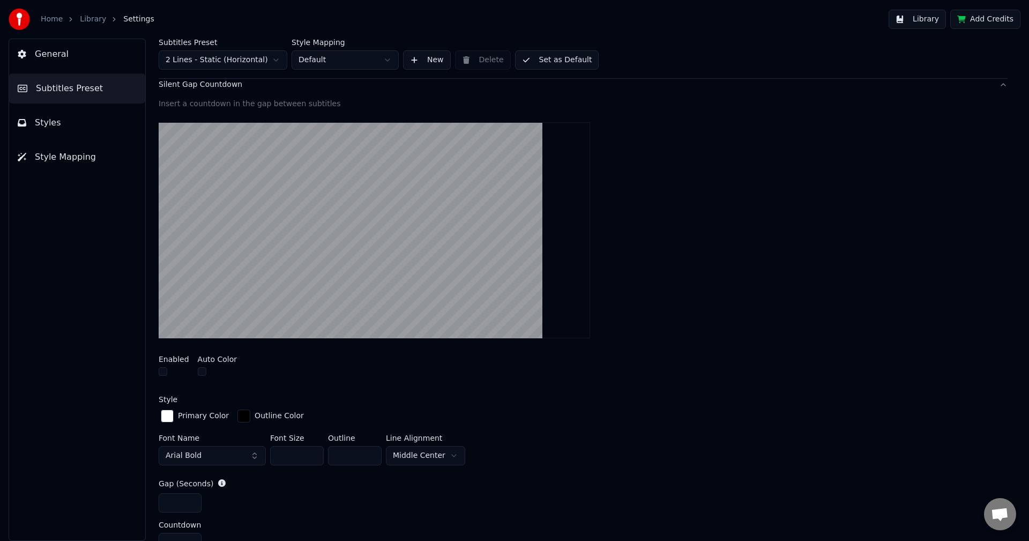
scroll to position [0, 0]
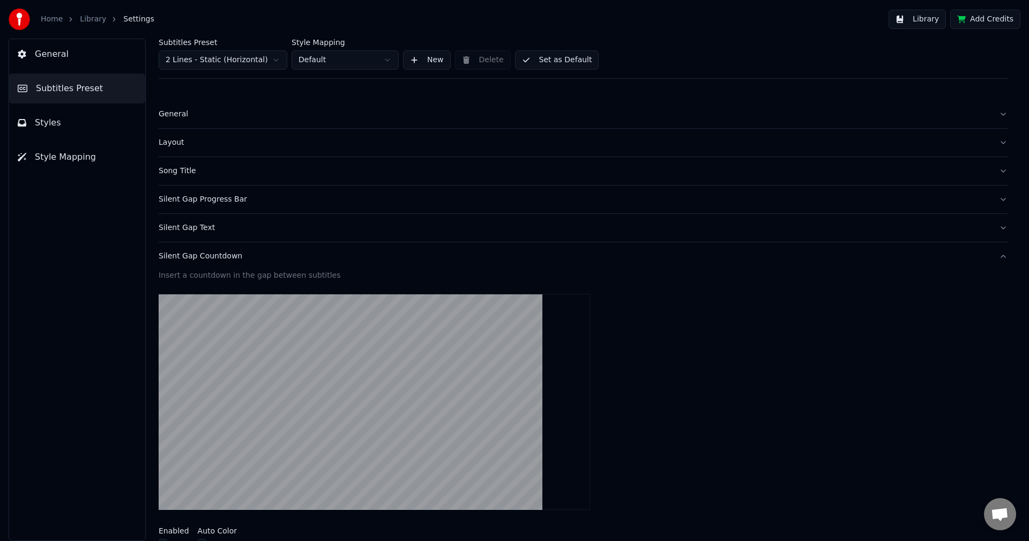
click at [535, 64] on button "Set as Default" at bounding box center [557, 59] width 84 height 19
click at [169, 145] on div "Layout" at bounding box center [575, 142] width 832 height 11
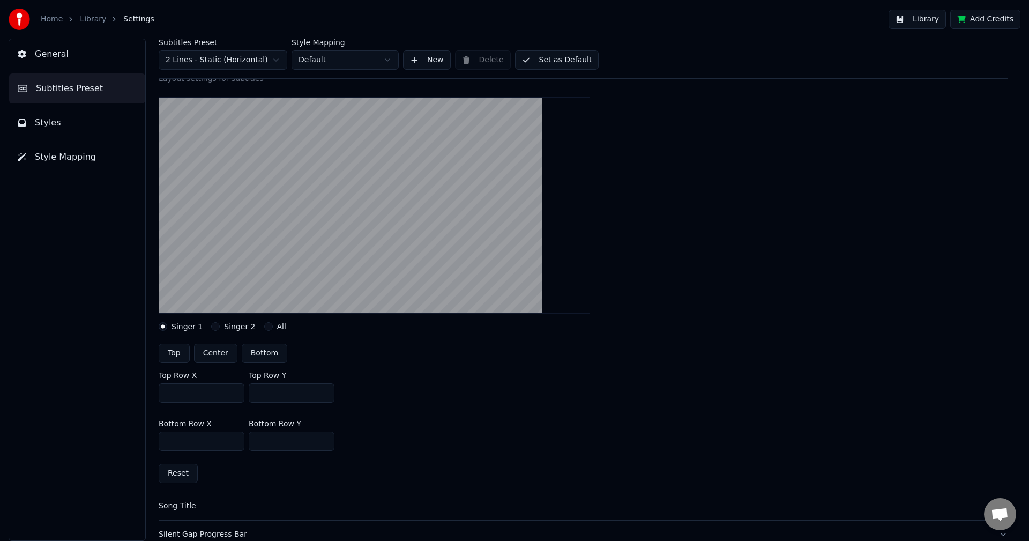
scroll to position [107, 0]
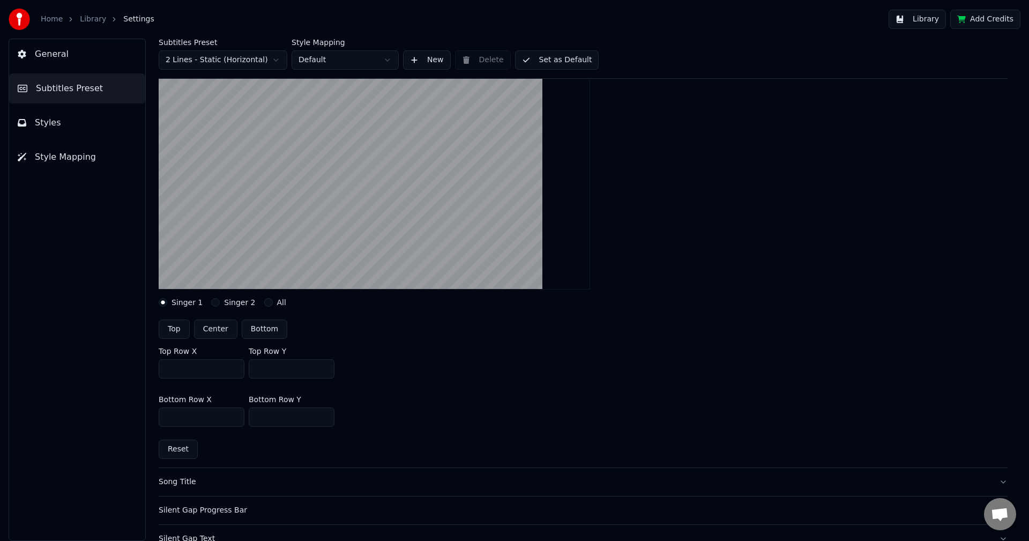
click at [213, 333] on button "Center" at bounding box center [215, 329] width 43 height 19
type input "***"
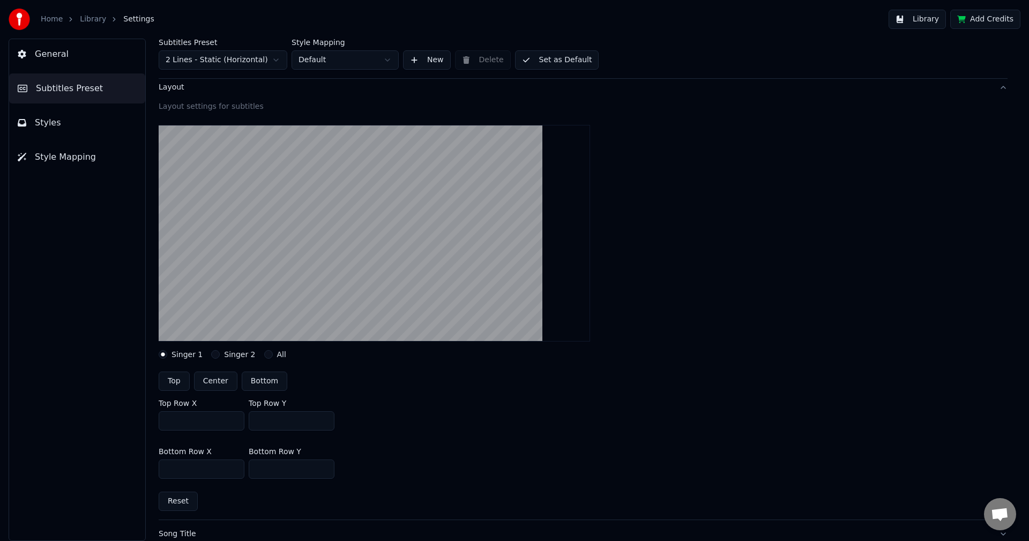
scroll to position [54, 0]
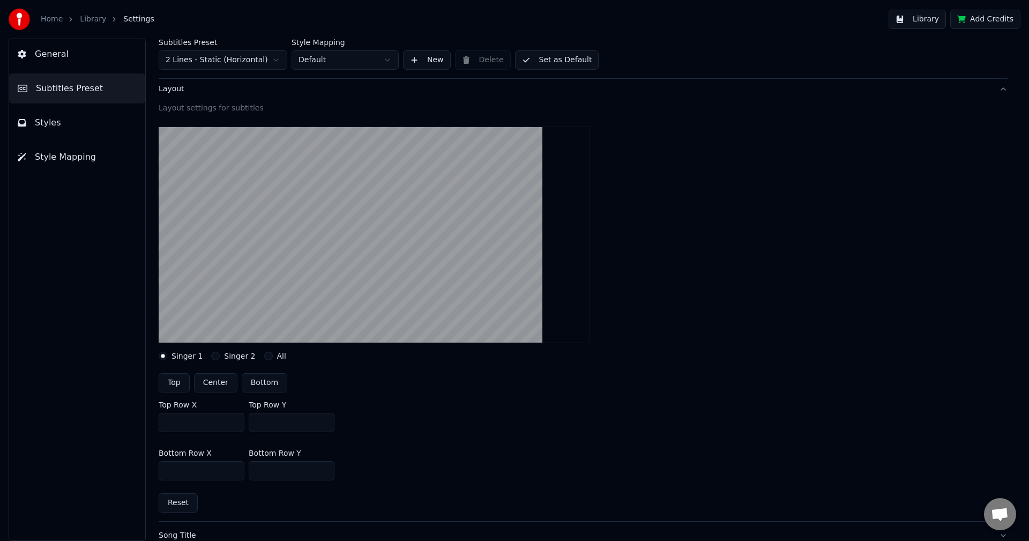
click at [573, 63] on button "Set as Default" at bounding box center [557, 59] width 84 height 19
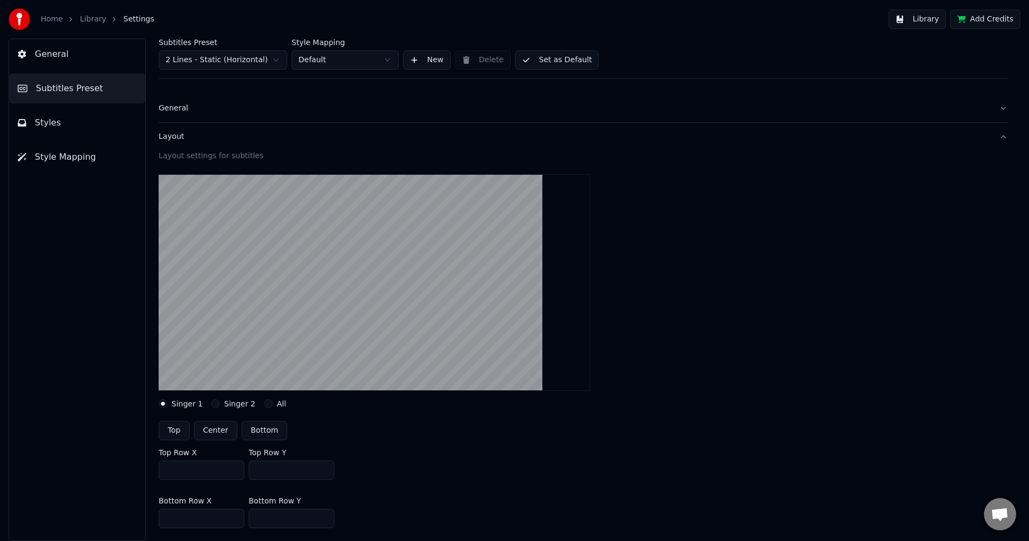
scroll to position [0, 0]
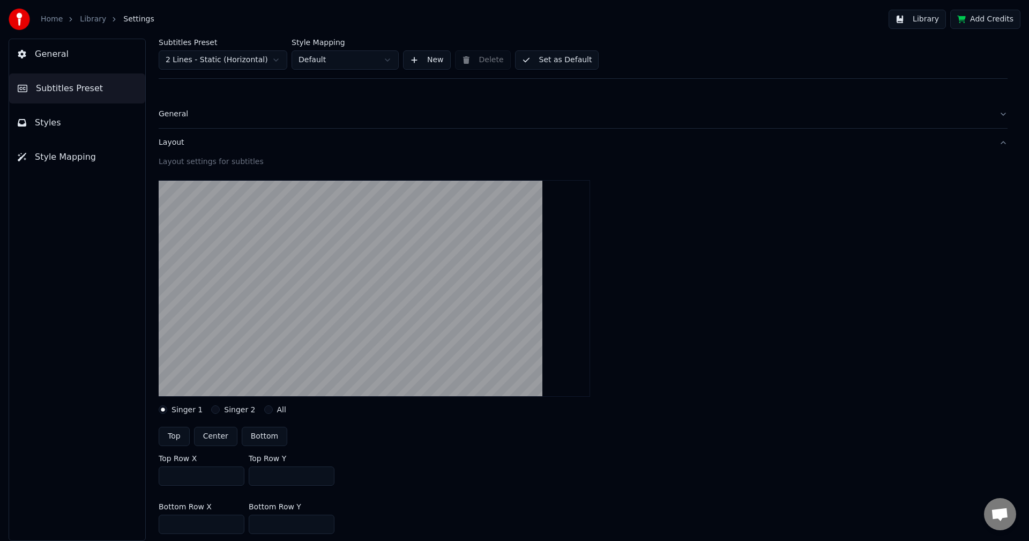
click at [58, 124] on button "Styles" at bounding box center [77, 123] width 136 height 30
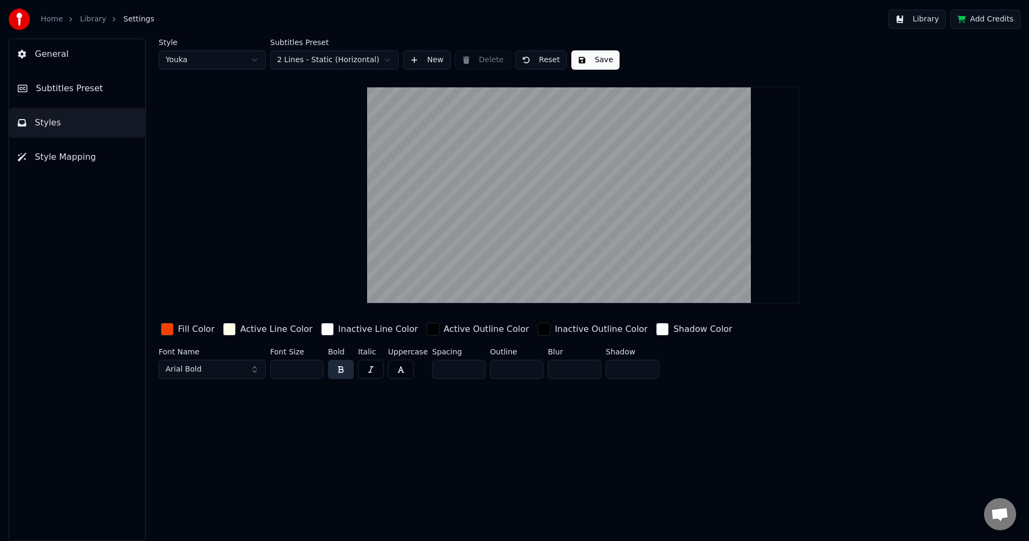
click at [598, 62] on button "Save" at bounding box center [596, 59] width 48 height 19
click at [932, 17] on button "Library" at bounding box center [917, 19] width 57 height 19
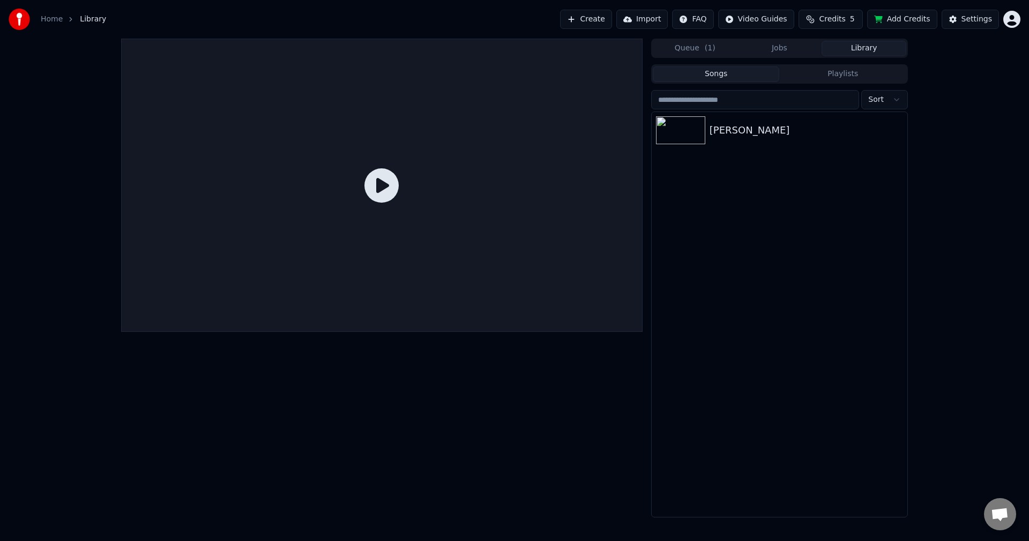
click at [378, 183] on icon at bounding box center [382, 185] width 34 height 34
click at [722, 141] on div "[PERSON_NAME]" at bounding box center [780, 130] width 256 height 36
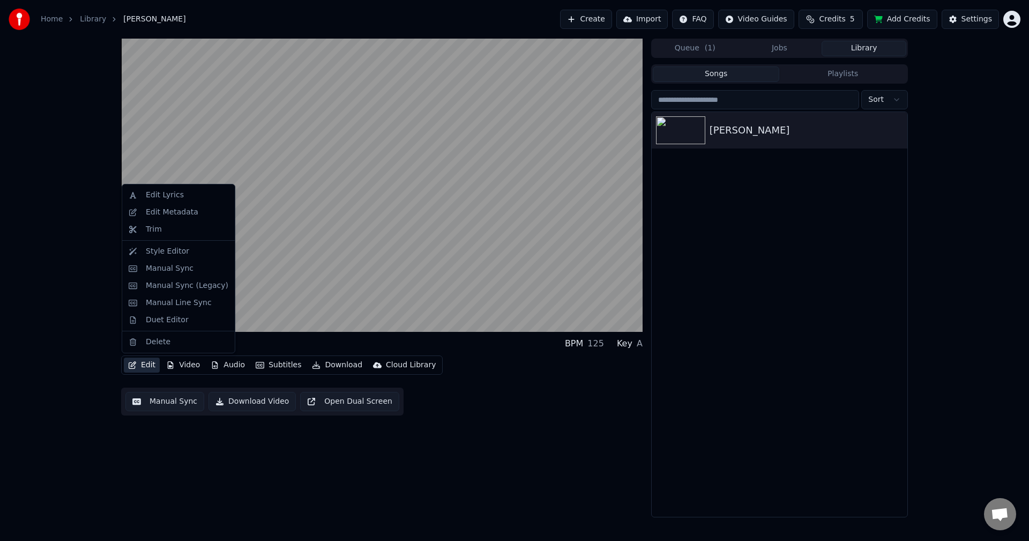
click at [151, 368] on button "Edit" at bounding box center [142, 365] width 36 height 15
click at [176, 257] on div "Style Editor" at bounding box center [178, 251] width 108 height 17
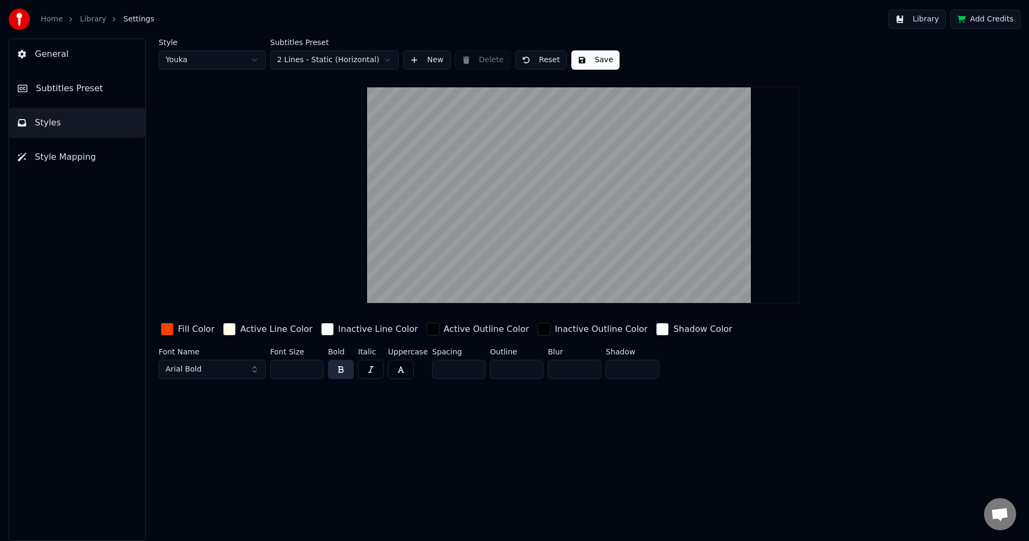
click at [69, 97] on button "Subtitles Preset" at bounding box center [77, 88] width 136 height 30
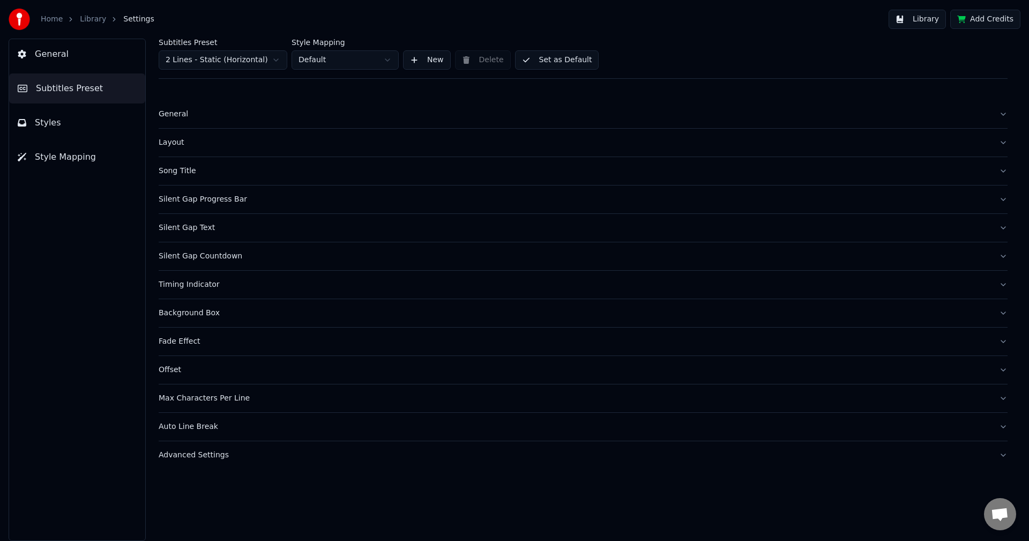
click at [238, 203] on div "Silent Gap Progress Bar" at bounding box center [575, 199] width 832 height 11
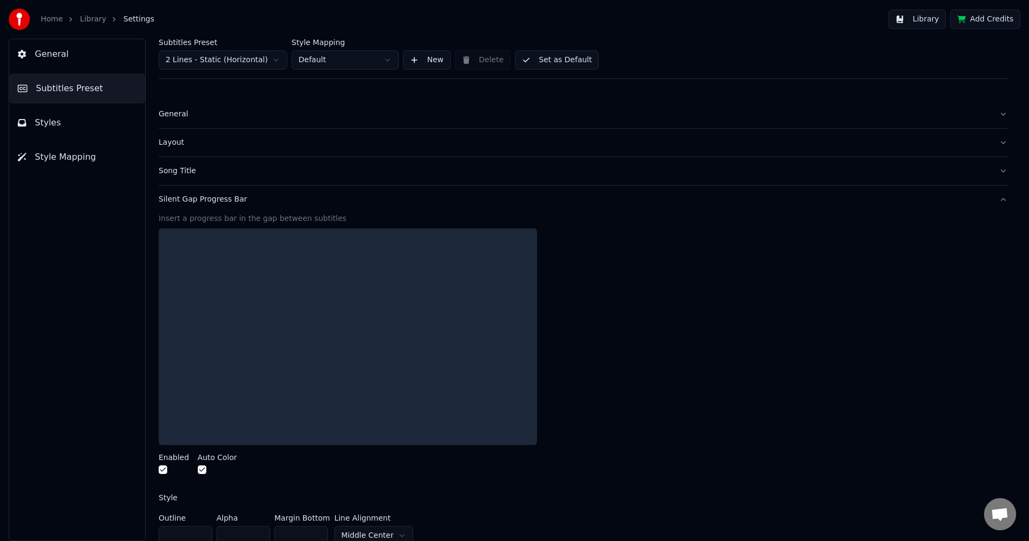
click at [164, 469] on button "button" at bounding box center [163, 469] width 9 height 9
click at [200, 469] on button "button" at bounding box center [202, 469] width 9 height 9
click at [553, 65] on button "Set as Default" at bounding box center [557, 59] width 84 height 19
click at [552, 63] on button "Done" at bounding box center [540, 59] width 51 height 19
click at [529, 57] on button "Done" at bounding box center [540, 59] width 51 height 19
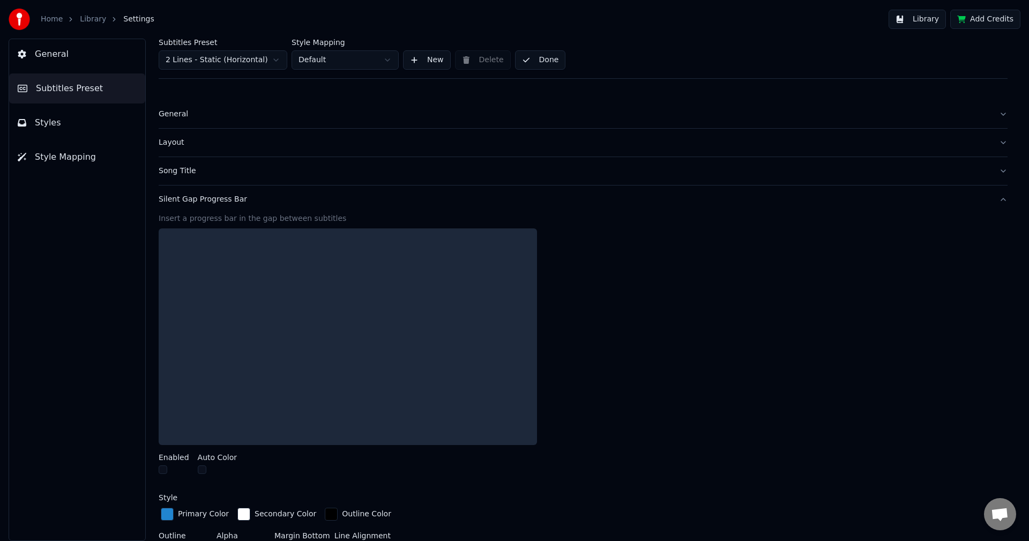
click at [923, 19] on button "Library" at bounding box center [917, 19] width 57 height 19
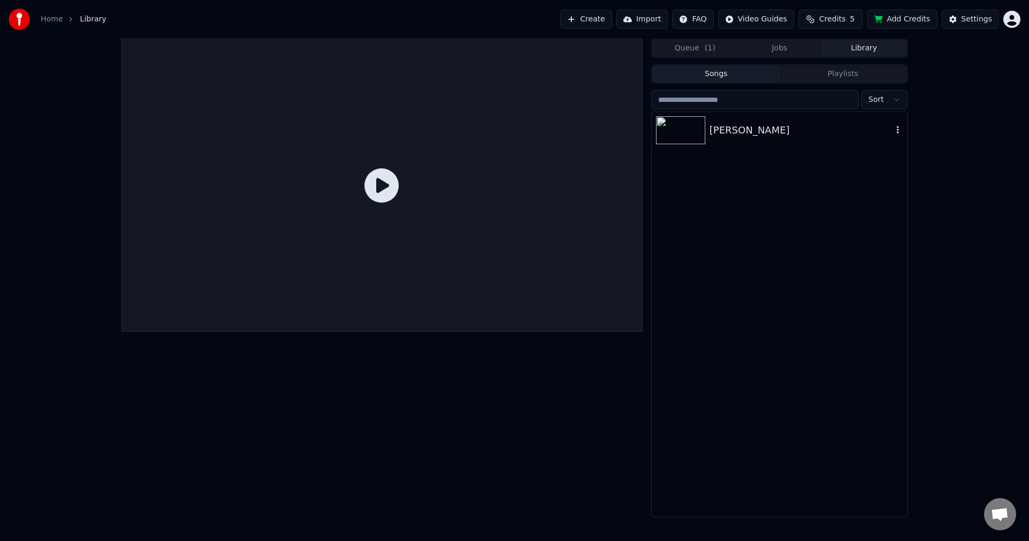
click at [685, 126] on img at bounding box center [680, 130] width 49 height 28
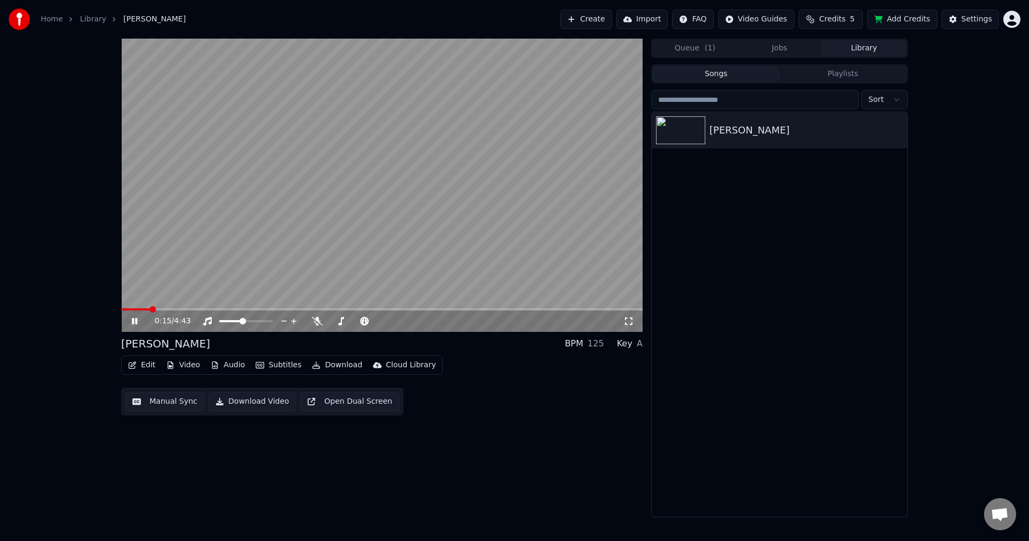
click at [275, 402] on button "Download Video" at bounding box center [252, 401] width 87 height 19
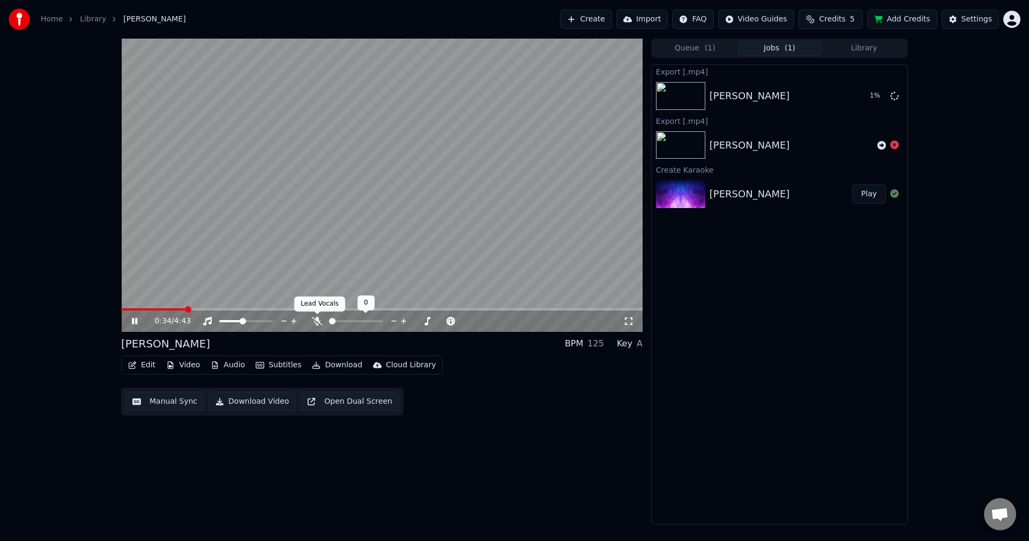
click at [320, 324] on icon at bounding box center [317, 321] width 11 height 9
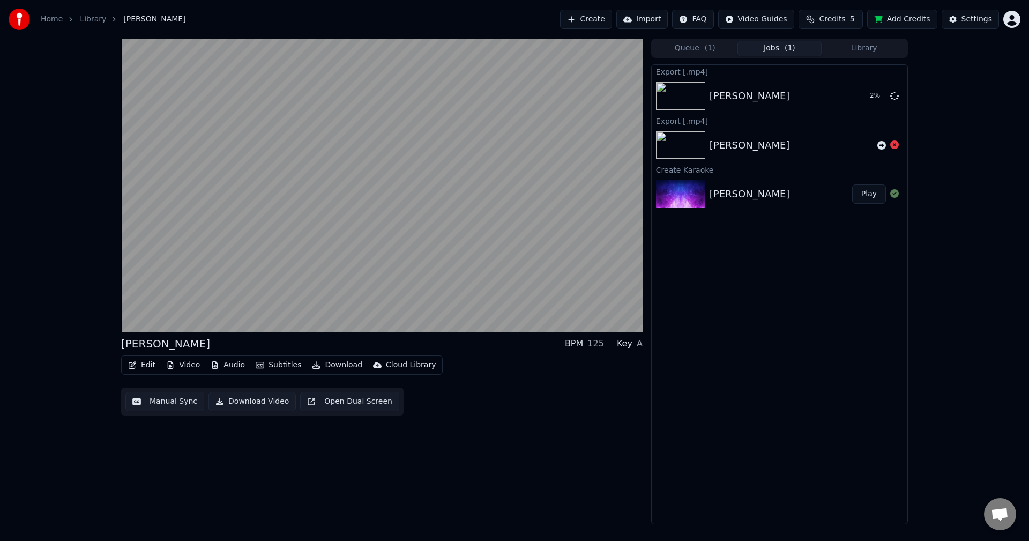
click at [744, 392] on div "Export [.mp4] Ikaw Lamang 2 % Export [.mp4] Ikaw Lamang Create Karaoke Ikaw Lam…" at bounding box center [779, 294] width 257 height 460
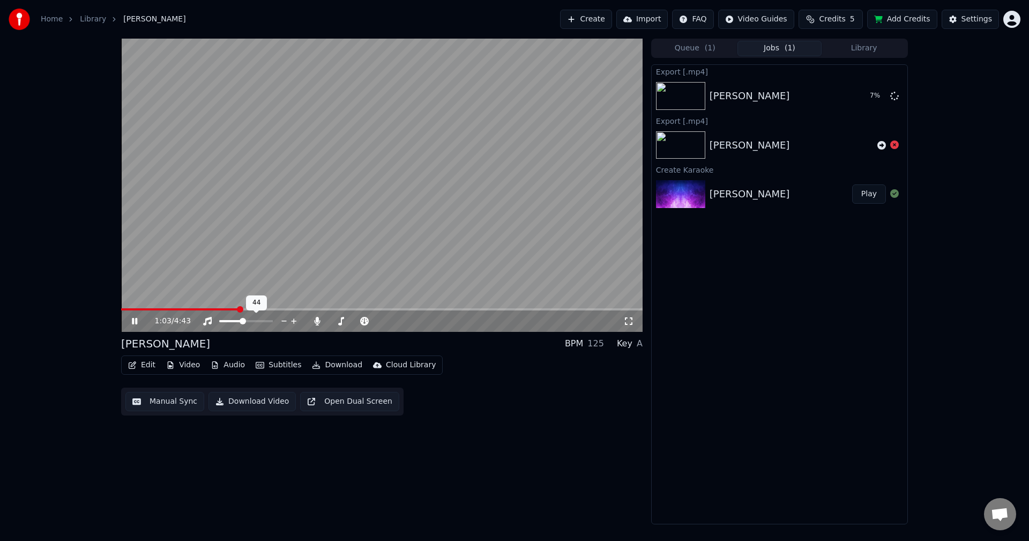
click at [239, 321] on span at bounding box center [231, 321] width 24 height 2
click at [239, 321] on span at bounding box center [239, 321] width 6 height 6
click at [604, 349] on div "125" at bounding box center [596, 343] width 17 height 13
click at [604, 341] on div "125" at bounding box center [596, 343] width 17 height 13
drag, startPoint x: 605, startPoint y: 341, endPoint x: 599, endPoint y: 345, distance: 7.0
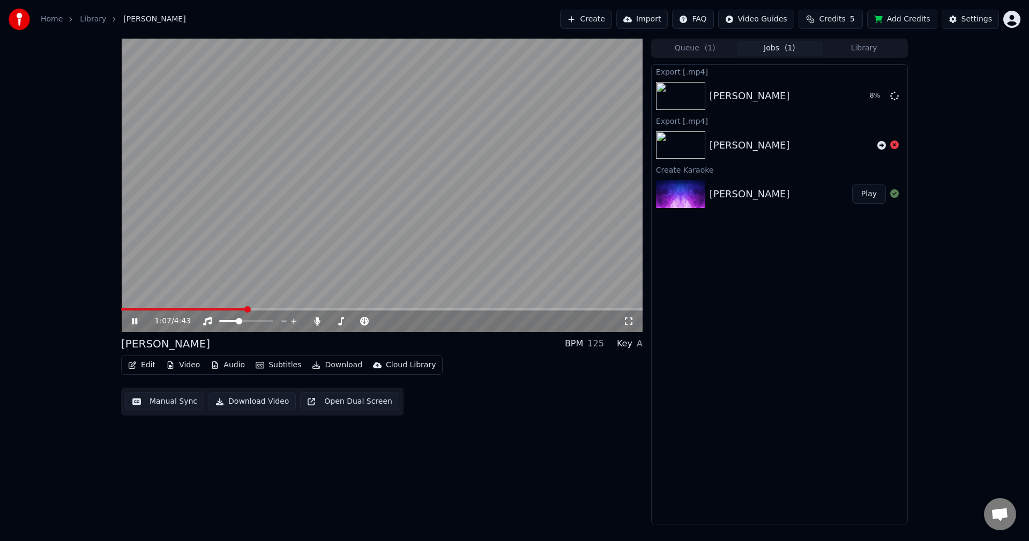
click at [604, 342] on div "125" at bounding box center [596, 343] width 17 height 13
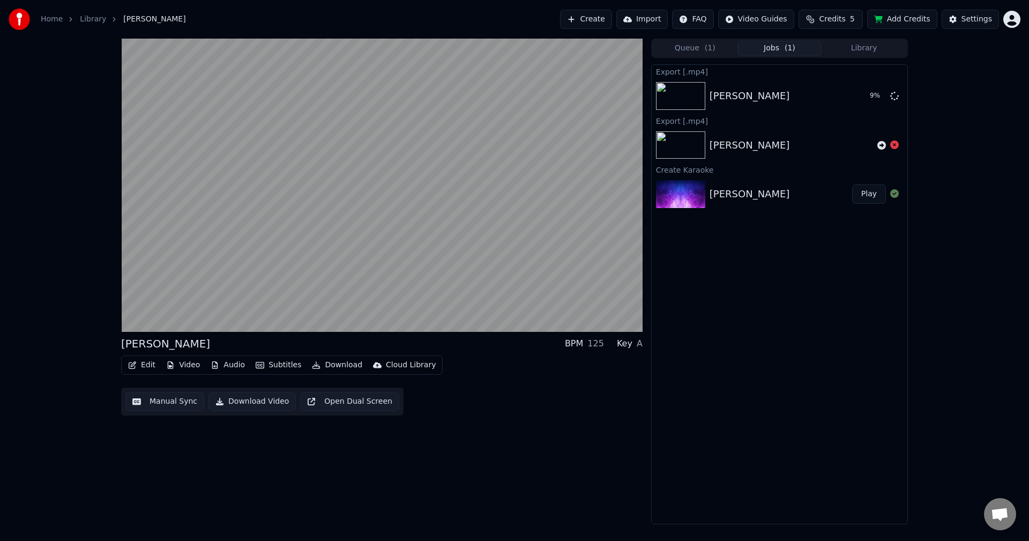
click at [334, 402] on button "Open Dual Screen" at bounding box center [349, 401] width 99 height 19
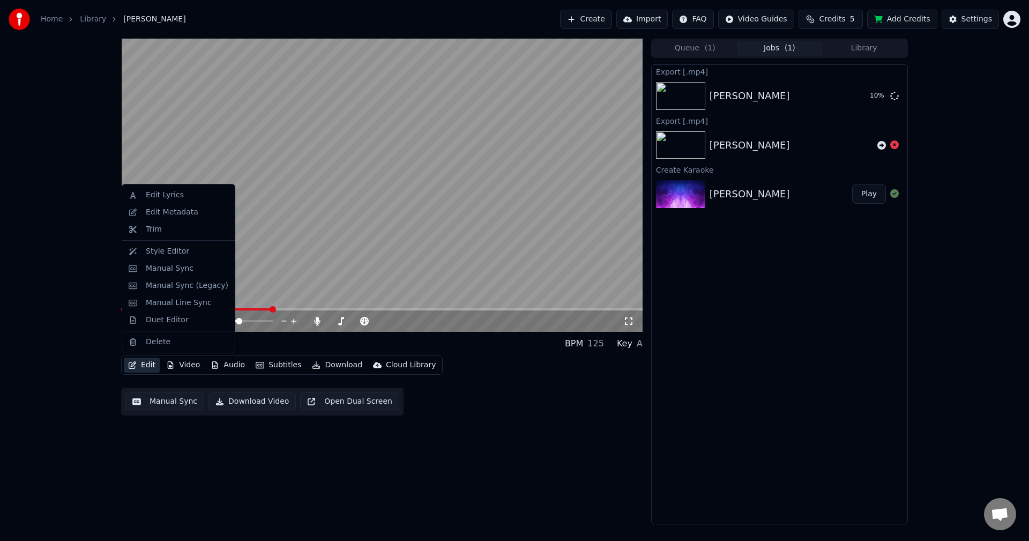
click at [155, 366] on button "Edit" at bounding box center [142, 365] width 36 height 15
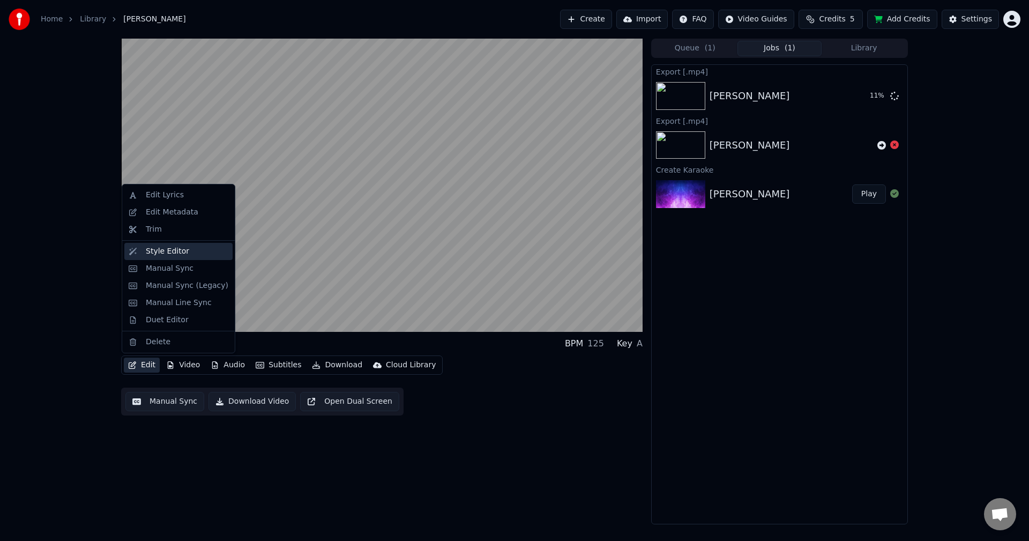
click at [188, 251] on div "Style Editor" at bounding box center [187, 251] width 83 height 11
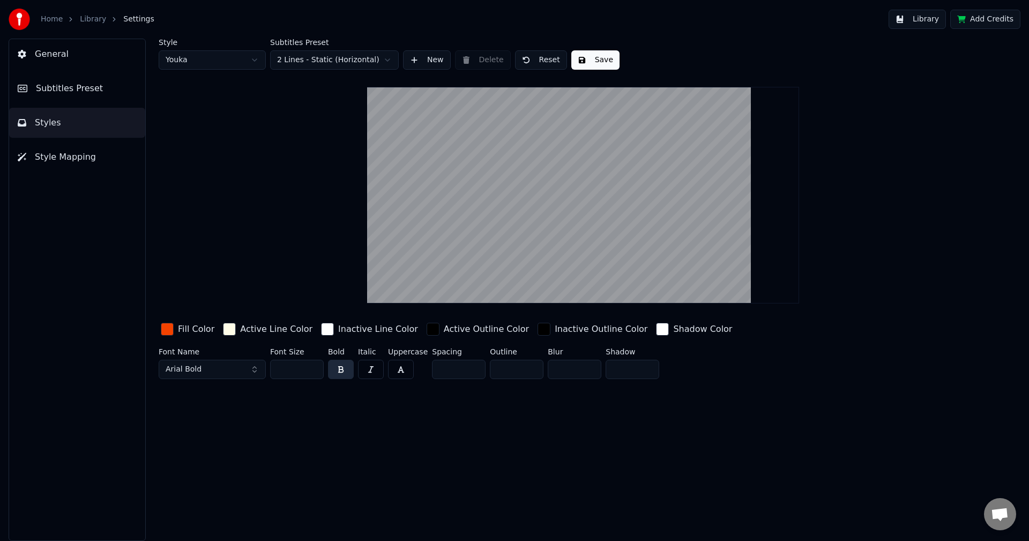
click at [67, 48] on button "General" at bounding box center [77, 54] width 136 height 30
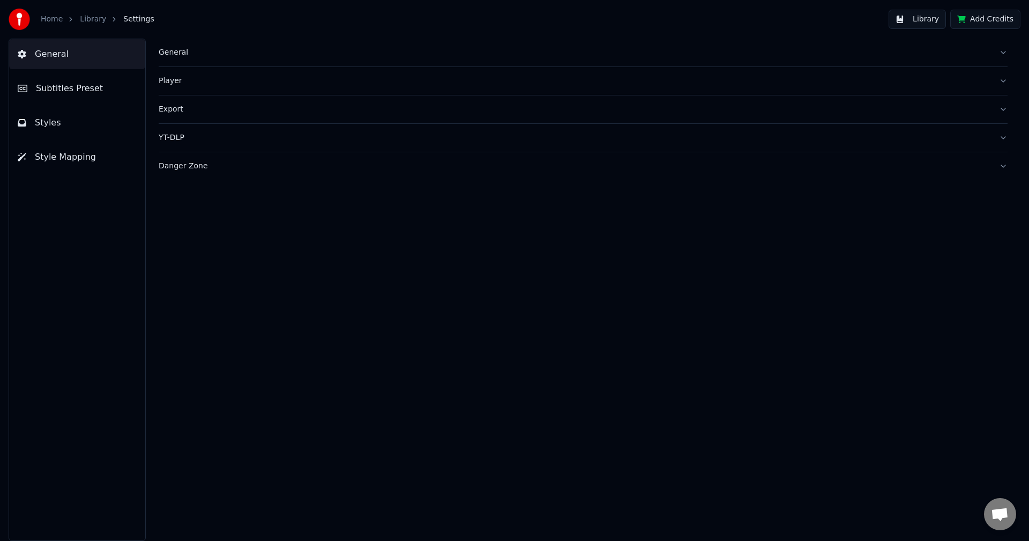
click at [205, 78] on div "Player" at bounding box center [575, 81] width 832 height 11
click at [88, 21] on link "Library" at bounding box center [93, 19] width 26 height 11
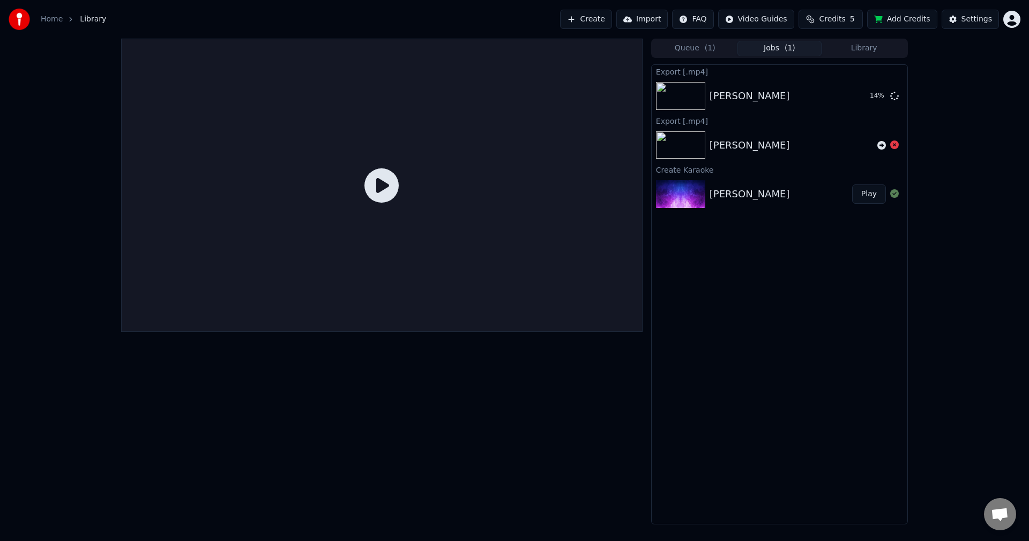
click at [385, 179] on icon at bounding box center [382, 185] width 34 height 34
click at [684, 104] on img at bounding box center [680, 96] width 49 height 28
click at [668, 195] on img at bounding box center [680, 194] width 49 height 28
drag, startPoint x: 376, startPoint y: 195, endPoint x: 667, endPoint y: 38, distance: 330.8
click at [379, 195] on icon at bounding box center [382, 185] width 34 height 34
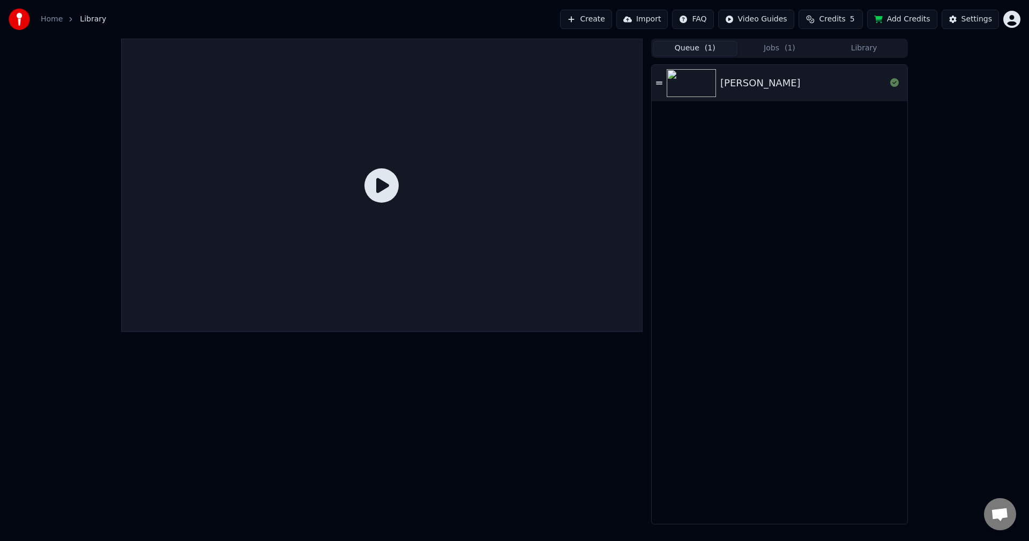
click at [694, 49] on button "Queue ( 1 )" at bounding box center [695, 49] width 85 height 16
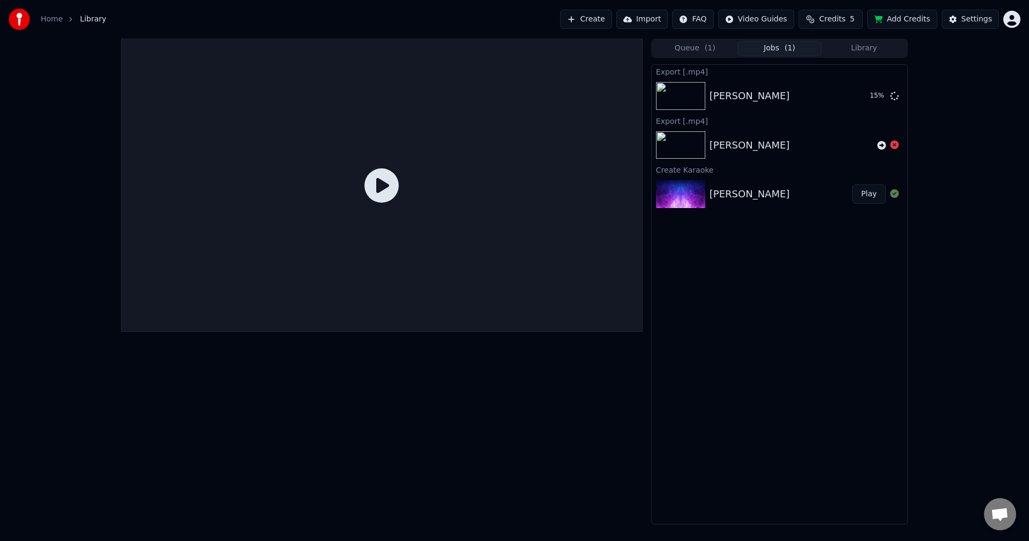
click at [762, 43] on button "Jobs ( 1 )" at bounding box center [780, 49] width 85 height 16
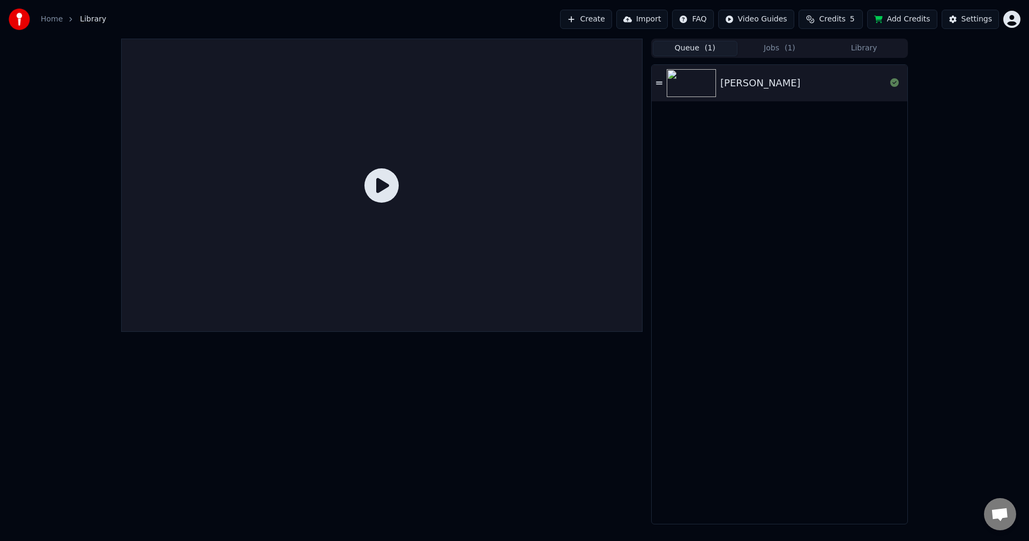
click at [691, 47] on button "Queue ( 1 )" at bounding box center [695, 49] width 85 height 16
click at [696, 92] on img at bounding box center [691, 83] width 49 height 28
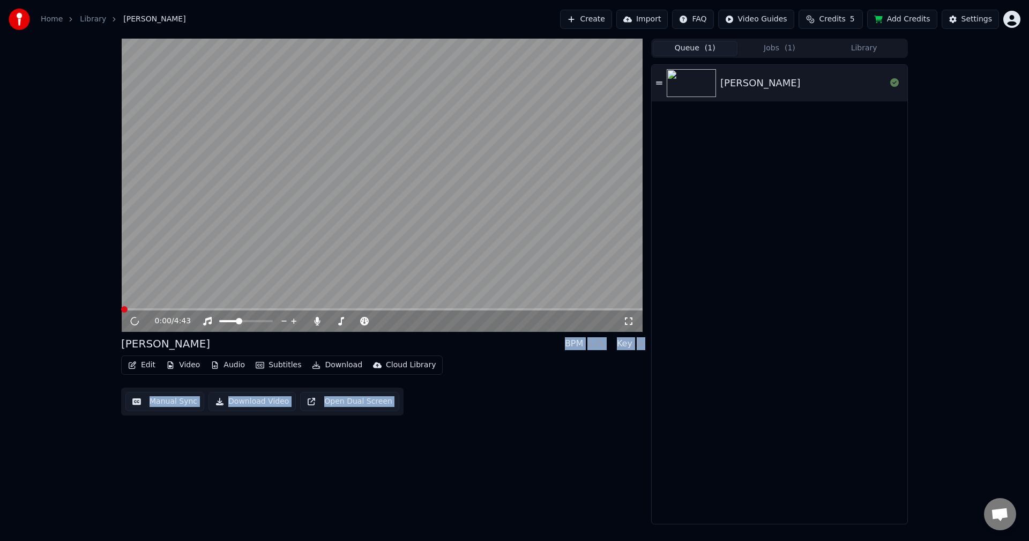
click at [322, 286] on video at bounding box center [382, 185] width 522 height 293
click at [542, 399] on div "Edit Video Audio Subtitles Download Cloud Library Manual Sync Download Video Op…" at bounding box center [382, 385] width 522 height 60
click at [379, 324] on span at bounding box center [379, 321] width 6 height 6
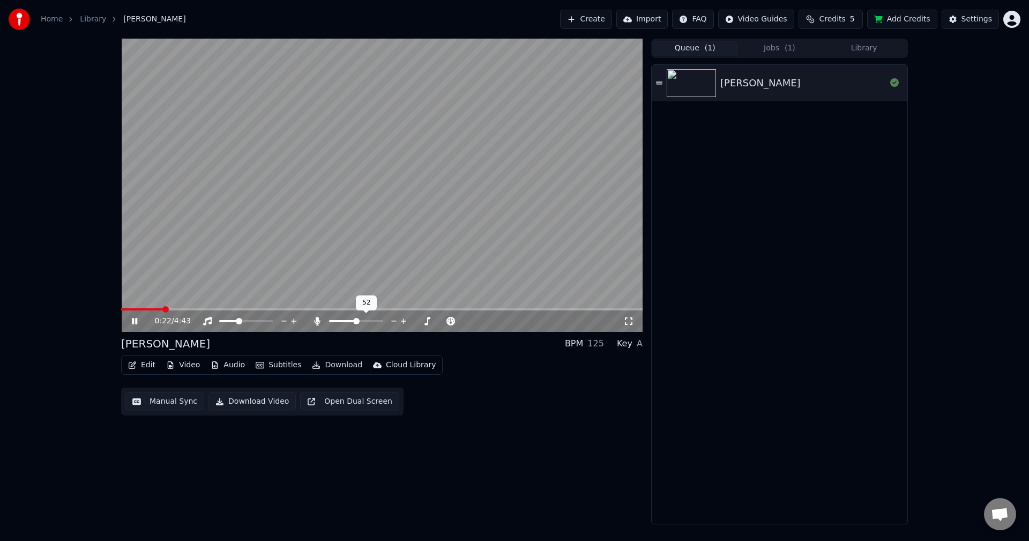
click at [357, 322] on span at bounding box center [343, 321] width 28 height 2
click at [769, 50] on button "Jobs ( 1 )" at bounding box center [780, 49] width 85 height 16
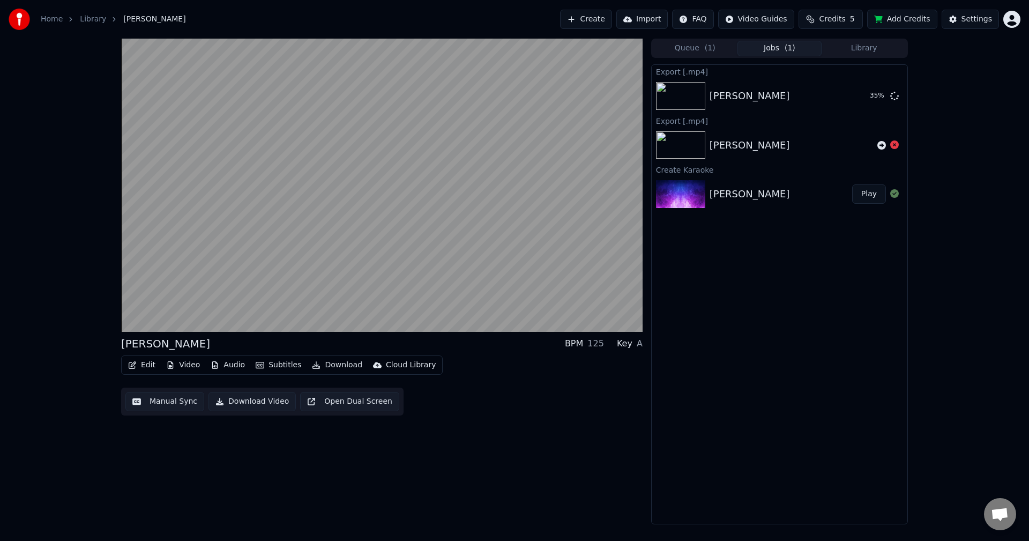
click at [862, 192] on button "Play" at bounding box center [869, 193] width 34 height 19
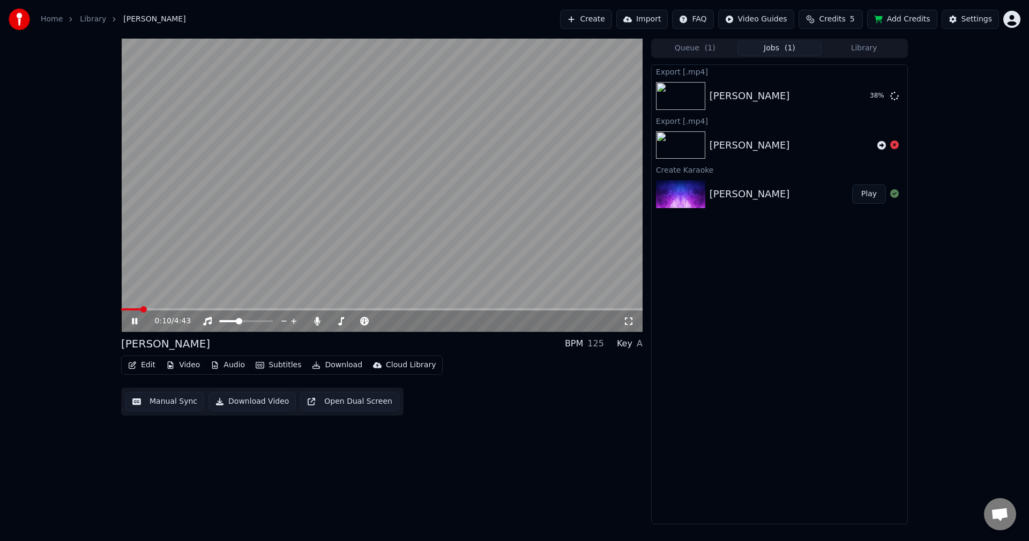
click at [176, 309] on span at bounding box center [382, 309] width 522 height 2
click at [138, 318] on icon at bounding box center [142, 321] width 25 height 9
click at [135, 322] on icon at bounding box center [134, 321] width 6 height 8
click at [148, 308] on video at bounding box center [382, 185] width 522 height 293
click at [145, 308] on video at bounding box center [382, 185] width 522 height 293
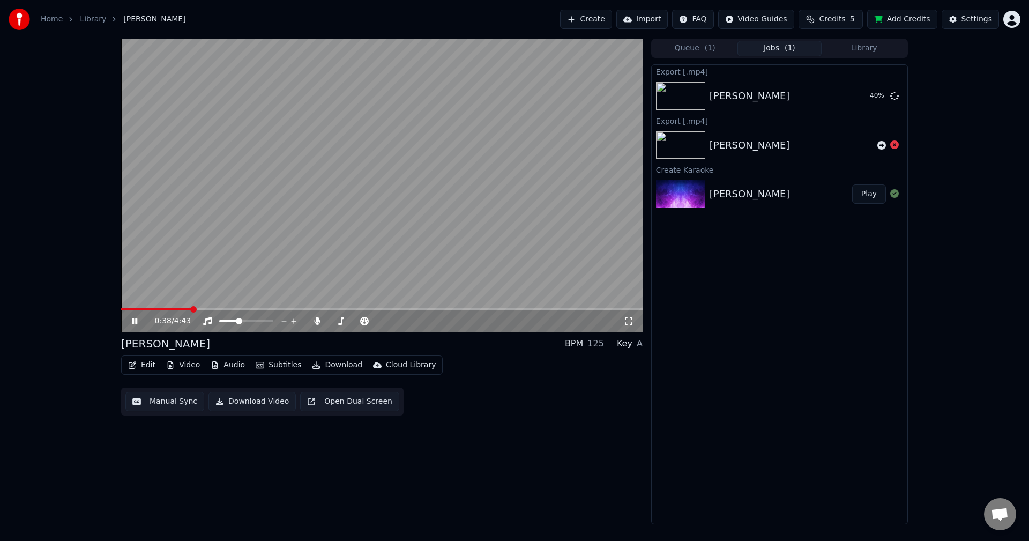
click at [136, 321] on icon at bounding box center [134, 321] width 5 height 6
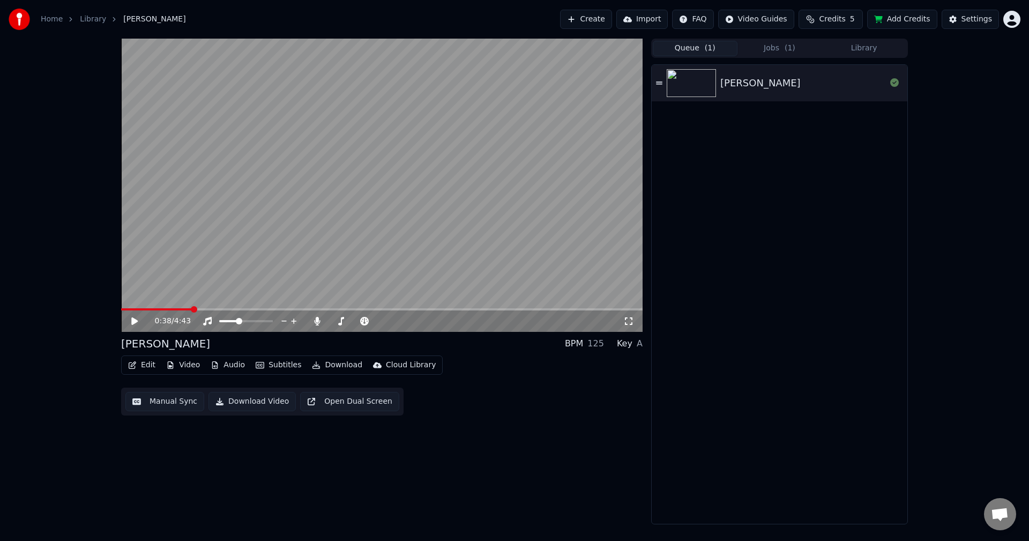
click at [691, 46] on button "Queue ( 1 )" at bounding box center [695, 49] width 85 height 16
click at [703, 80] on img at bounding box center [691, 83] width 49 height 28
click at [133, 308] on video at bounding box center [382, 185] width 522 height 293
click at [133, 317] on icon at bounding box center [142, 321] width 25 height 9
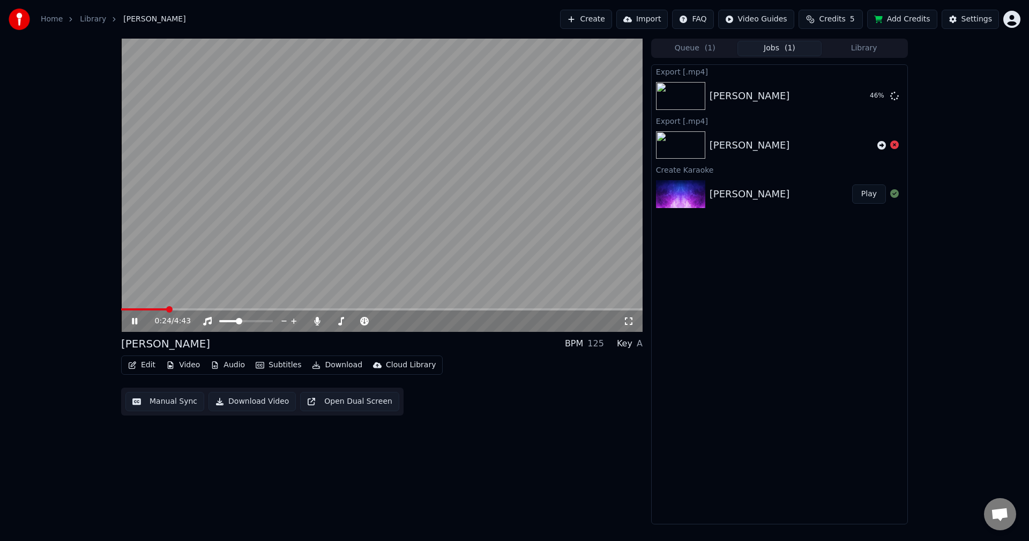
click at [763, 48] on button "Jobs ( 1 )" at bounding box center [780, 49] width 85 height 16
click at [137, 322] on icon at bounding box center [134, 321] width 5 height 6
click at [872, 100] on button "Show" at bounding box center [867, 95] width 39 height 19
click at [859, 95] on button "Show" at bounding box center [867, 95] width 39 height 19
click at [612, 17] on button "Create" at bounding box center [586, 19] width 52 height 19
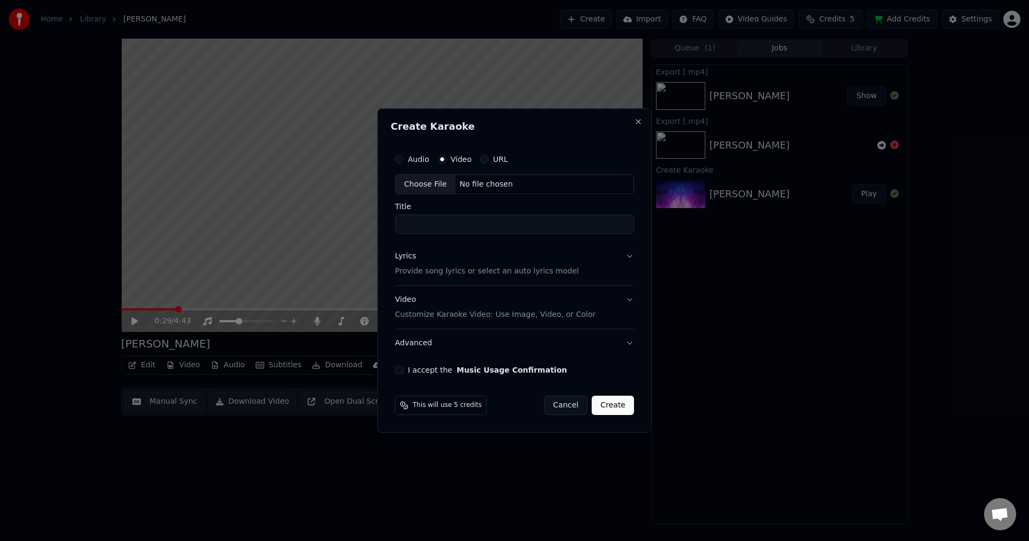
click at [431, 222] on input "Title" at bounding box center [514, 224] width 239 height 19
click at [433, 181] on div "Choose File" at bounding box center [426, 184] width 60 height 19
click at [642, 121] on button "Close" at bounding box center [638, 121] width 9 height 9
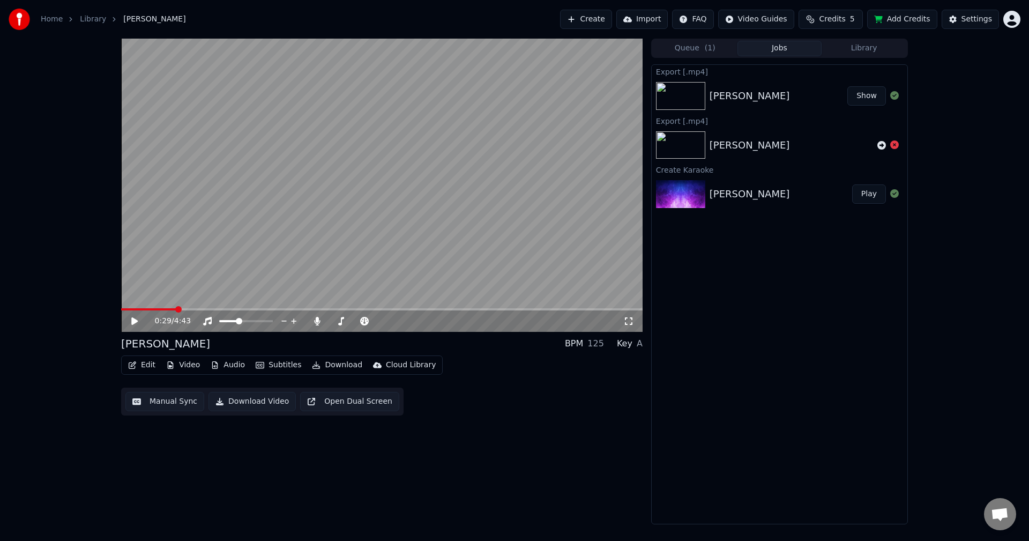
click at [612, 18] on button "Create" at bounding box center [586, 19] width 52 height 19
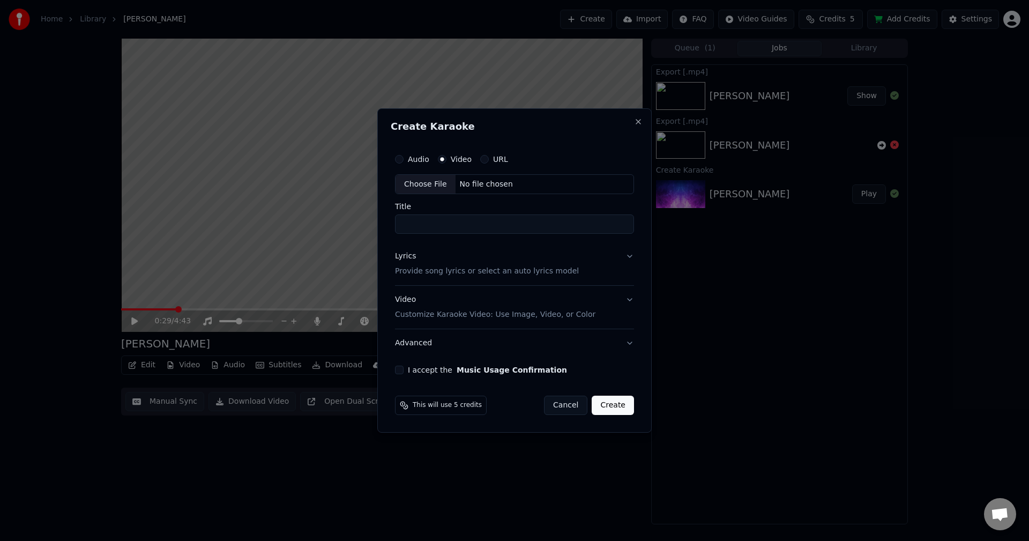
click at [423, 187] on div "Choose File" at bounding box center [426, 184] width 60 height 19
type input "********"
click at [462, 226] on input "********" at bounding box center [514, 224] width 243 height 19
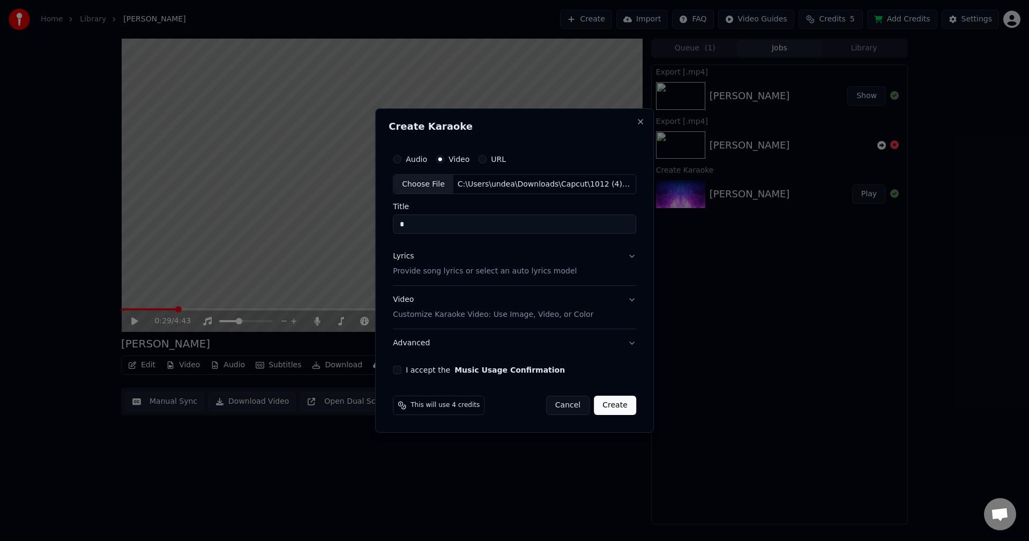
click at [399, 369] on button "I accept the Music Usage Confirmation" at bounding box center [397, 370] width 9 height 9
click at [609, 406] on button "Create" at bounding box center [615, 405] width 42 height 19
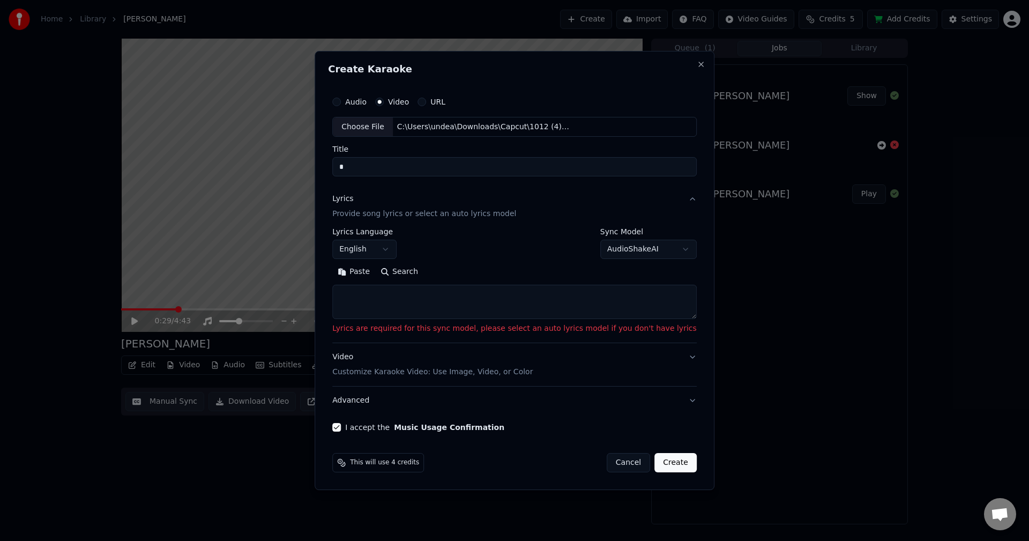
click at [437, 294] on textarea at bounding box center [514, 302] width 365 height 34
paste textarea "**********"
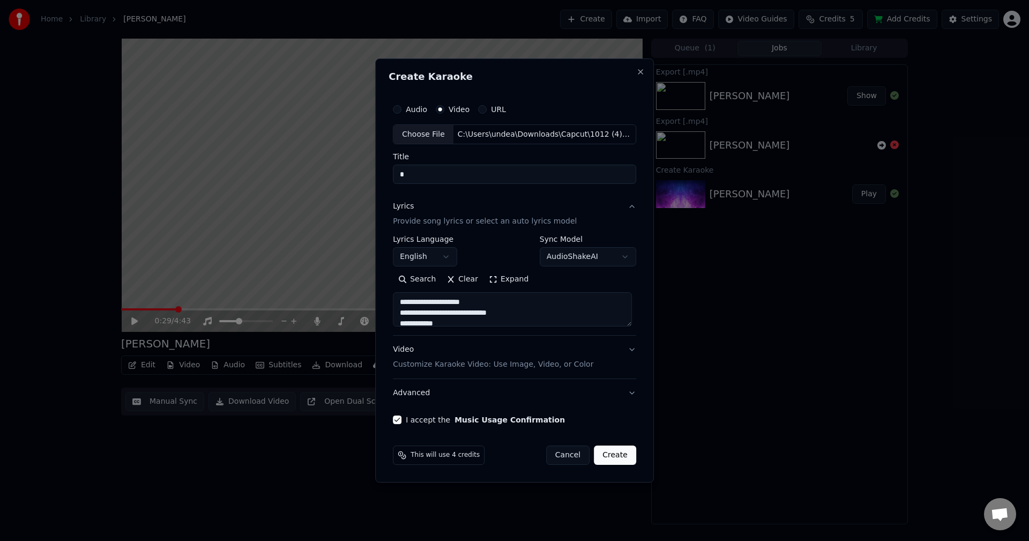
type textarea "**********"
click at [617, 453] on button "Create" at bounding box center [615, 455] width 42 height 19
select select "**"
click at [617, 451] on button "Create" at bounding box center [615, 455] width 42 height 19
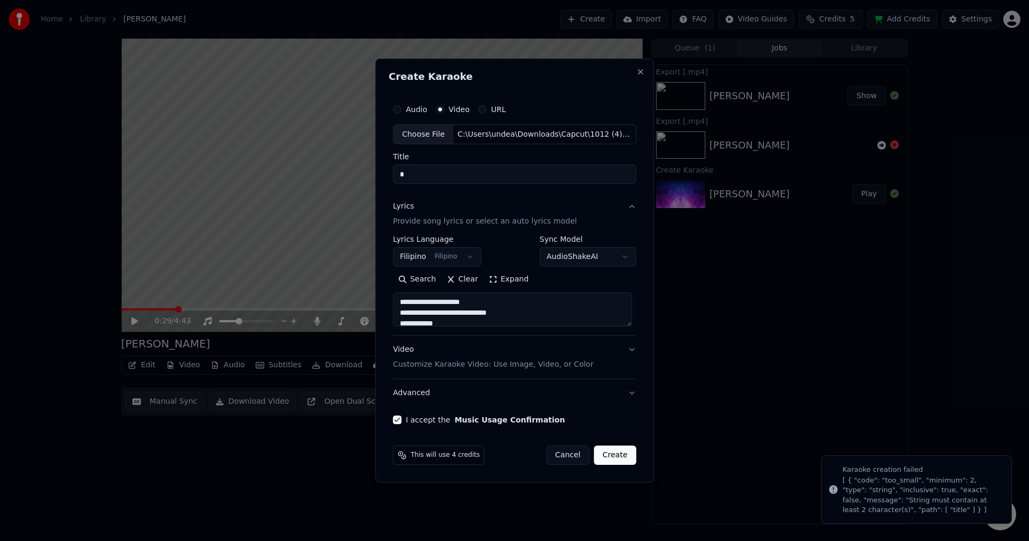
click at [479, 173] on input "Title" at bounding box center [514, 174] width 243 height 19
type input "*"
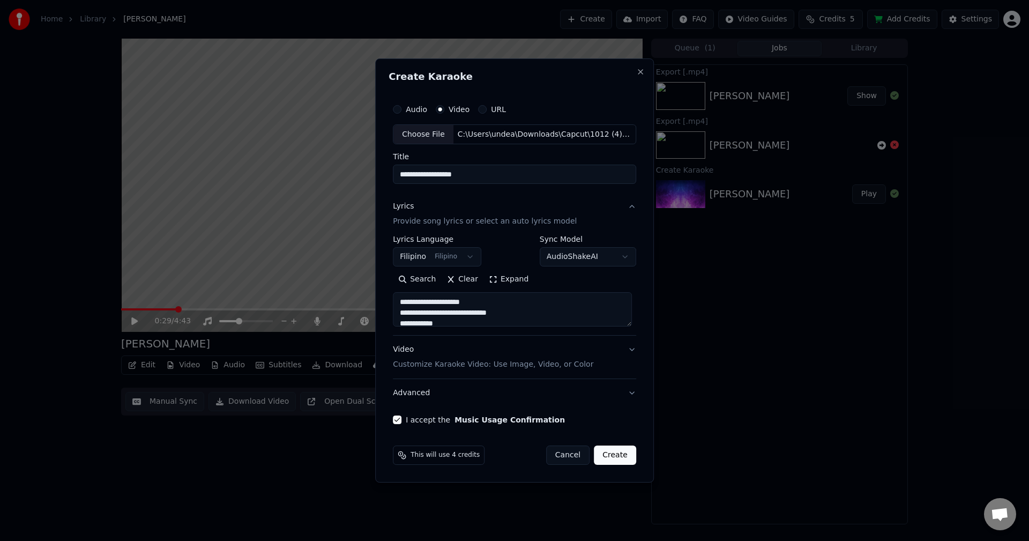
type input "**********"
click at [615, 458] on button "Create" at bounding box center [615, 455] width 42 height 19
select select
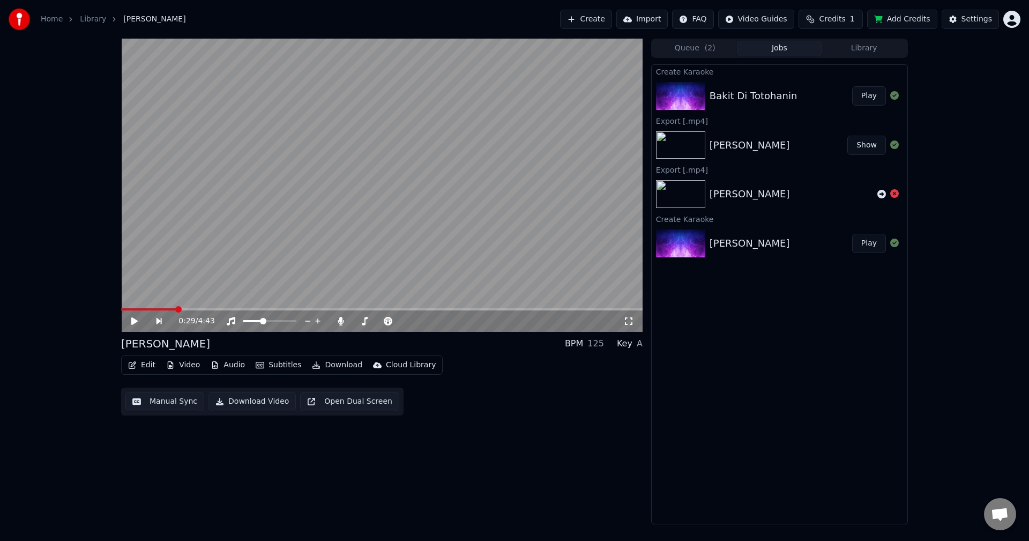
click at [864, 95] on button "Play" at bounding box center [869, 95] width 34 height 19
click at [121, 310] on span at bounding box center [124, 309] width 6 height 6
click at [331, 242] on video at bounding box center [382, 185] width 522 height 293
click at [602, 23] on button "Create" at bounding box center [586, 19] width 52 height 19
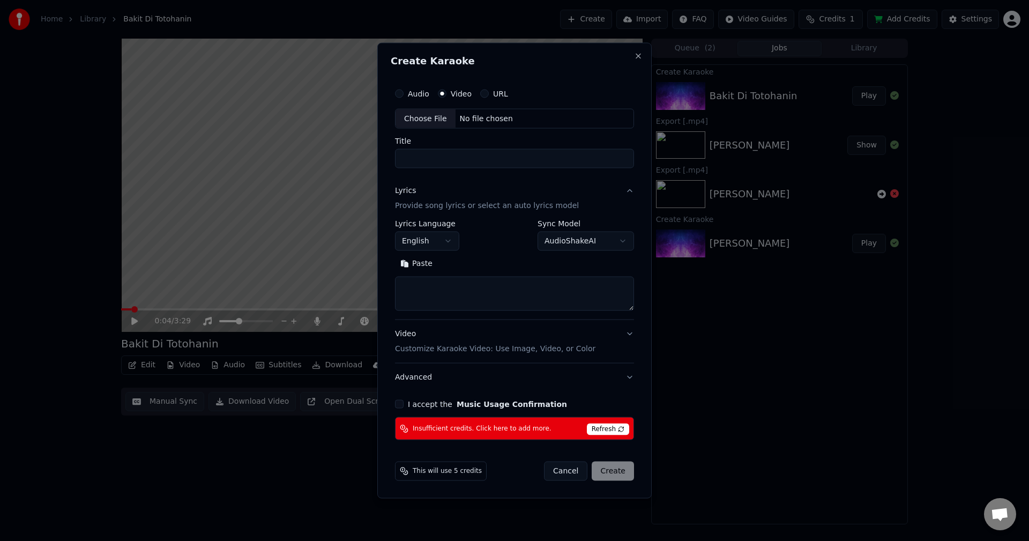
click at [418, 114] on div "Choose File" at bounding box center [426, 118] width 60 height 19
type input "**********"
click at [449, 293] on textarea at bounding box center [514, 294] width 243 height 34
paste textarea "**********"
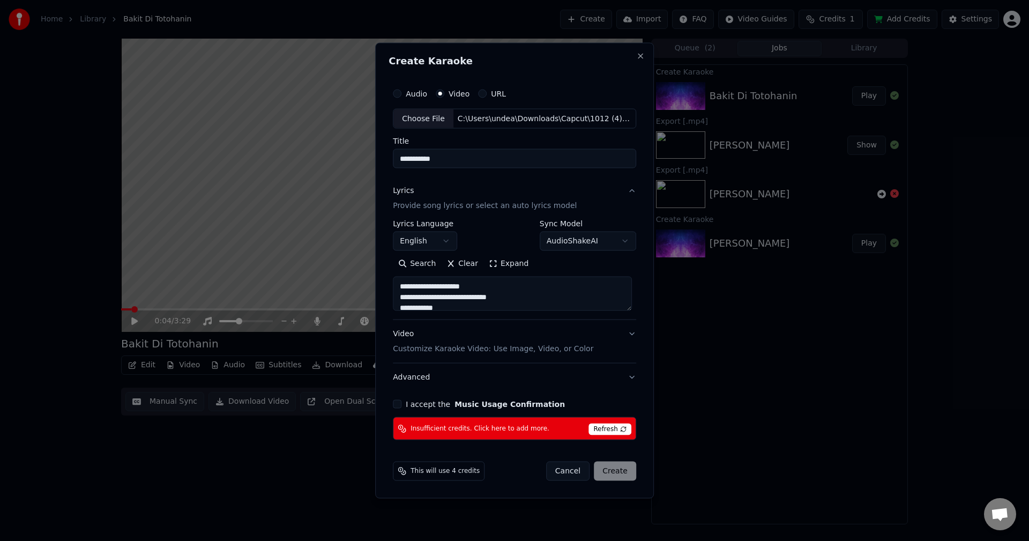
scroll to position [324, 0]
type textarea "**********"
click at [446, 242] on button "English" at bounding box center [425, 241] width 64 height 19
click at [432, 243] on body "**********" at bounding box center [514, 270] width 1029 height 541
click at [423, 238] on body "**********" at bounding box center [514, 270] width 1029 height 541
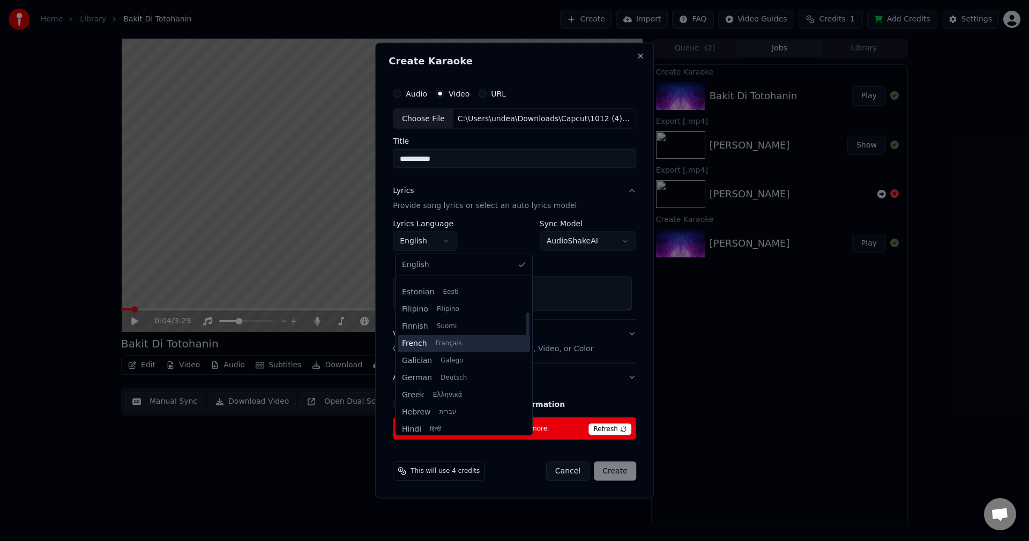
scroll to position [214, 0]
select select "**"
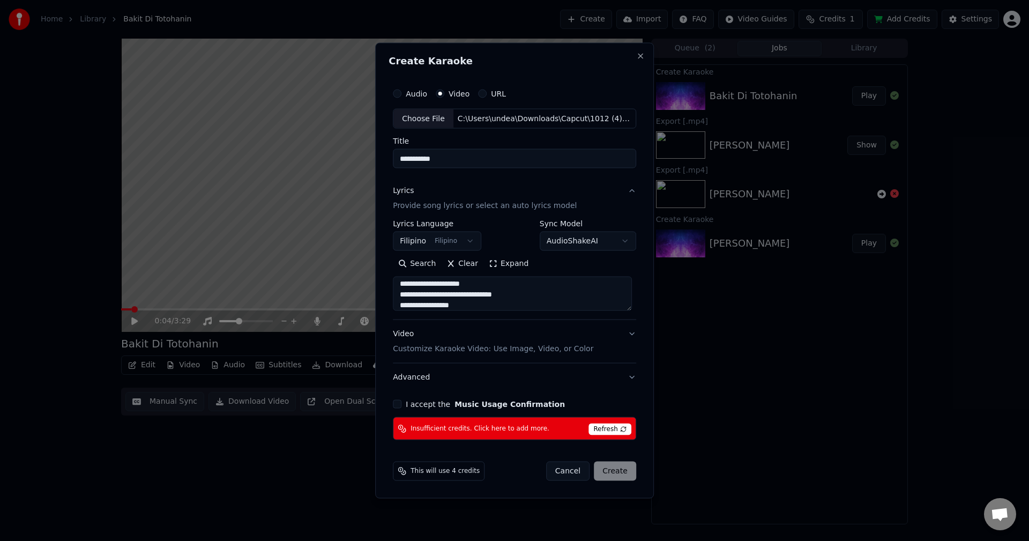
click at [402, 404] on button "I accept the Music Usage Confirmation" at bounding box center [397, 404] width 9 height 9
click at [598, 425] on span "Refresh" at bounding box center [610, 430] width 42 height 12
click at [619, 432] on span "Refresh" at bounding box center [610, 430] width 42 height 12
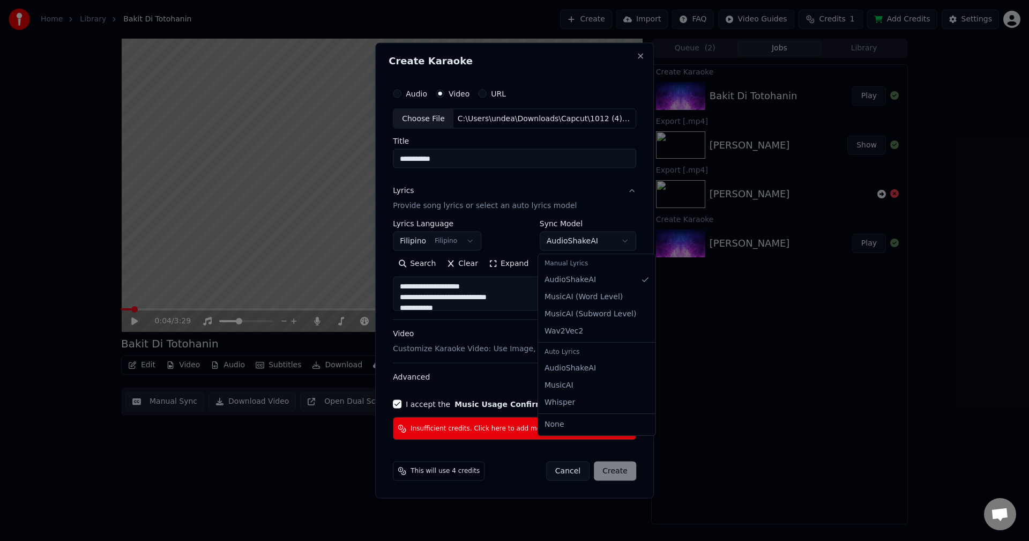
click at [593, 247] on body "**********" at bounding box center [514, 270] width 1029 height 541
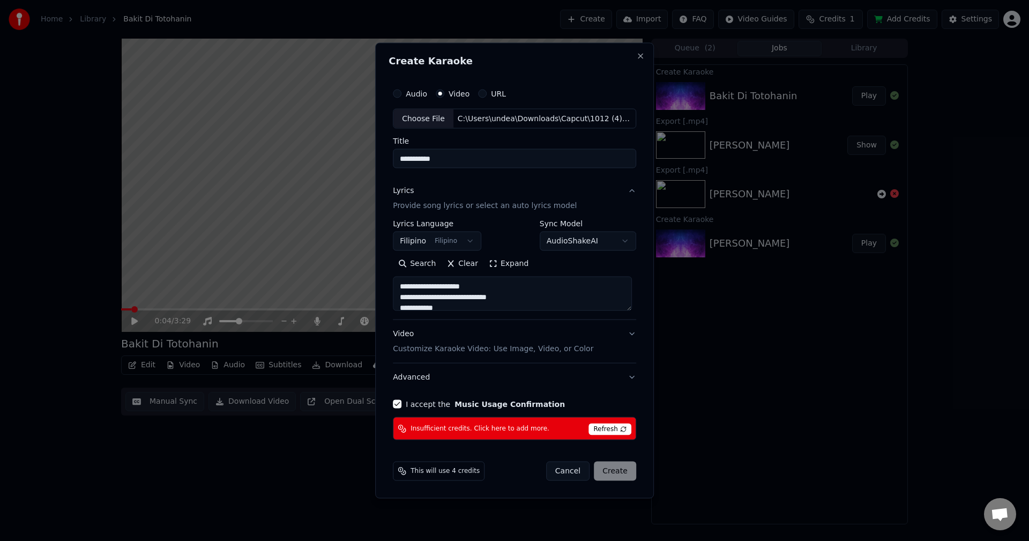
click at [613, 470] on div "Cancel Create" at bounding box center [591, 471] width 90 height 19
click at [628, 332] on button "Video Customize Karaoke Video: Use Image, Video, or Color" at bounding box center [514, 341] width 243 height 43
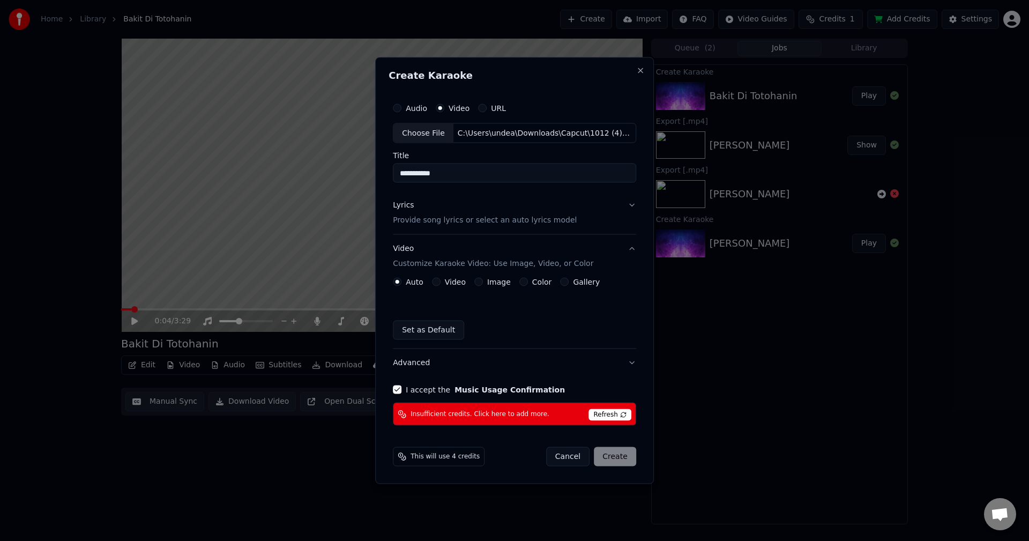
click at [610, 408] on div "Refresh" at bounding box center [610, 413] width 42 height 13
click at [610, 410] on span "Refresh" at bounding box center [610, 415] width 42 height 12
click at [568, 456] on button "Cancel" at bounding box center [567, 456] width 43 height 19
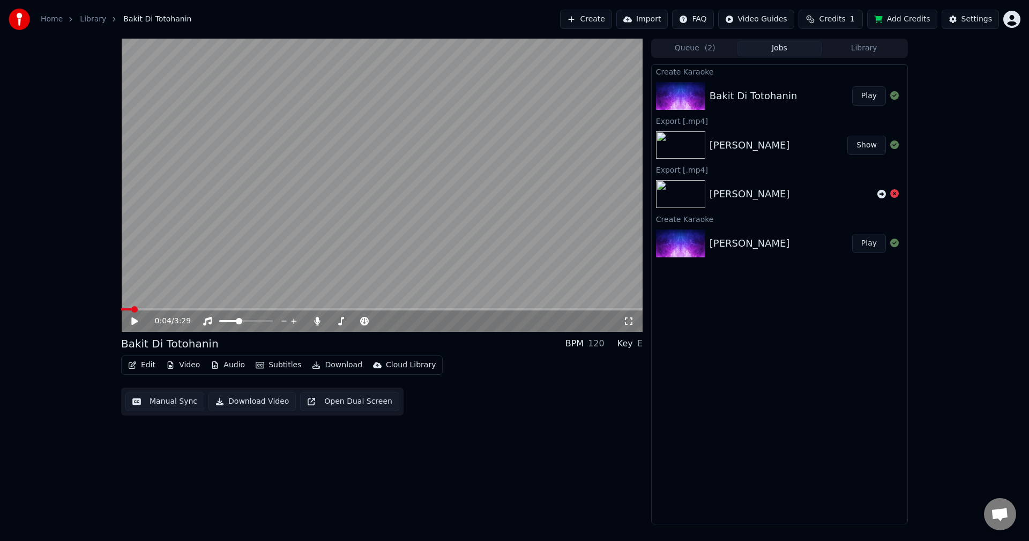
click at [894, 18] on button "Add Credits" at bounding box center [902, 19] width 70 height 19
click at [863, 21] on button "Credits 1" at bounding box center [831, 19] width 64 height 19
click at [839, 97] on button "Refresh" at bounding box center [837, 99] width 55 height 19
click at [849, 109] on button "Refresh" at bounding box center [837, 99] width 55 height 19
click at [721, 355] on div "Create Karaoke Bakit Di Totohanin Play Export [.mp4] Ikaw Lamang Show Export [.…" at bounding box center [779, 294] width 257 height 460
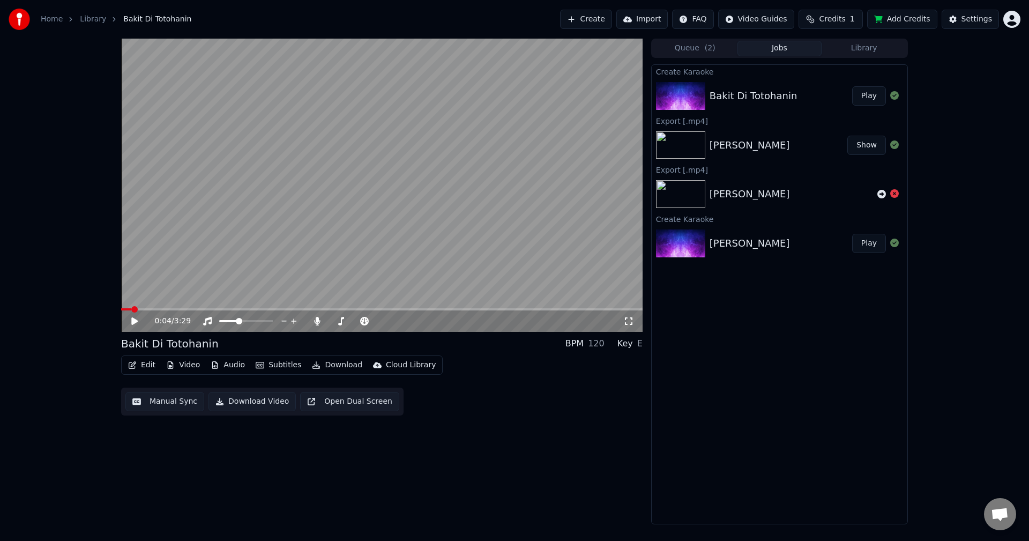
click at [460, 238] on video at bounding box center [382, 185] width 522 height 293
click at [379, 217] on video at bounding box center [382, 185] width 522 height 293
